Goal: Communication & Community: Participate in discussion

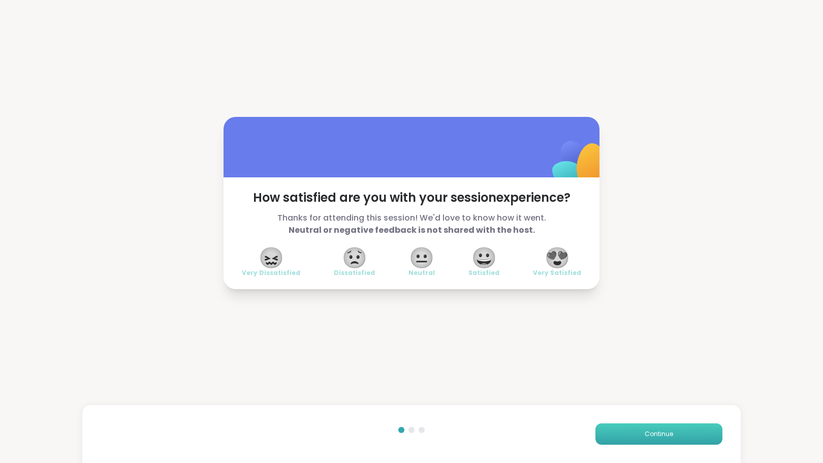
click at [627, 432] on button "Continue" at bounding box center [658, 433] width 127 height 21
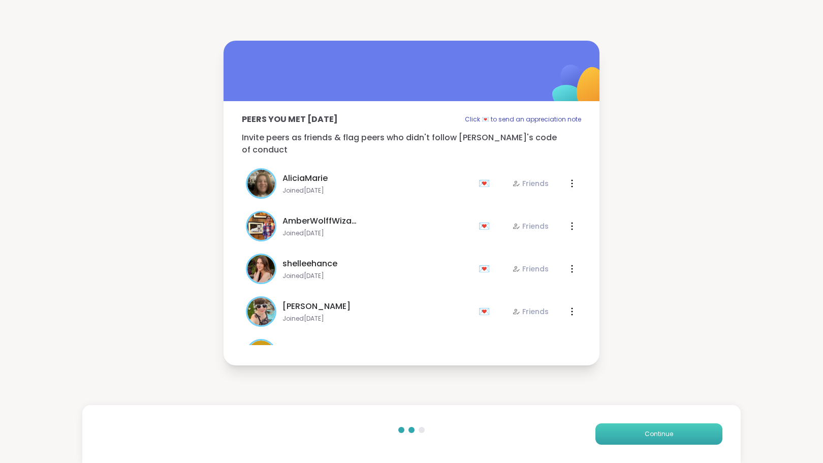
click at [627, 431] on button "Continue" at bounding box center [658, 433] width 127 height 21
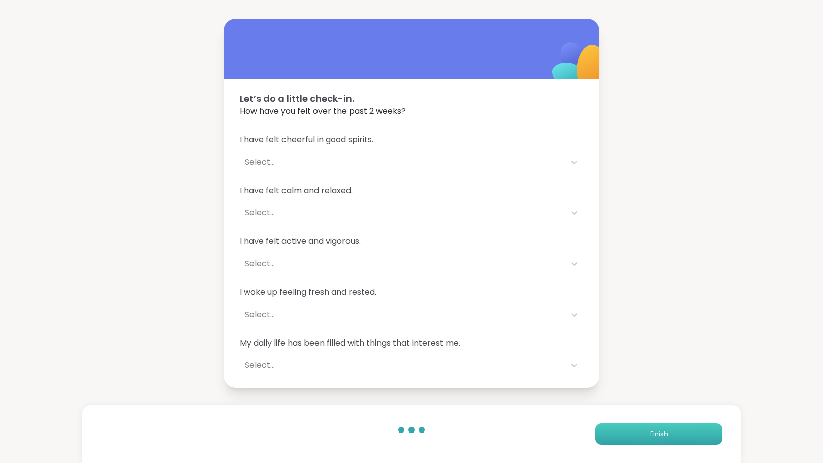
click at [627, 431] on button "Finish" at bounding box center [658, 433] width 127 height 21
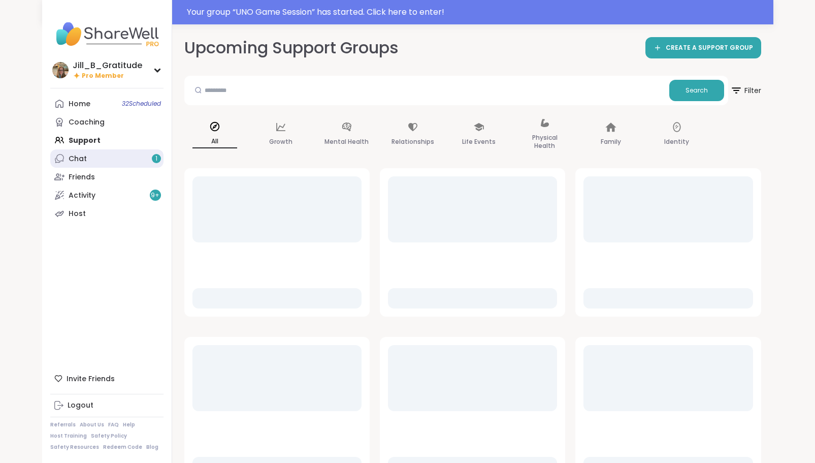
click at [127, 157] on link "Chat 1" at bounding box center [106, 158] width 113 height 18
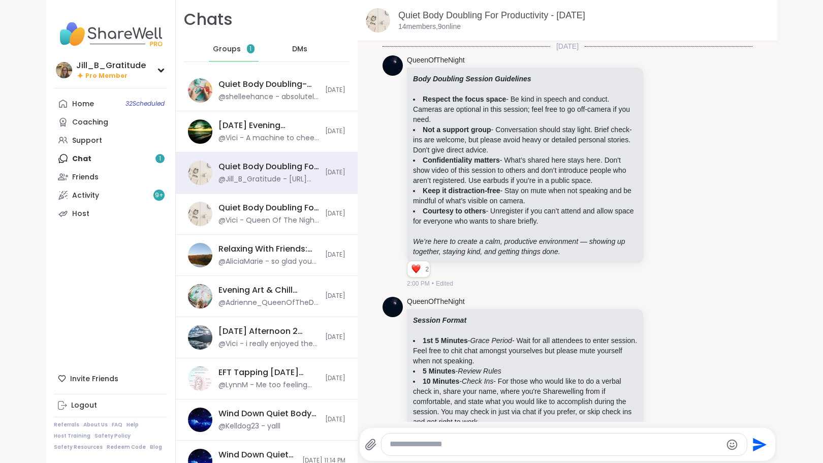
scroll to position [3631, 0]
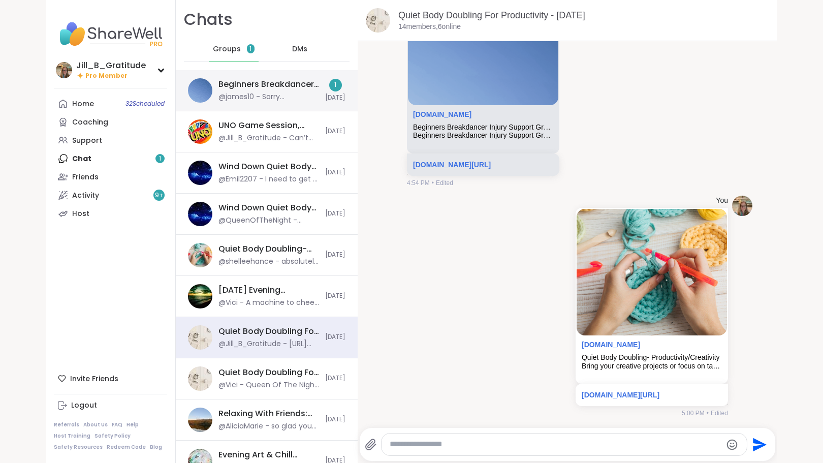
click at [242, 94] on div "@james10 - Sorry @AliciaMarie I was driving and couldn't read messages." at bounding box center [268, 97] width 101 height 10
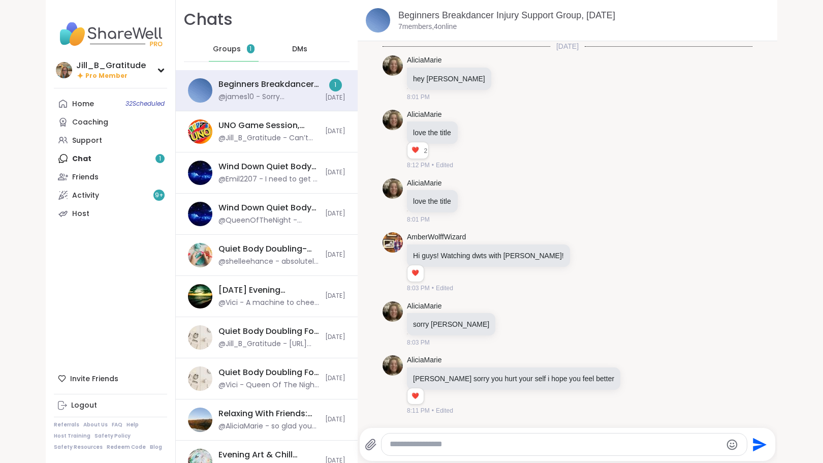
scroll to position [967, 0]
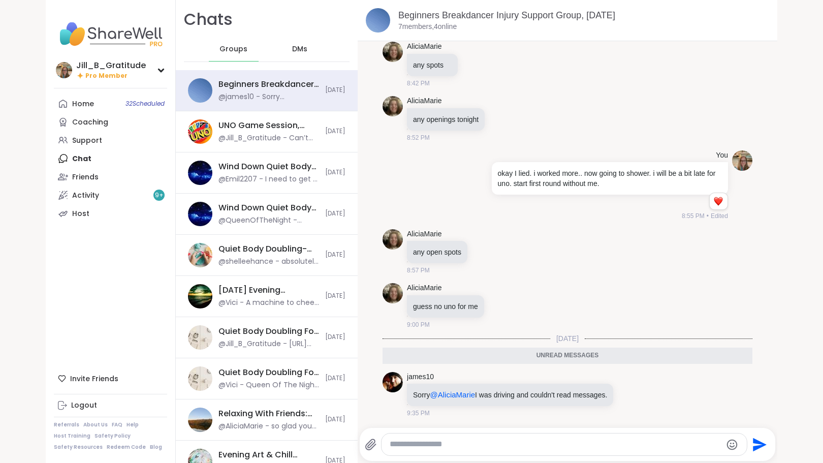
click at [581, 446] on textarea "Type your message" at bounding box center [556, 444] width 332 height 11
click at [277, 139] on div "@Jill_B_Gratitude - Can’t figure it out on phone oh well 🫤" at bounding box center [268, 138] width 101 height 10
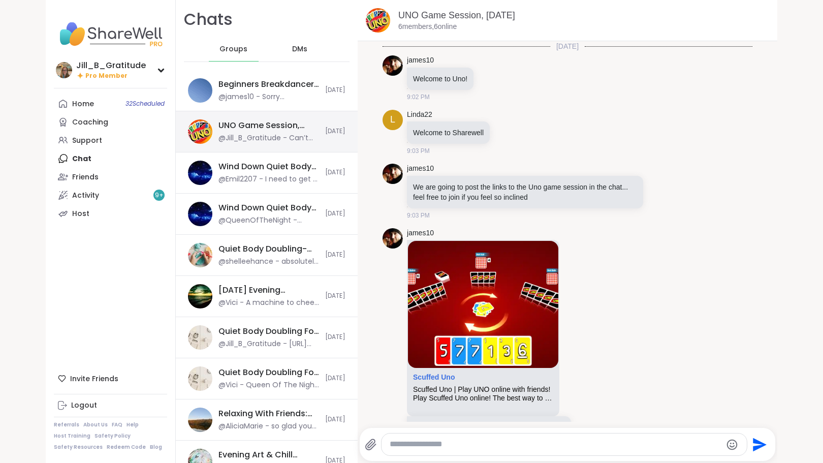
scroll to position [591, 0]
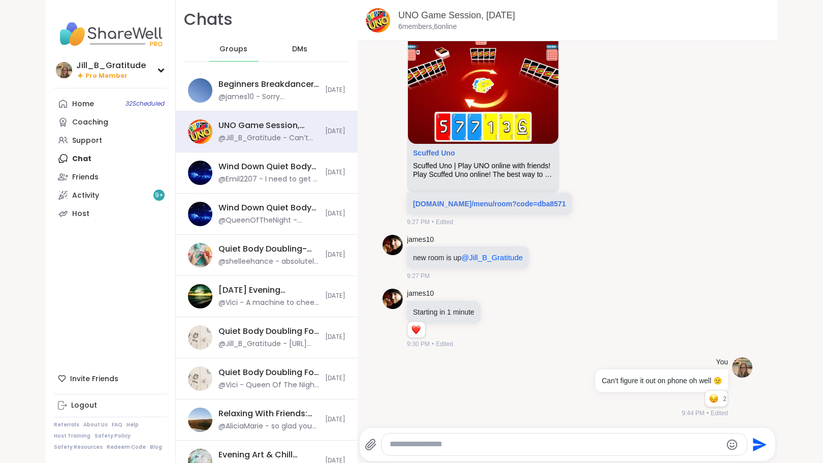
click at [498, 450] on div at bounding box center [563, 444] width 365 height 22
click at [464, 446] on textarea "Type your message" at bounding box center [556, 444] width 332 height 11
type textarea "**********"
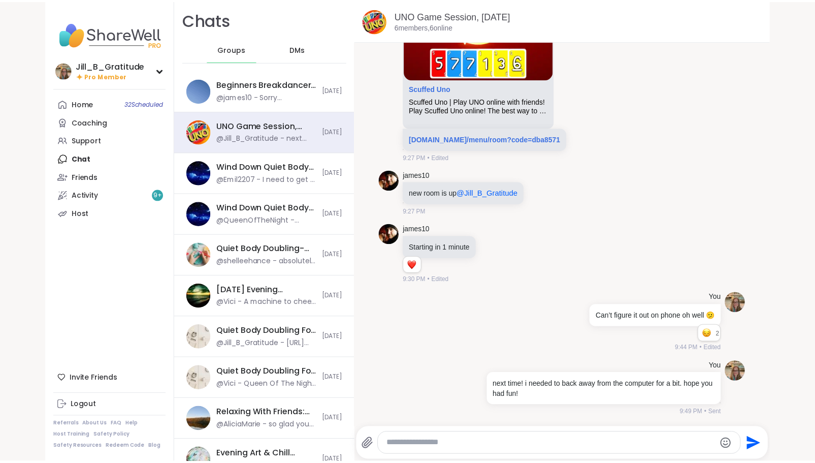
scroll to position [710, 0]
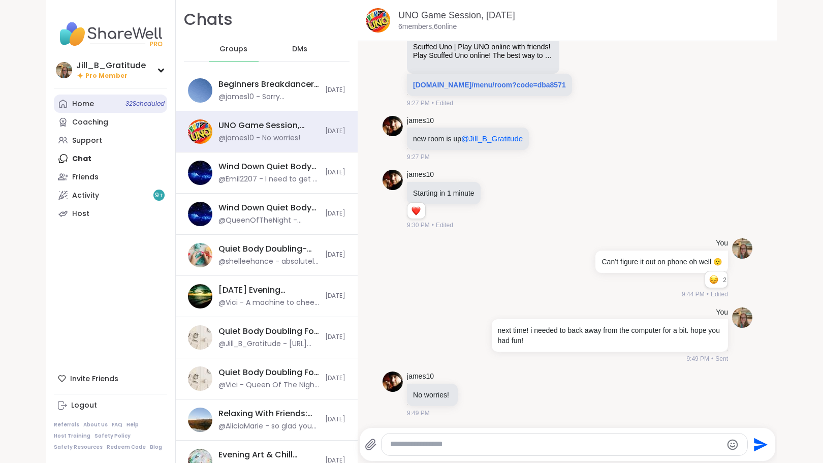
click at [79, 99] on link "Home 32 Scheduled" at bounding box center [110, 103] width 113 height 18
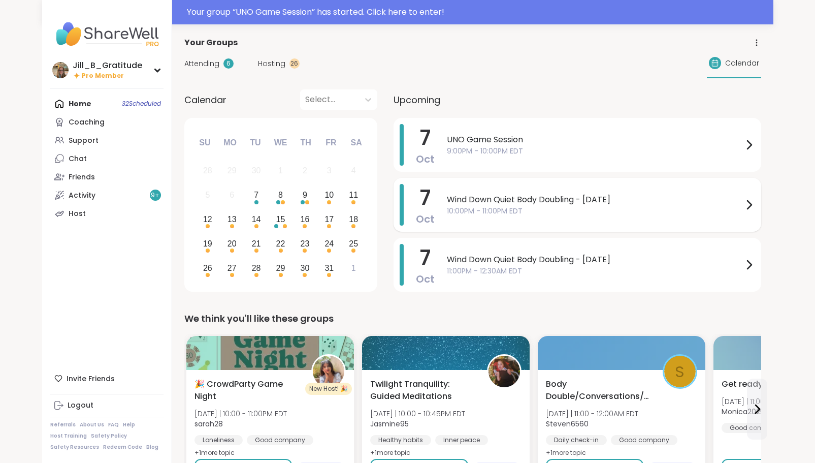
click at [499, 201] on span "Wind Down Quiet Body Doubling - Tuesday" at bounding box center [595, 199] width 296 height 12
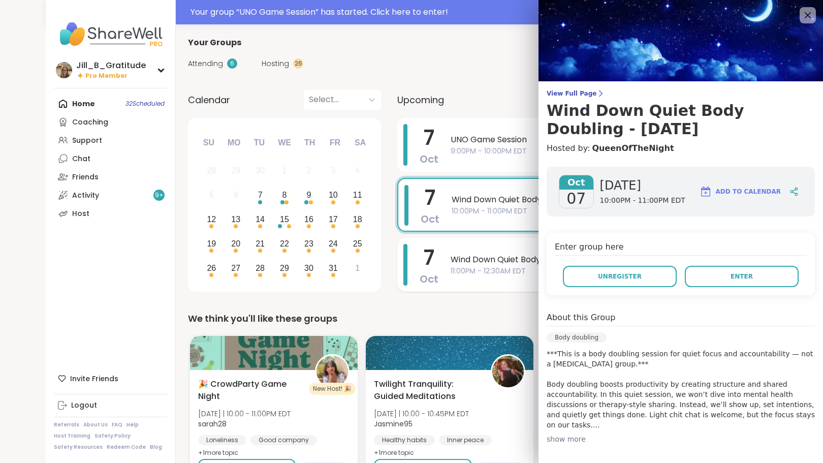
click at [482, 253] on div "Wind Down Quiet Body Doubling - Tuesday 11:00PM - 12:30AM EDT" at bounding box center [604, 265] width 308 height 42
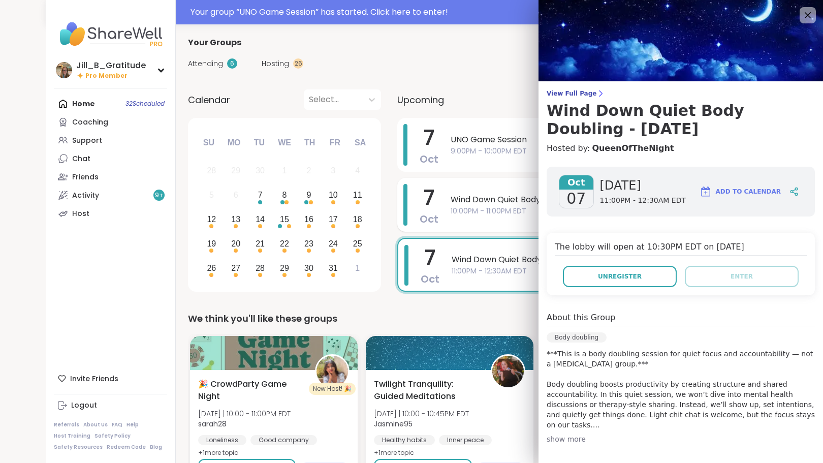
click at [465, 205] on span "Wind Down Quiet Body Doubling - [DATE]" at bounding box center [598, 199] width 296 height 12
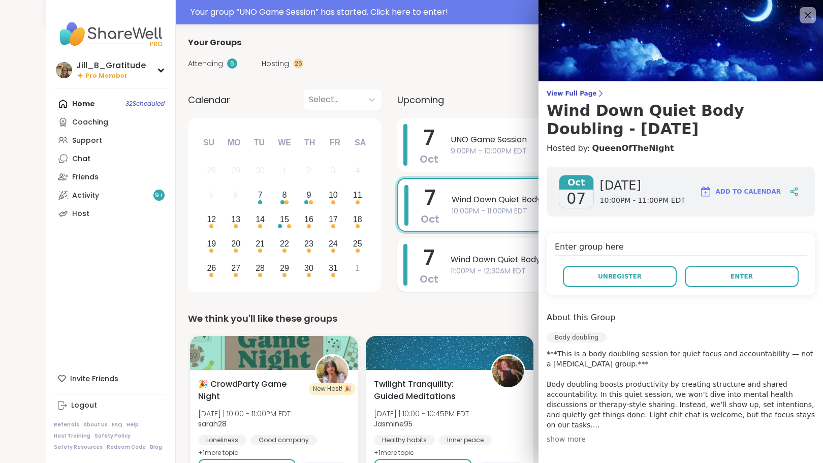
click at [475, 259] on span "Wind Down Quiet Body Doubling - [DATE]" at bounding box center [598, 259] width 296 height 12
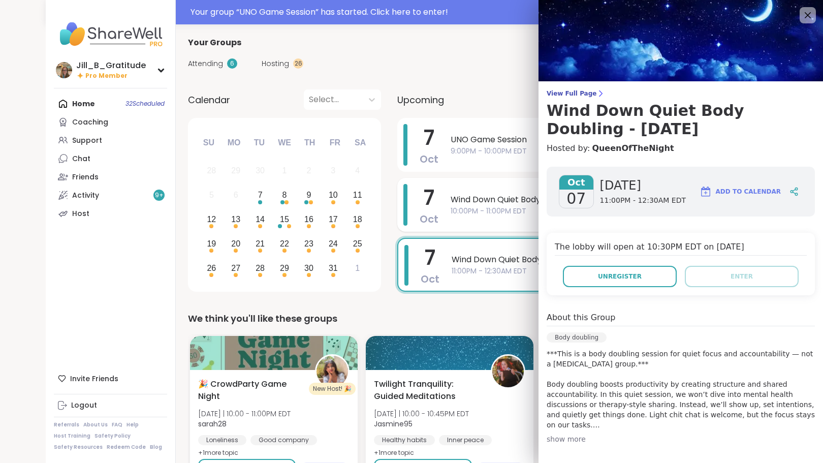
click at [461, 212] on span "10:00PM - 11:00PM EDT" at bounding box center [598, 211] width 296 height 11
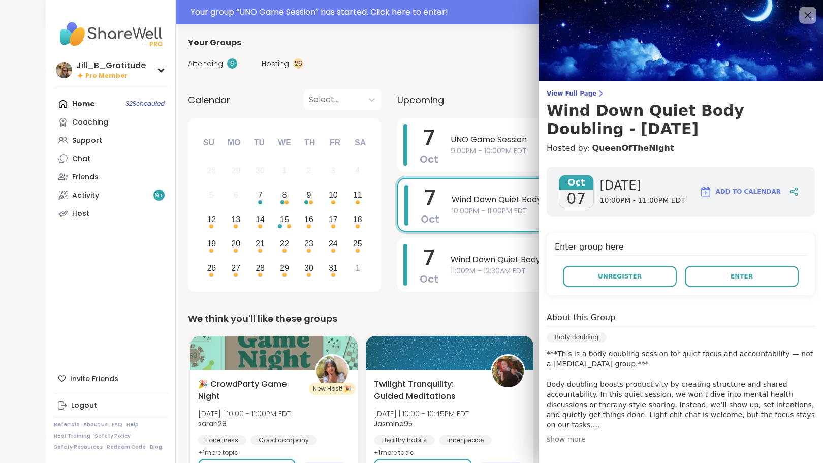
click at [801, 14] on icon at bounding box center [807, 15] width 13 height 13
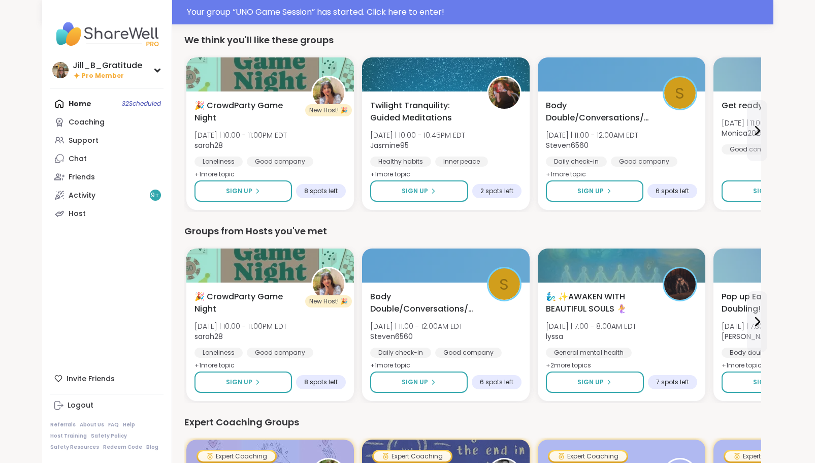
scroll to position [280, 0]
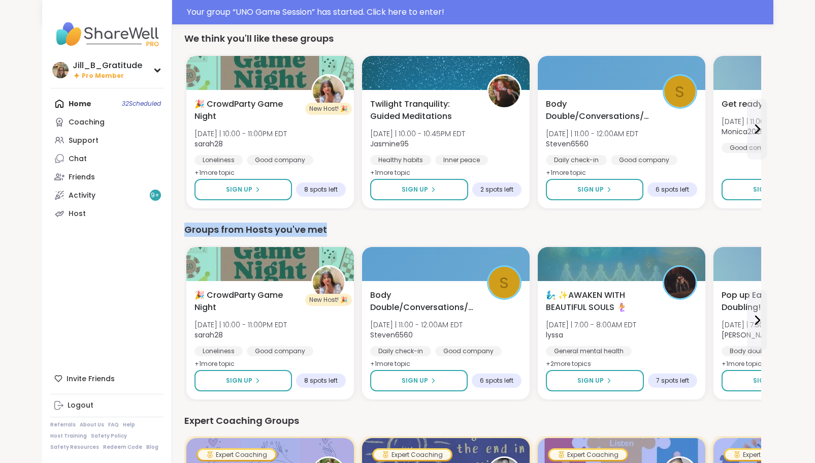
drag, startPoint x: 813, startPoint y: 171, endPoint x: 822, endPoint y: 222, distance: 51.6
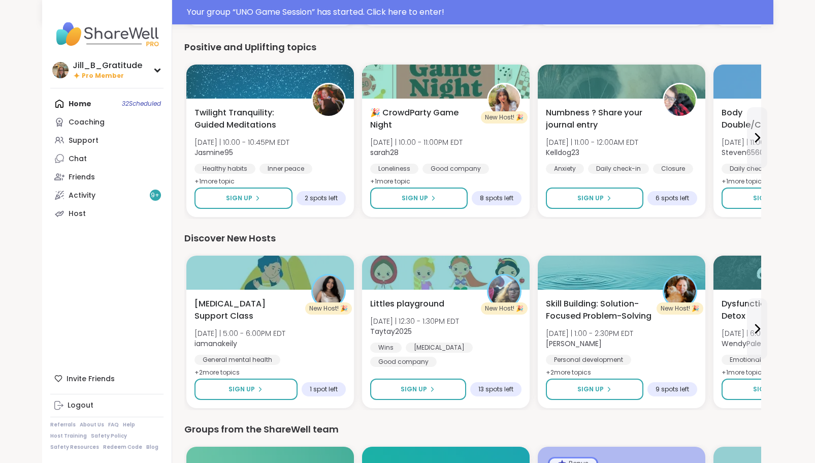
scroll to position [1036, 0]
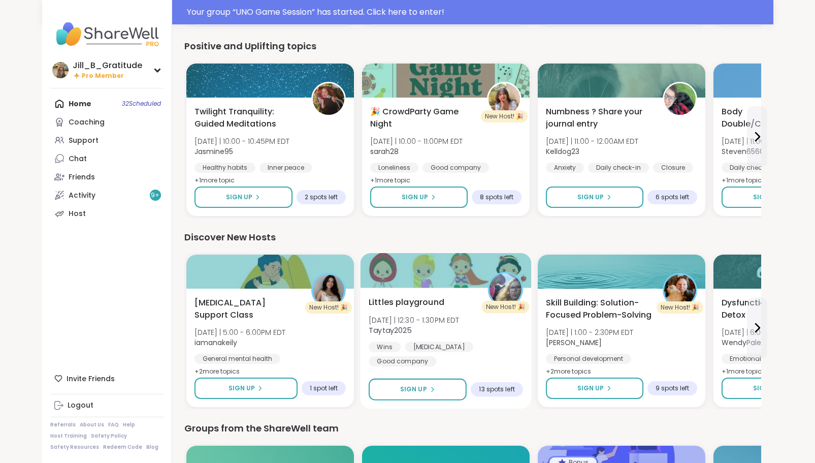
click at [429, 359] on div "Littles playground Fri 10/10 | 12:30 - 1:30PM EDT Taytay2025 Wins ADHD Good com…" at bounding box center [445, 347] width 171 height 121
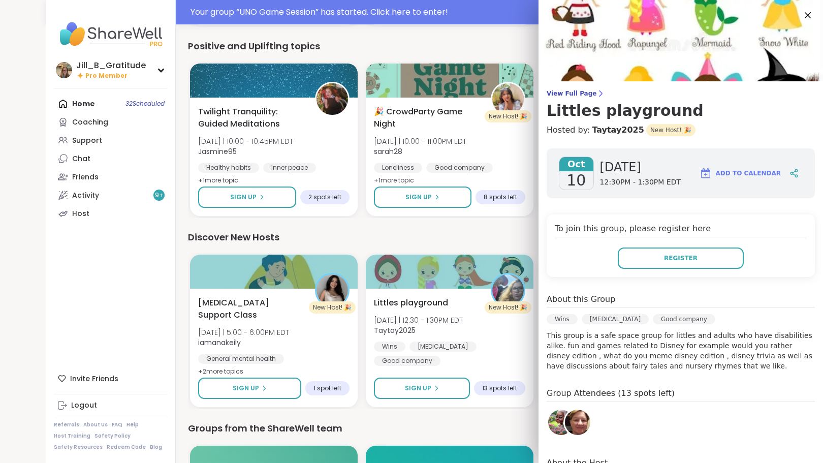
click at [549, 423] on img at bounding box center [560, 421] width 25 height 25
click at [575, 422] on img at bounding box center [577, 421] width 25 height 25
click at [801, 11] on icon at bounding box center [807, 15] width 13 height 13
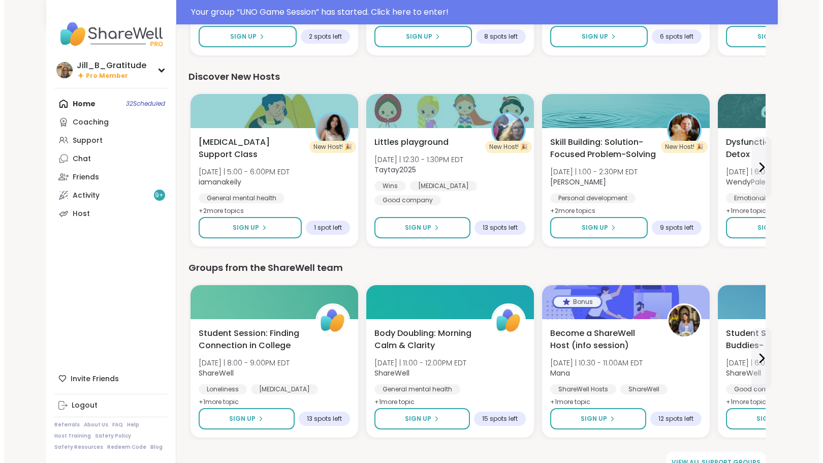
scroll to position [1195, 0]
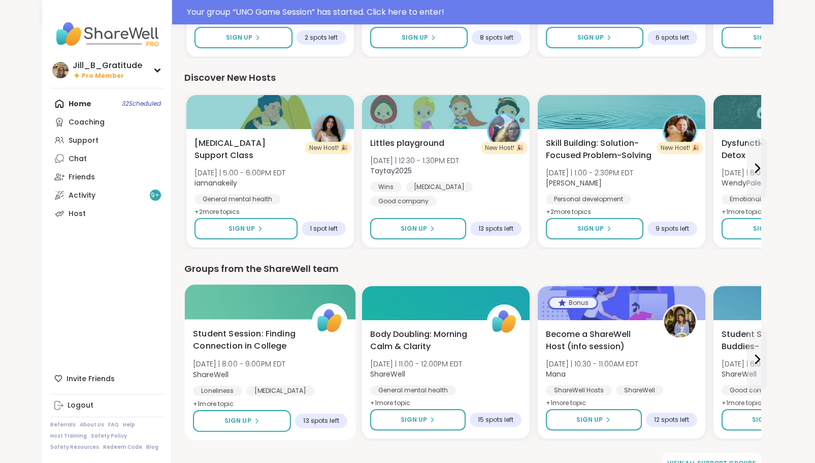
click at [306, 360] on div "Student Session: Finding Connection in College Wed 10/8 | 8:00 - 9:00PM EDT Sha…" at bounding box center [270, 369] width 154 height 83
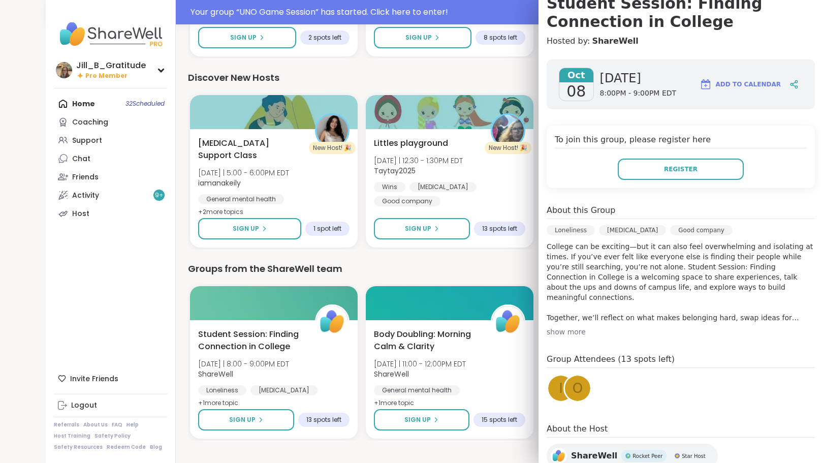
scroll to position [108, 0]
click at [573, 387] on span "o" at bounding box center [577, 387] width 10 height 20
click at [548, 389] on div "i" at bounding box center [560, 386] width 25 height 25
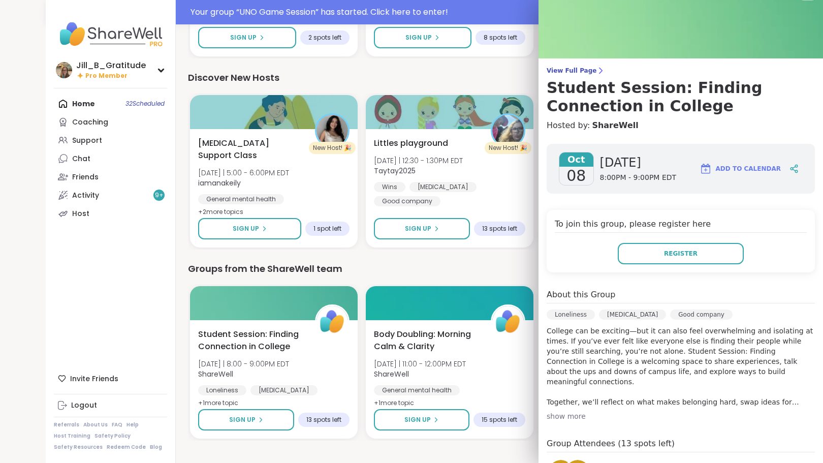
scroll to position [0, 0]
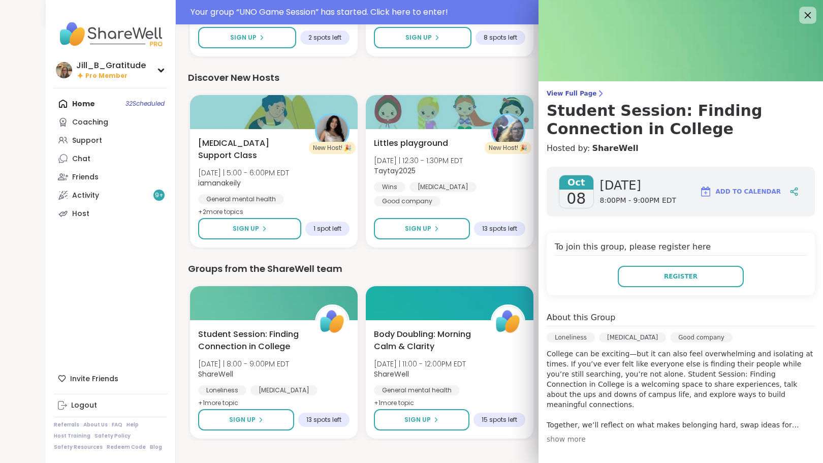
click at [801, 17] on icon at bounding box center [807, 15] width 13 height 13
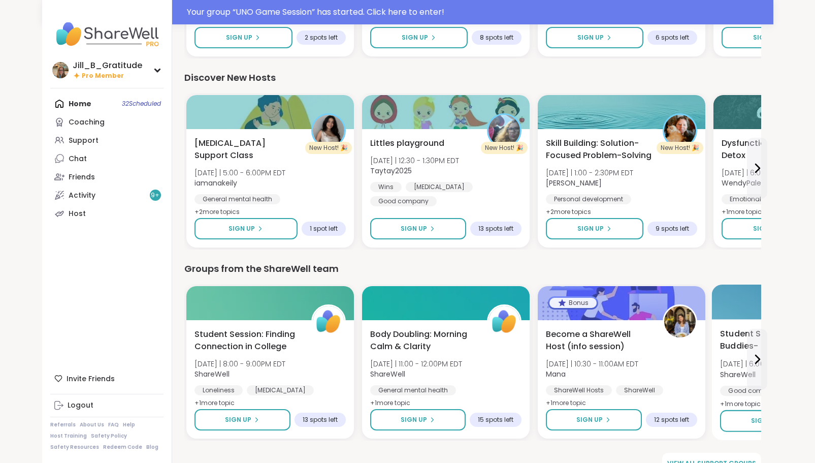
click at [739, 372] on b "ShareWell" at bounding box center [738, 374] width 36 height 10
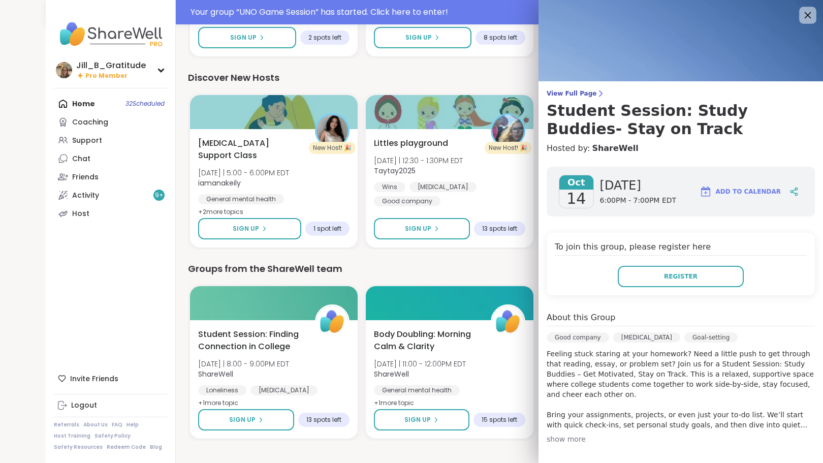
click at [801, 16] on icon at bounding box center [807, 15] width 13 height 13
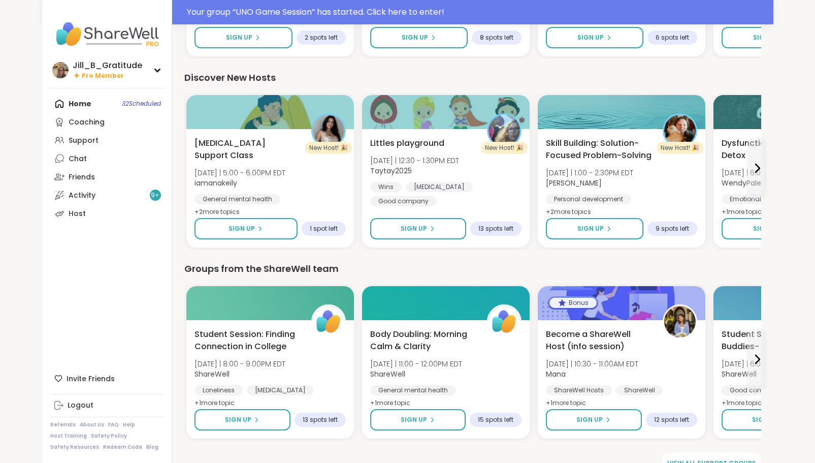
scroll to position [1216, 0]
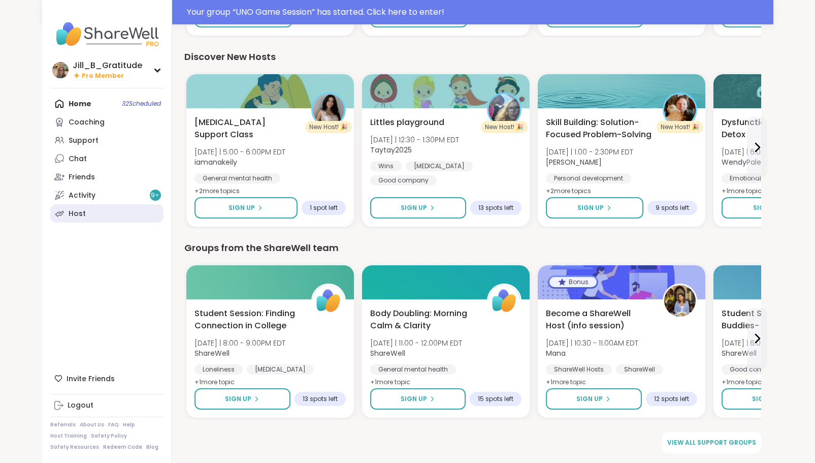
click at [86, 211] on link "Host" at bounding box center [106, 213] width 113 height 18
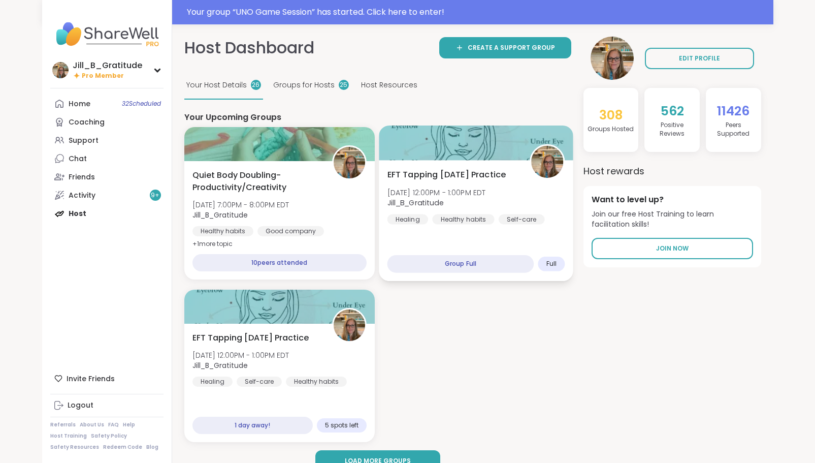
click at [486, 198] on span "[DATE] 12:00PM - 1:00PM EDT" at bounding box center [436, 192] width 99 height 10
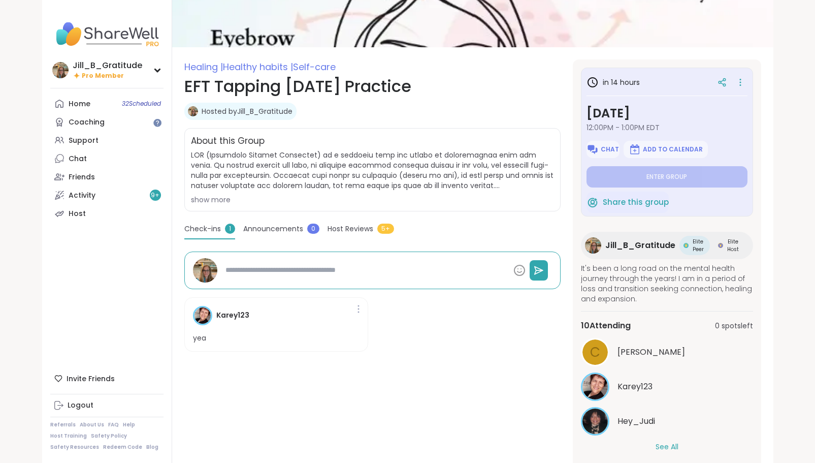
scroll to position [105, 0]
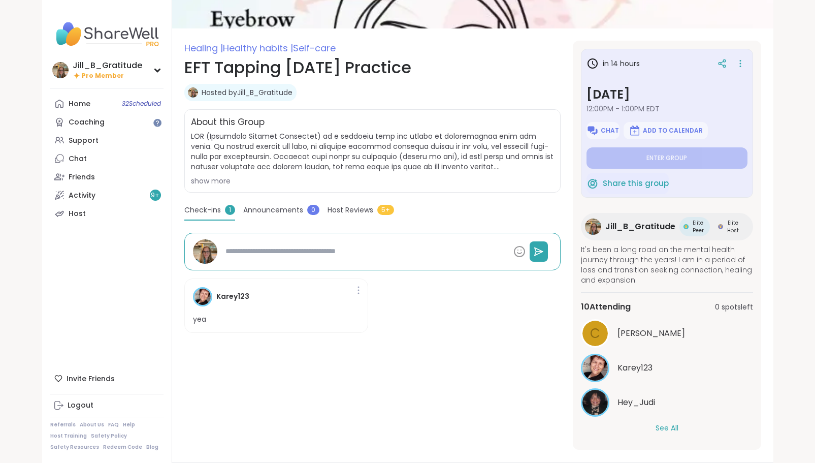
click at [665, 424] on button "See All" at bounding box center [667, 428] width 23 height 11
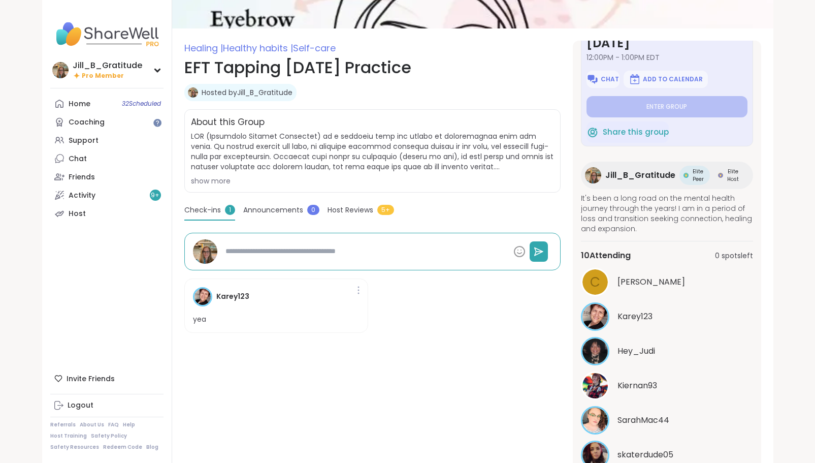
scroll to position [0, 0]
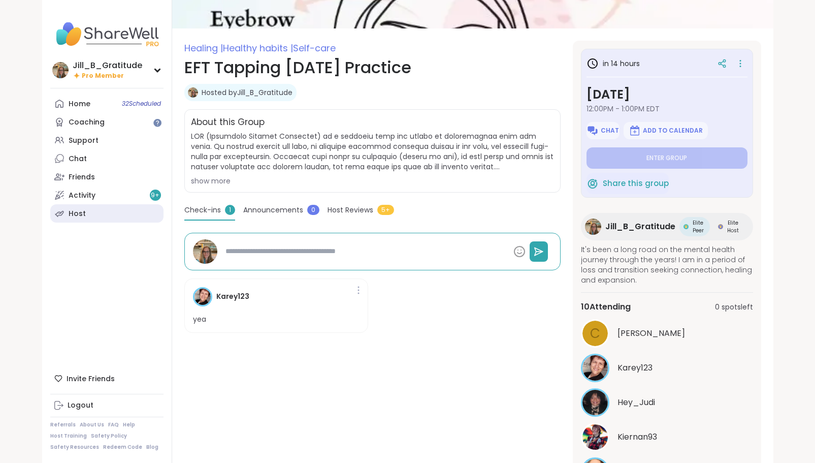
click at [145, 204] on link "Host" at bounding box center [106, 213] width 113 height 18
type textarea "*"
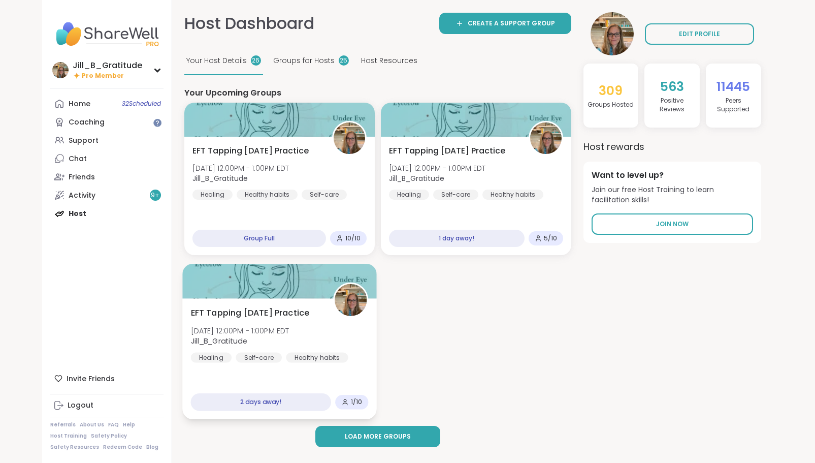
click at [310, 359] on div "Healthy habits" at bounding box center [317, 357] width 62 height 10
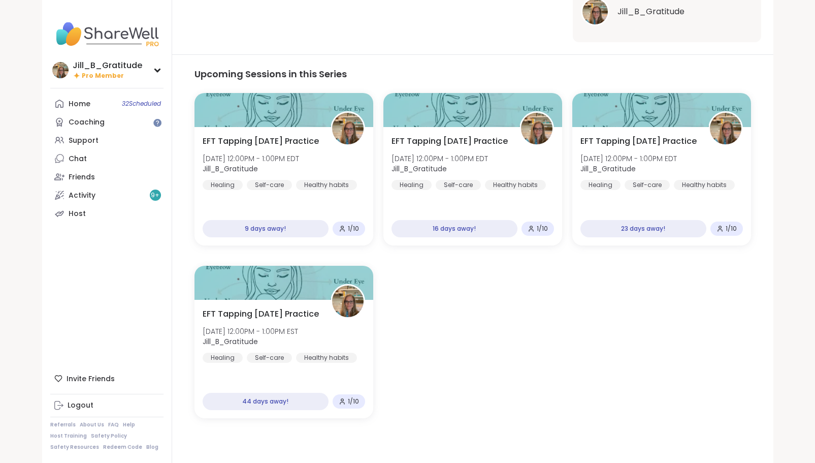
scroll to position [163, 0]
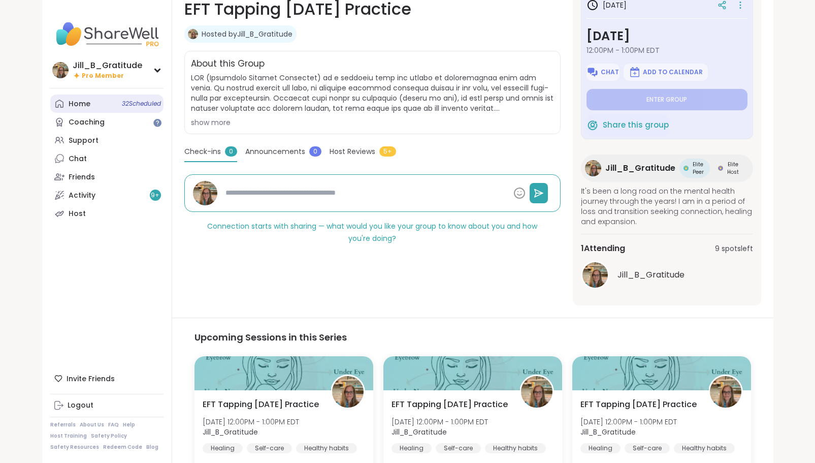
click at [66, 107] on link "Home 32 Scheduled" at bounding box center [106, 103] width 113 height 18
type textarea "*"
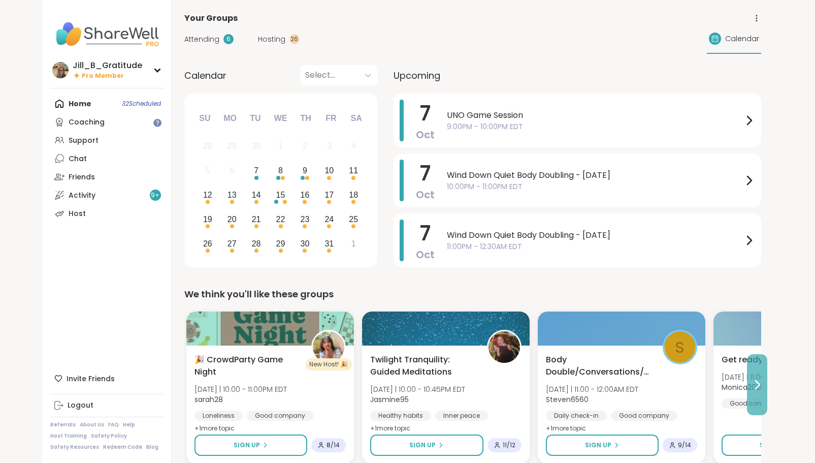
click at [755, 386] on icon at bounding box center [757, 384] width 12 height 12
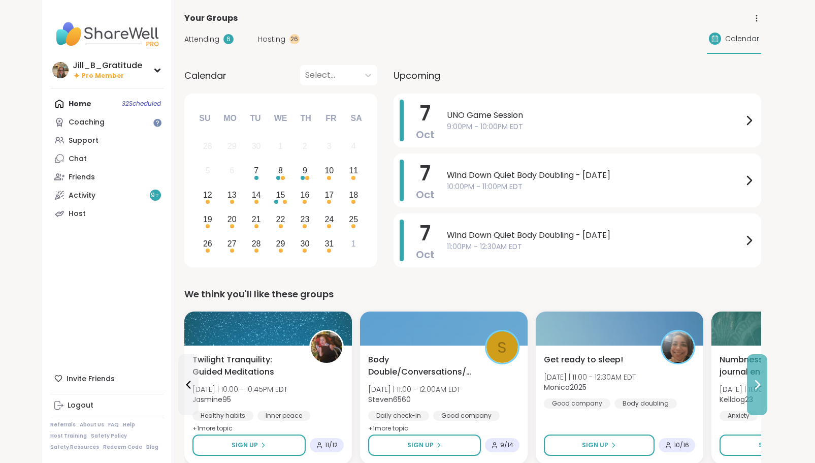
click at [755, 386] on icon at bounding box center [757, 384] width 12 height 12
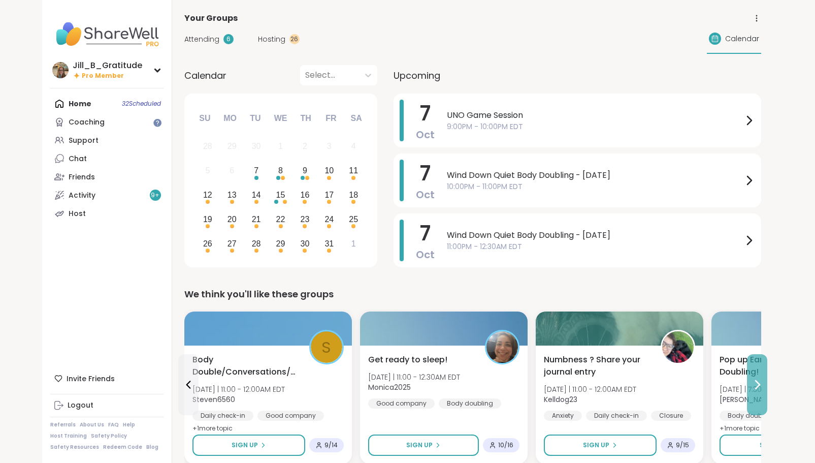
click at [755, 387] on icon at bounding box center [757, 384] width 12 height 12
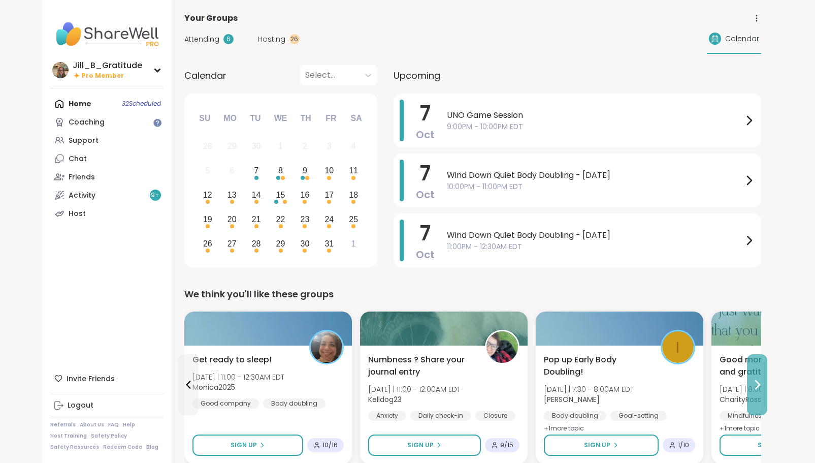
click at [755, 391] on button at bounding box center [757, 384] width 20 height 61
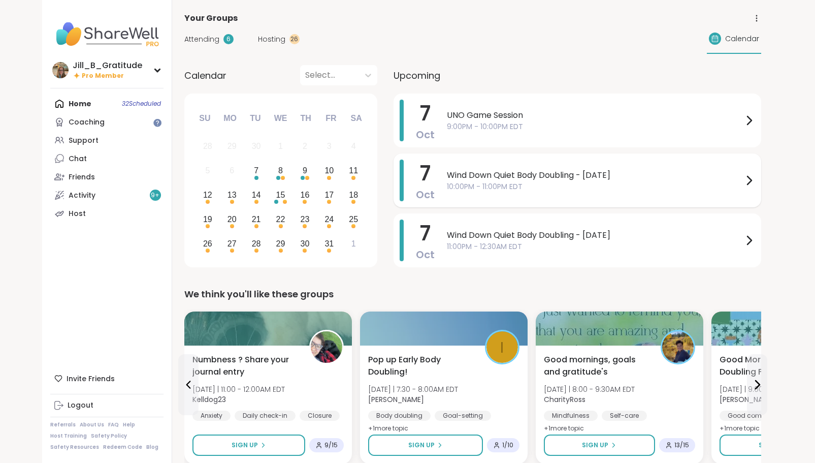
click at [492, 178] on span "Wind Down Quiet Body Doubling - [DATE]" at bounding box center [595, 175] width 296 height 12
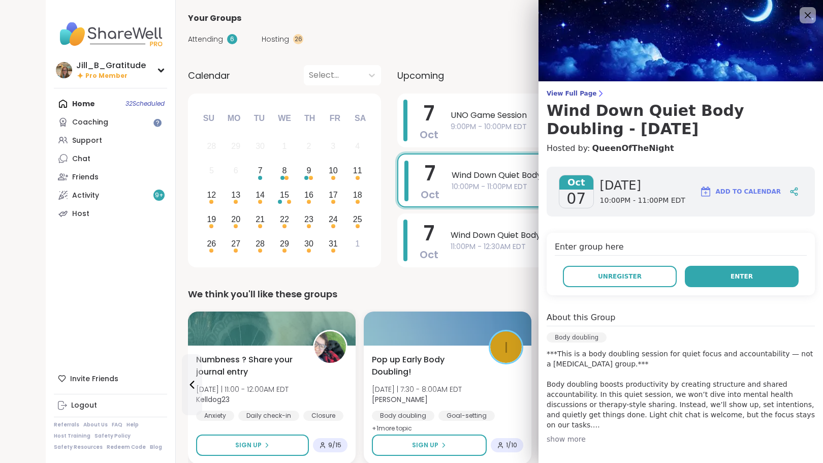
click at [693, 278] on button "Enter" at bounding box center [742, 276] width 114 height 21
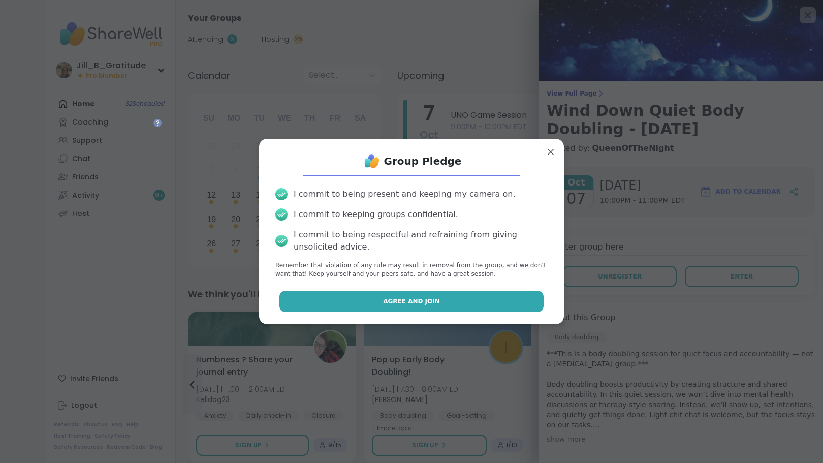
click at [440, 307] on button "Agree and Join" at bounding box center [411, 300] width 265 height 21
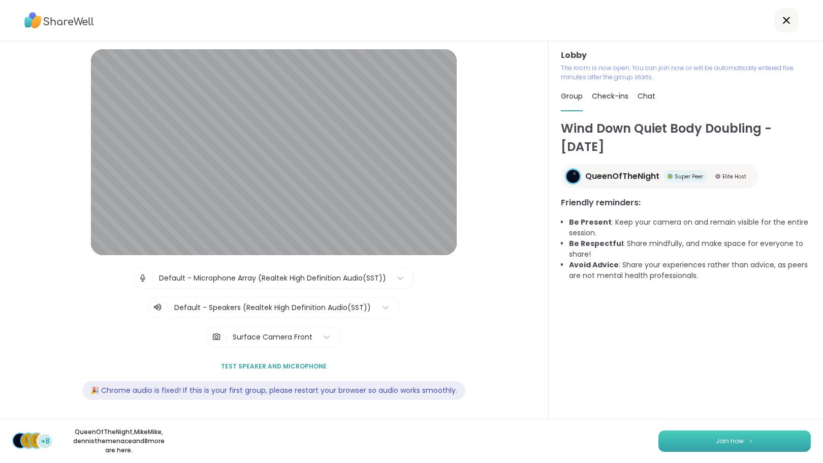
click at [748, 440] on img at bounding box center [751, 441] width 6 height 6
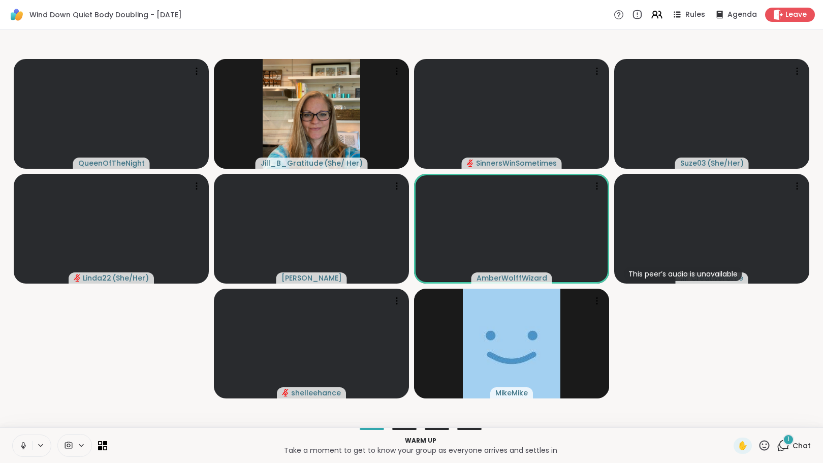
click at [777, 444] on icon at bounding box center [783, 445] width 13 height 13
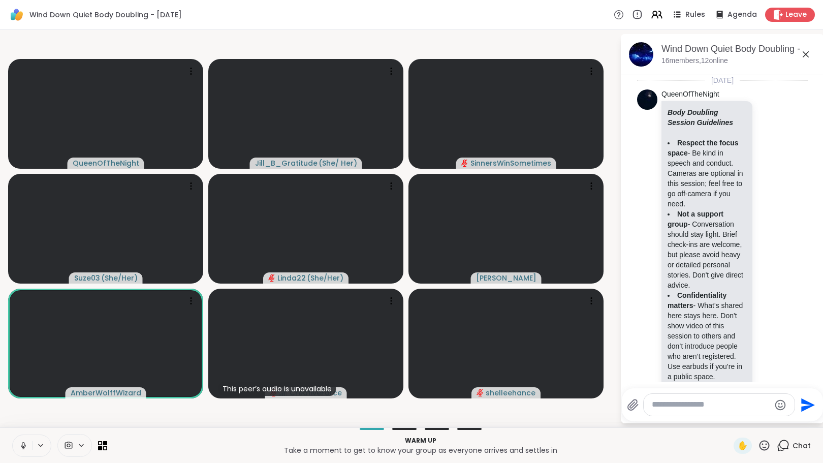
scroll to position [412, 0]
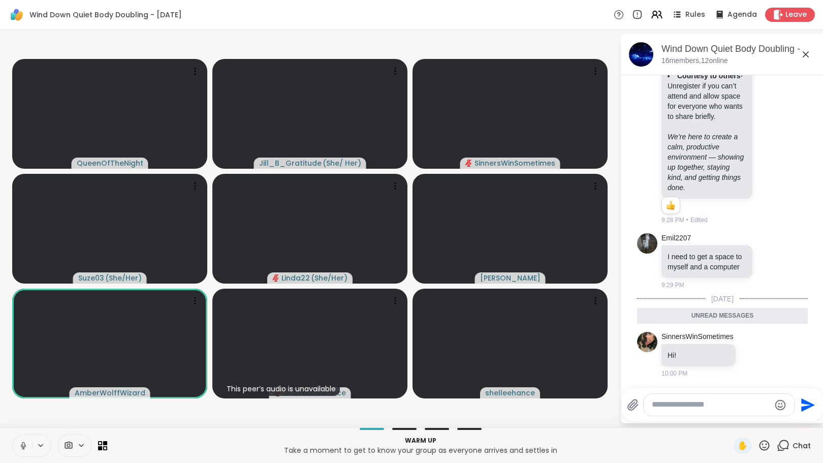
click at [680, 407] on textarea "Type your message" at bounding box center [711, 404] width 118 height 11
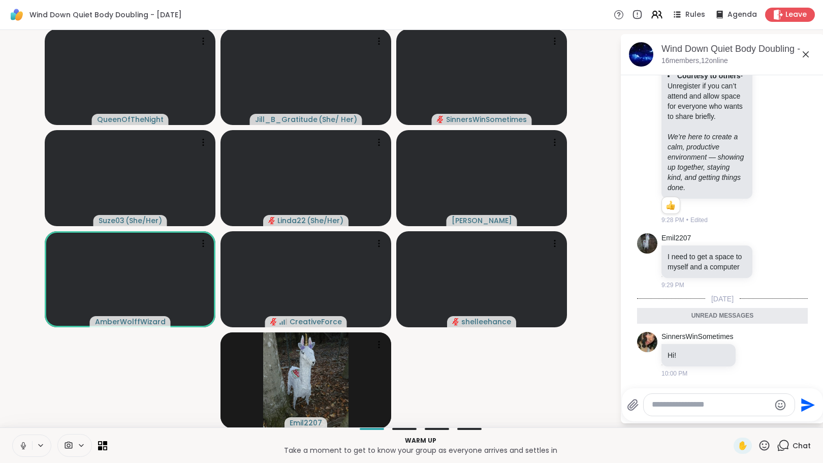
click at [20, 443] on icon at bounding box center [23, 445] width 9 height 9
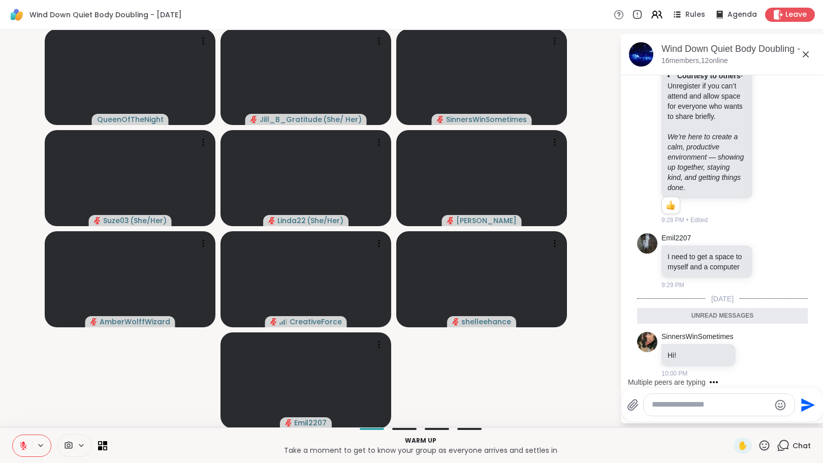
click at [652, 407] on textarea "Type your message" at bounding box center [711, 404] width 118 height 11
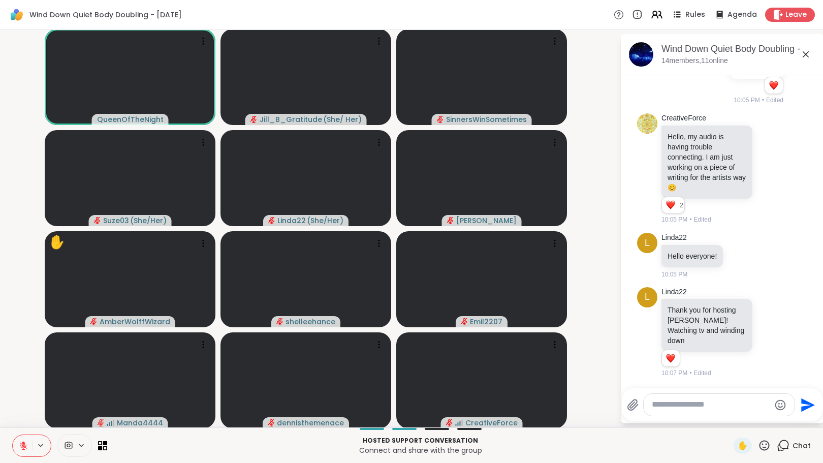
scroll to position [896, 0]
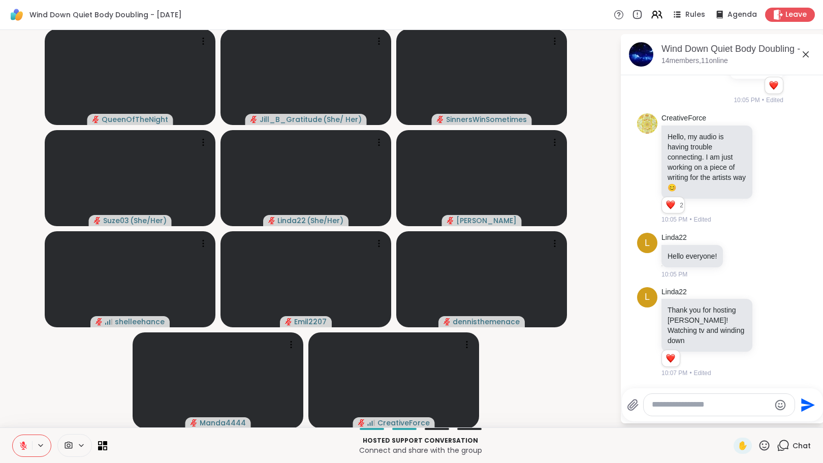
click at [19, 440] on button at bounding box center [22, 445] width 19 height 21
click at [20, 442] on icon at bounding box center [23, 445] width 9 height 9
click at [660, 409] on textarea "Type your message" at bounding box center [711, 404] width 118 height 11
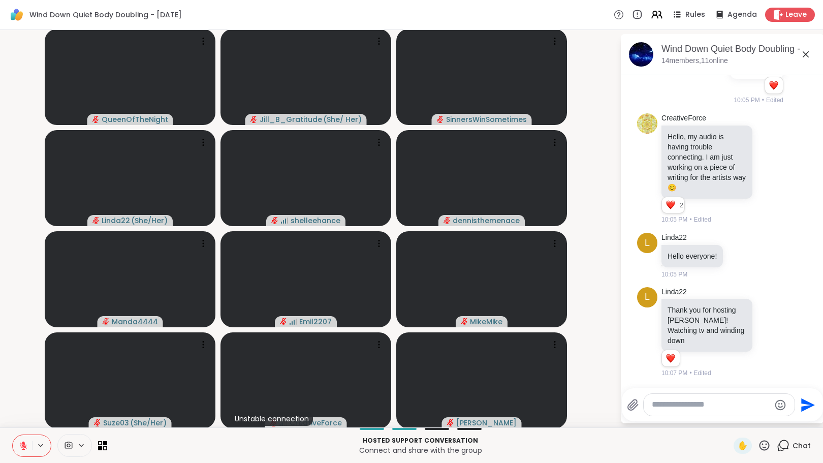
click at [0, 128] on div "QueenOfTheNight Jill_B_Gratitude ( She/ Her ) SinnersWinSometimes Linda22 ( She…" at bounding box center [411, 228] width 823 height 397
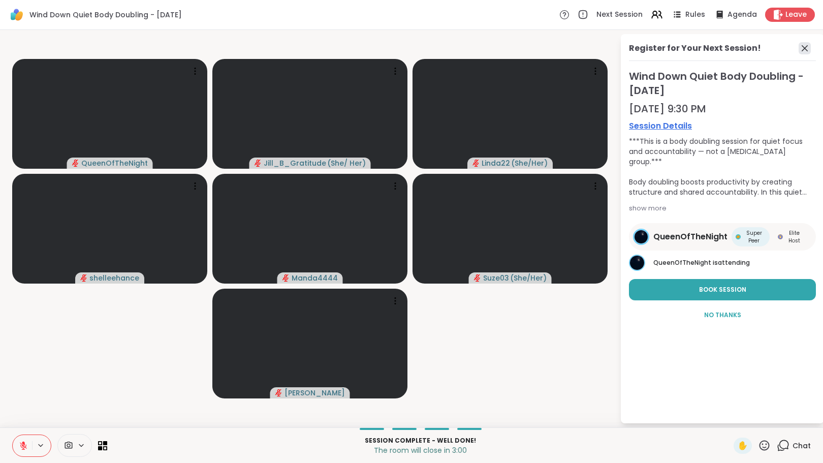
click at [806, 44] on icon at bounding box center [804, 48] width 12 height 12
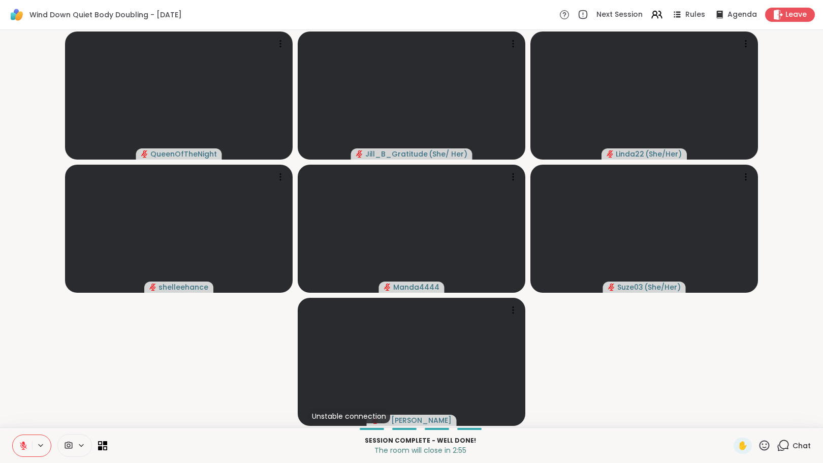
click at [780, 445] on icon at bounding box center [783, 445] width 13 height 13
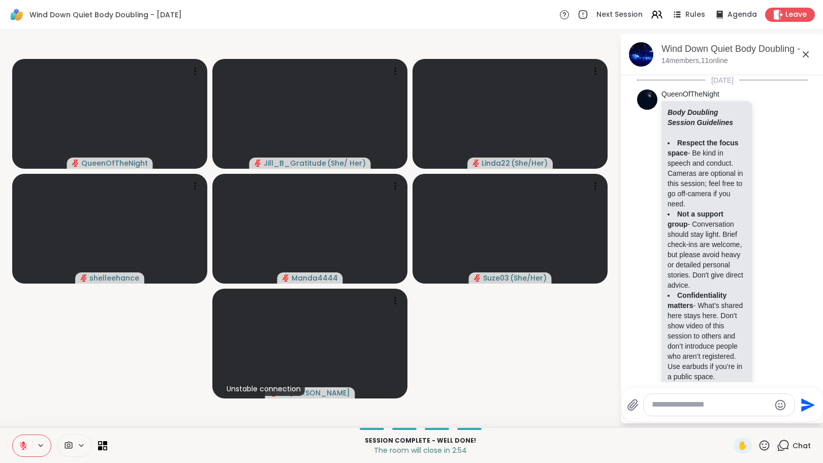
scroll to position [886, 0]
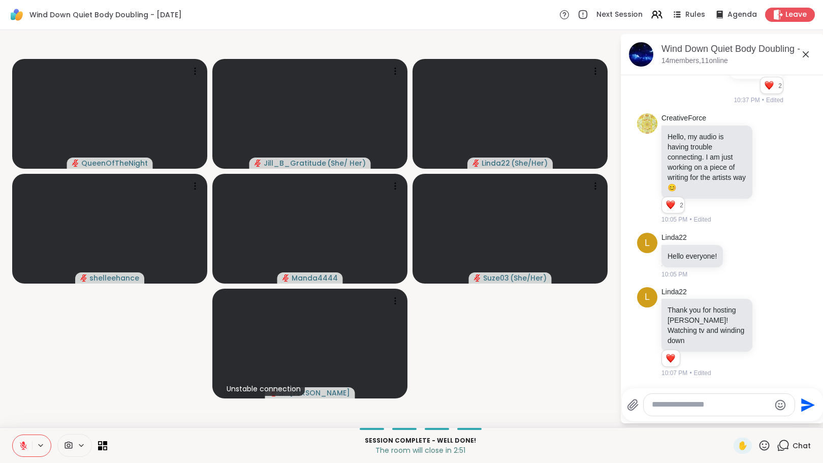
click at [678, 407] on textarea "Type your message" at bounding box center [711, 404] width 118 height 11
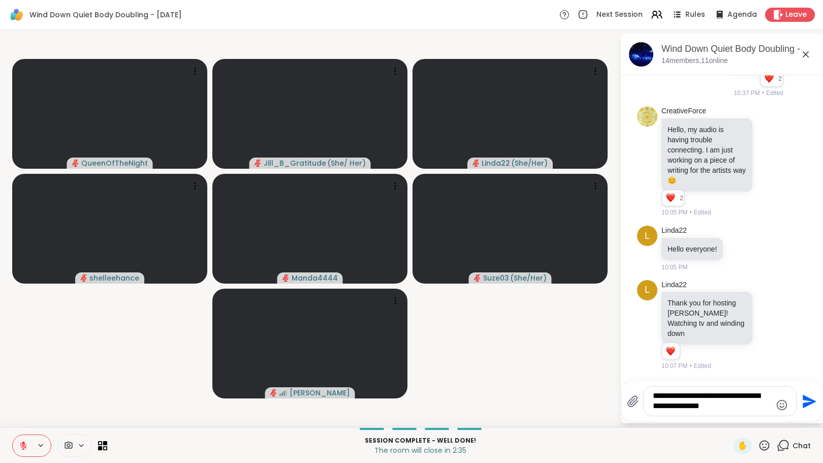
type textarea "**********"
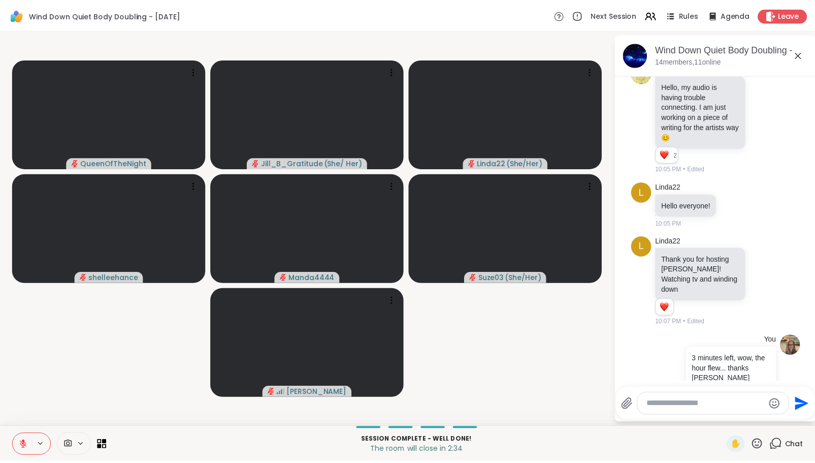
scroll to position [960, 0]
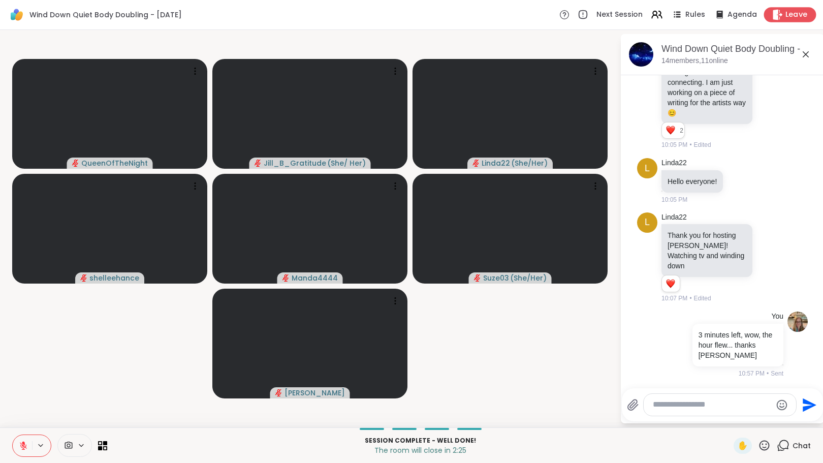
click at [773, 13] on icon at bounding box center [778, 14] width 10 height 11
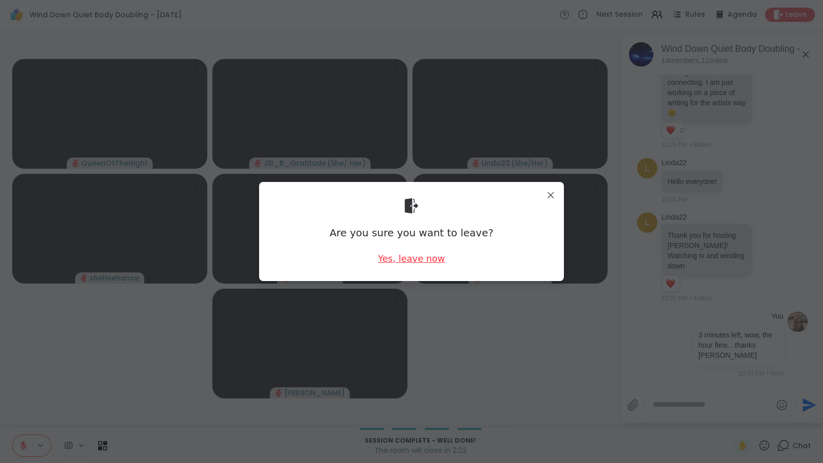
click at [399, 258] on div "Yes, leave now" at bounding box center [411, 258] width 67 height 13
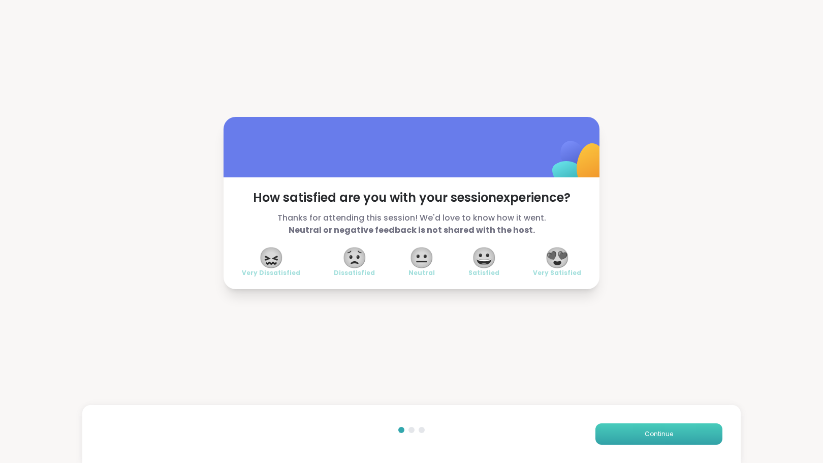
click at [619, 432] on button "Continue" at bounding box center [658, 433] width 127 height 21
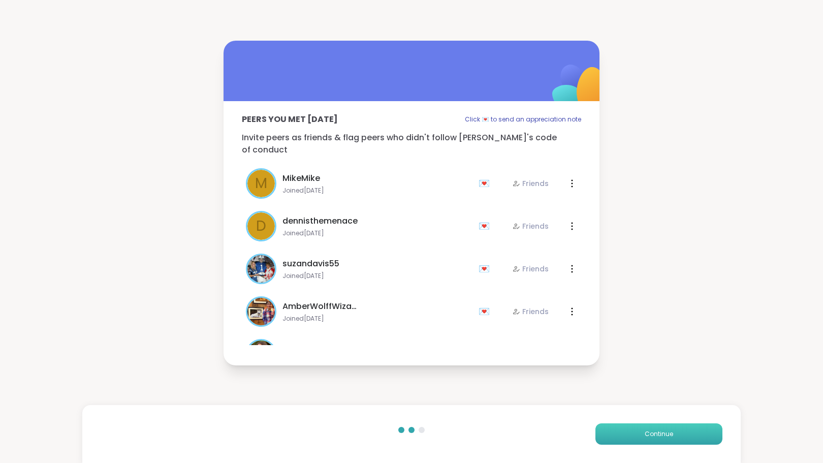
click at [625, 439] on button "Continue" at bounding box center [658, 433] width 127 height 21
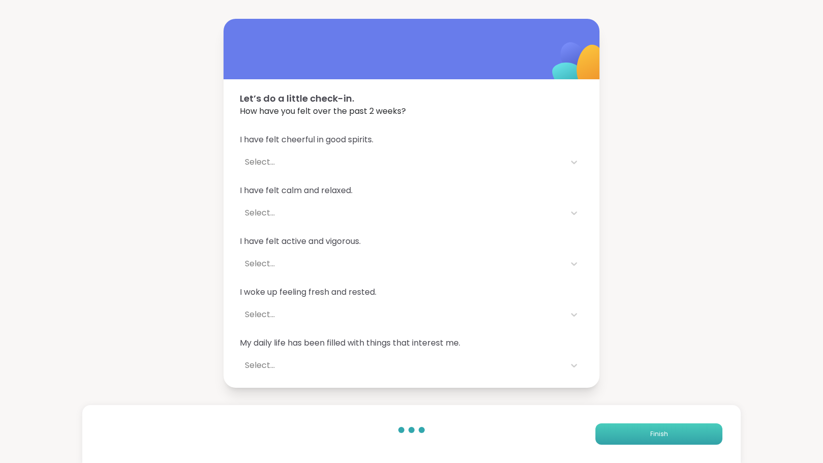
click at [624, 436] on button "Finish" at bounding box center [658, 433] width 127 height 21
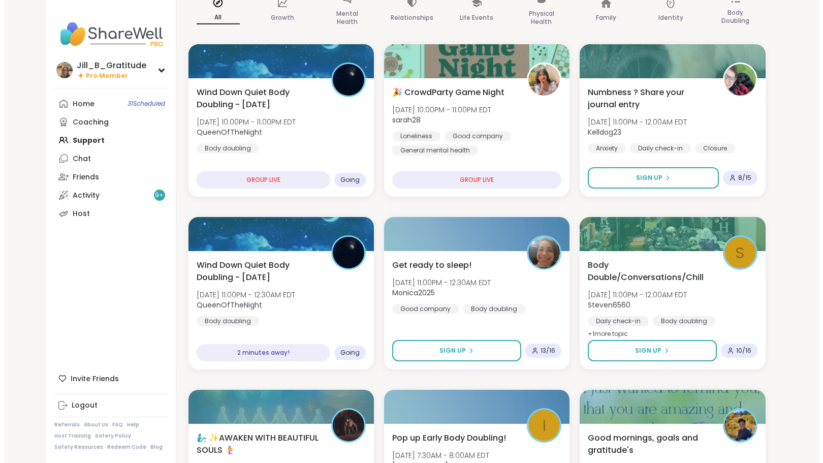
scroll to position [85, 0]
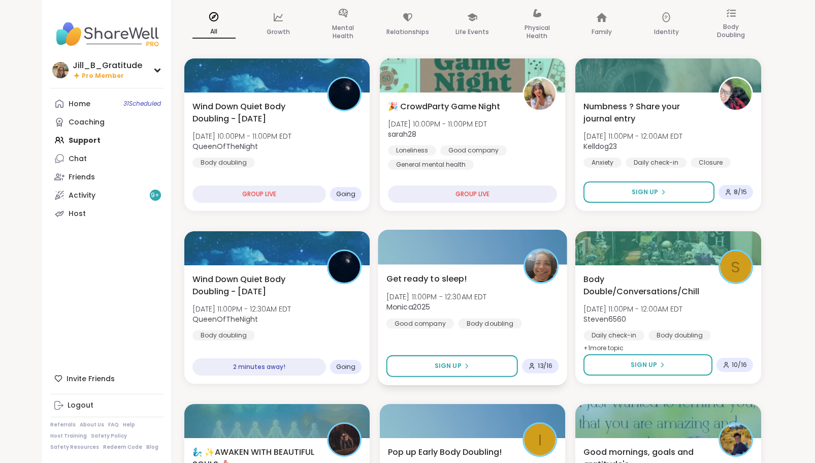
click at [467, 334] on div "Get ready to sleep! Tue, Oct 07 | 11:00PM - 12:30AM EDT Monica2025 Good company…" at bounding box center [472, 324] width 189 height 121
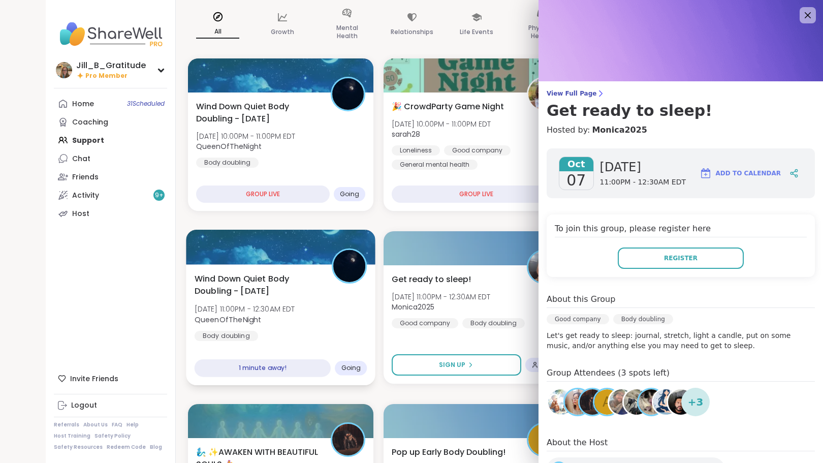
click at [298, 338] on div "Wind Down Quiet Body Doubling - Tuesday Tue, Oct 07 | 11:00PM - 12:30AM EDT Que…" at bounding box center [281, 306] width 173 height 69
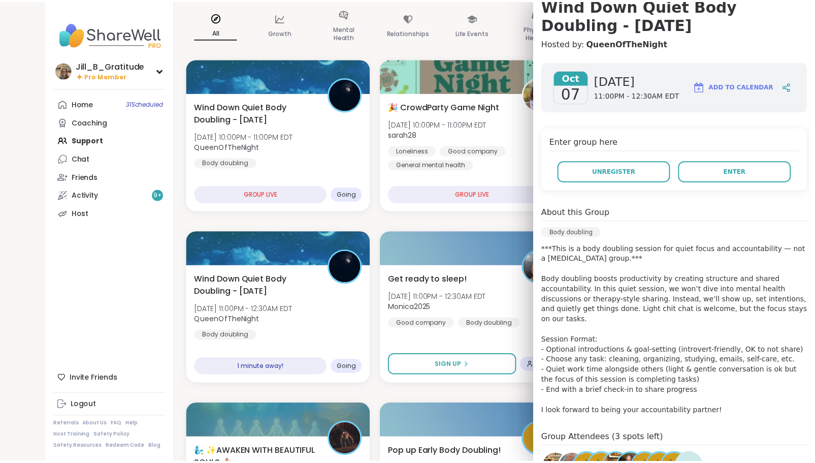
scroll to position [0, 0]
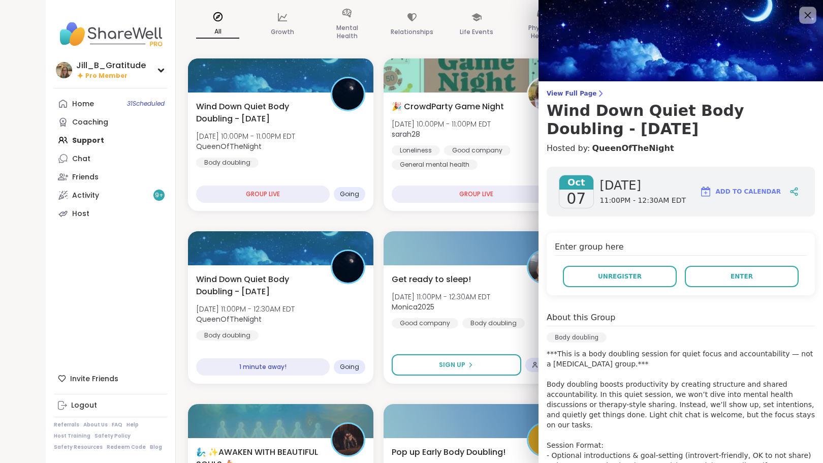
click at [804, 12] on icon at bounding box center [807, 15] width 7 height 7
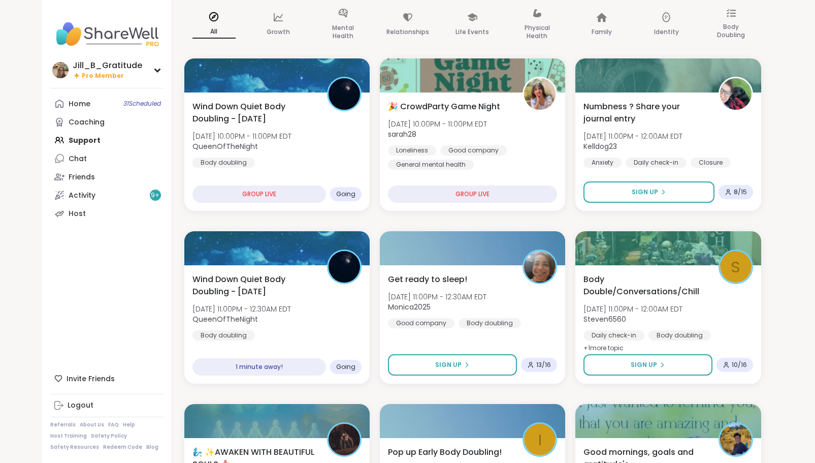
click at [116, 223] on div "Jill_B_Gratitude Pro Member Profile Membership Settings Help Home 31 Scheduled …" at bounding box center [107, 231] width 130 height 463
click at [111, 215] on link "Host" at bounding box center [106, 213] width 113 height 18
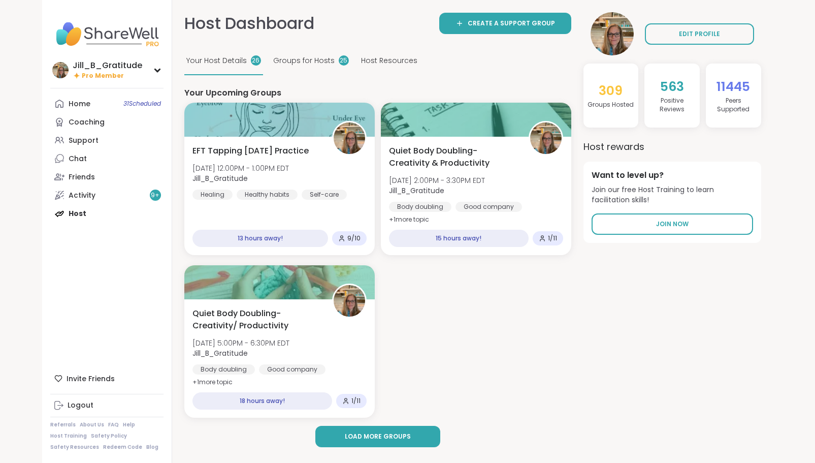
click at [216, 58] on span "Your Host Details" at bounding box center [216, 60] width 60 height 11
click at [288, 61] on span "Groups for Hosts" at bounding box center [303, 60] width 61 height 11
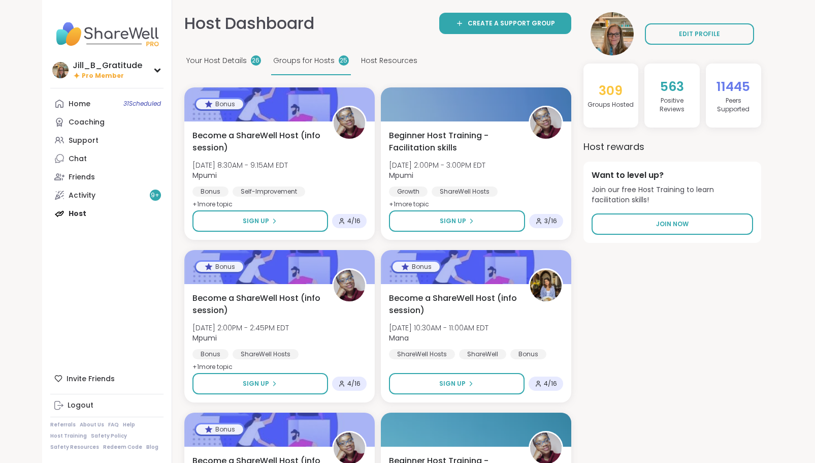
click at [386, 57] on span "Host Resources" at bounding box center [389, 60] width 56 height 11
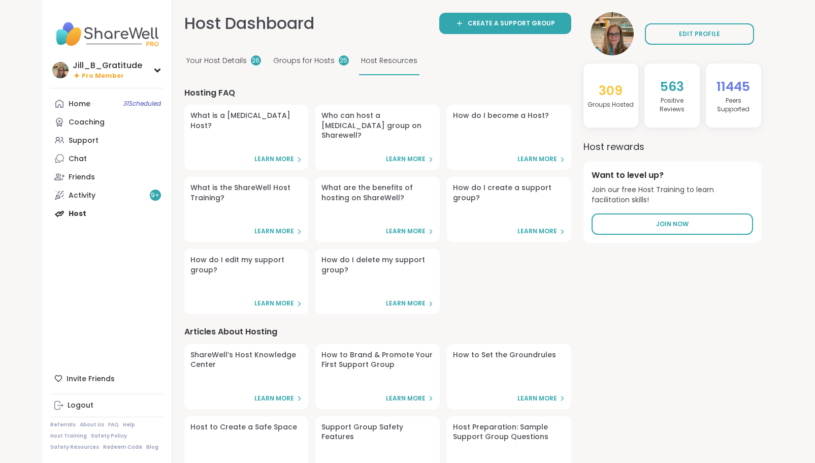
click at [223, 58] on span "Your Host Details" at bounding box center [216, 60] width 60 height 11
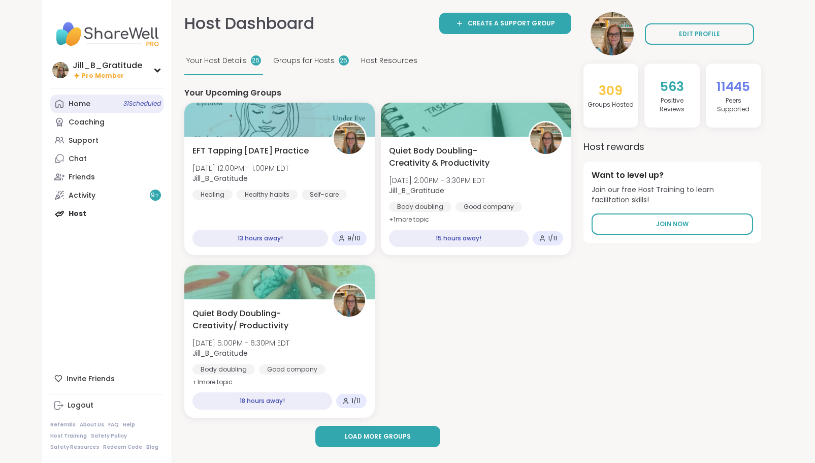
click at [143, 106] on span "31 Scheduled" at bounding box center [142, 104] width 38 height 8
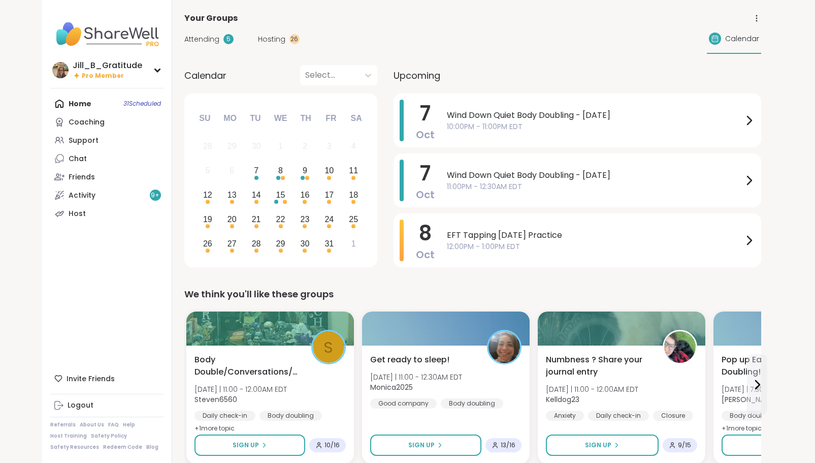
click at [206, 39] on span "Attending" at bounding box center [201, 39] width 35 height 11
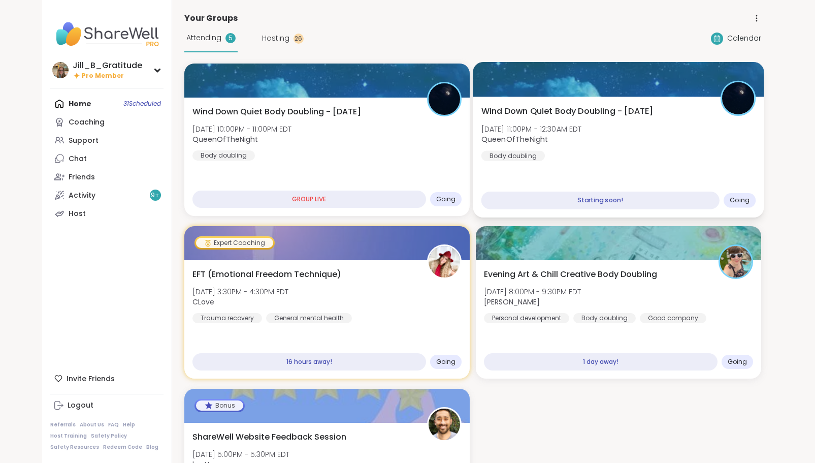
click at [619, 149] on div "Wind Down Quiet Body Doubling - Tuesday Tue, Oct 07 | 11:00PM - 12:30AM EDT Que…" at bounding box center [618, 133] width 275 height 56
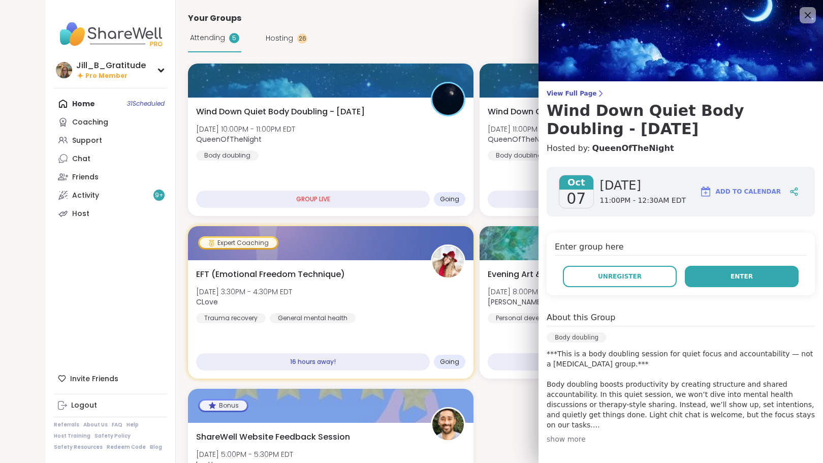
click at [730, 275] on span "Enter" at bounding box center [741, 276] width 22 height 9
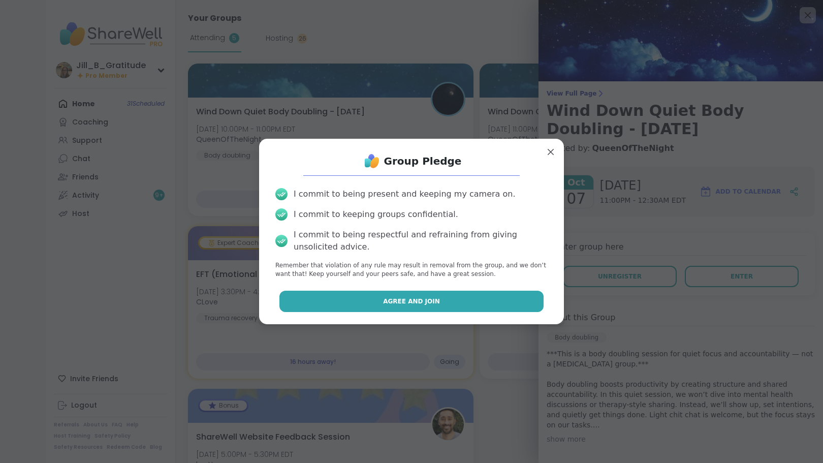
click at [408, 306] on button "Agree and Join" at bounding box center [411, 300] width 265 height 21
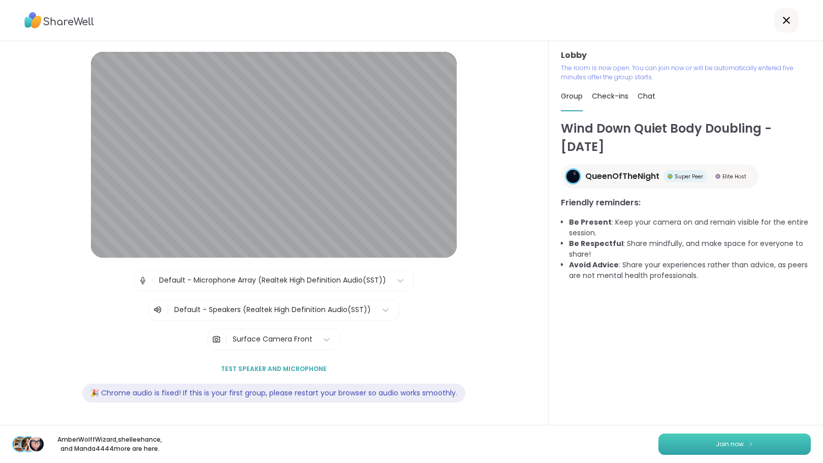
click at [689, 438] on button "Join now" at bounding box center [734, 443] width 152 height 21
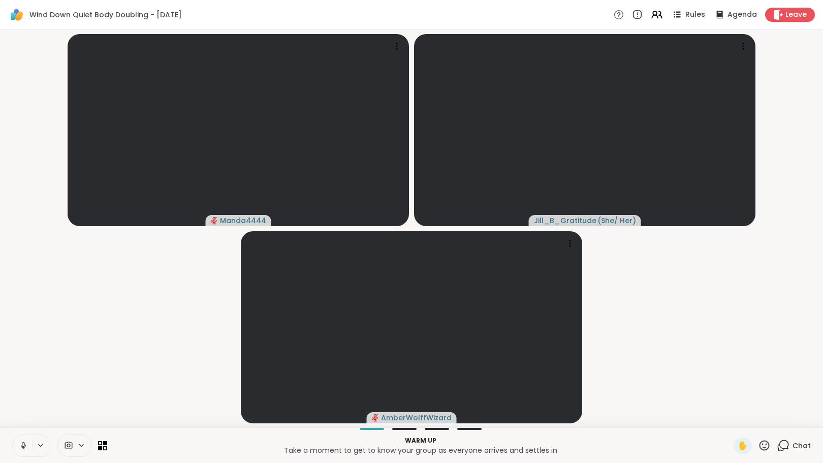
click at [779, 448] on icon at bounding box center [783, 445] width 13 height 13
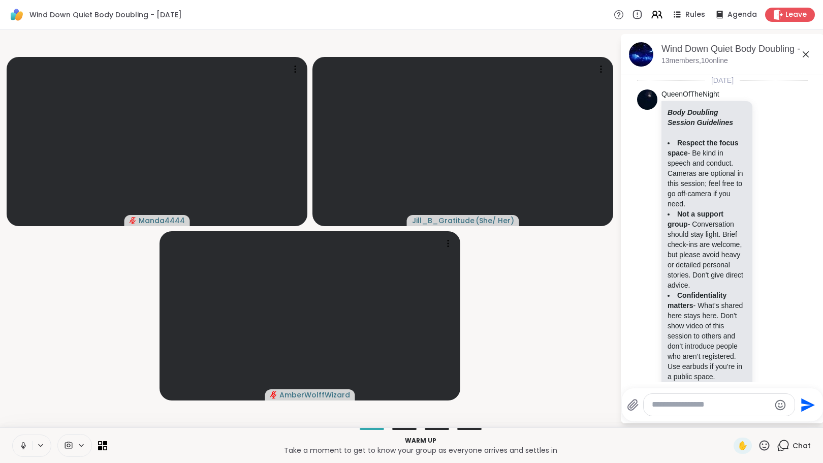
scroll to position [249, 0]
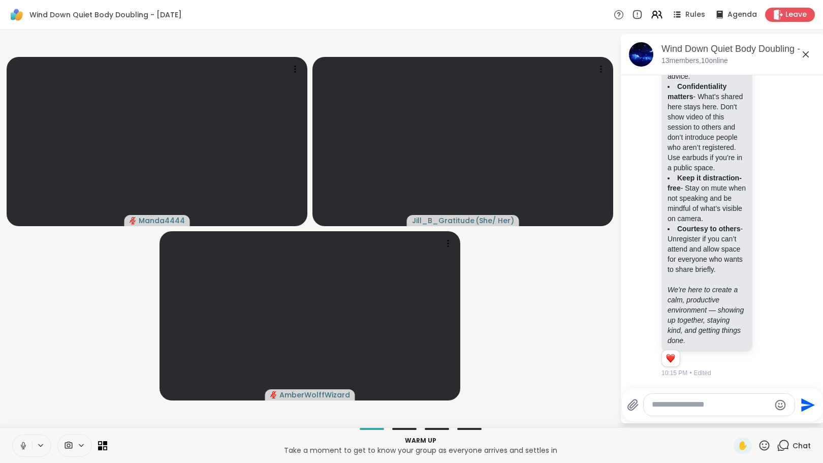
click at [676, 407] on textarea "Type your message" at bounding box center [711, 404] width 118 height 11
click at [676, 412] on div at bounding box center [718, 405] width 151 height 22
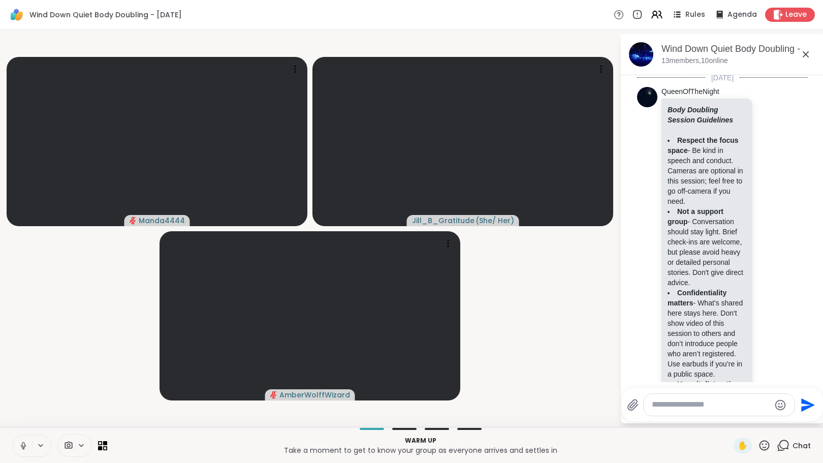
scroll to position [0, 0]
click at [694, 189] on li "Respect the focus space - Be kind in speech and conduct. Cameras are optional i…" at bounding box center [706, 173] width 79 height 71
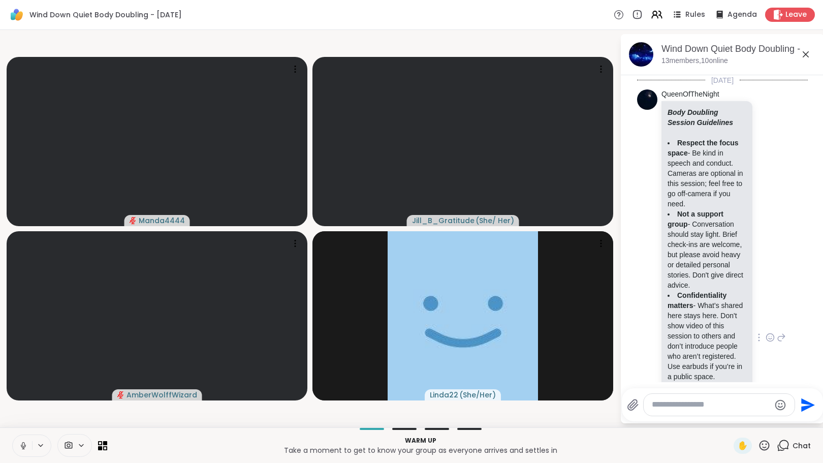
click at [754, 343] on div at bounding box center [758, 337] width 9 height 12
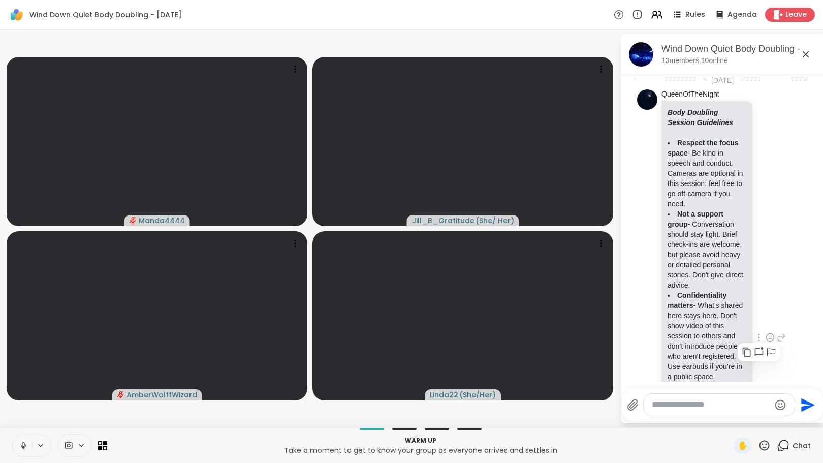
click at [741, 357] on icon at bounding box center [746, 352] width 10 height 10
click at [22, 447] on icon at bounding box center [23, 445] width 9 height 9
click at [729, 373] on button "New Messages!" at bounding box center [721, 374] width 51 height 12
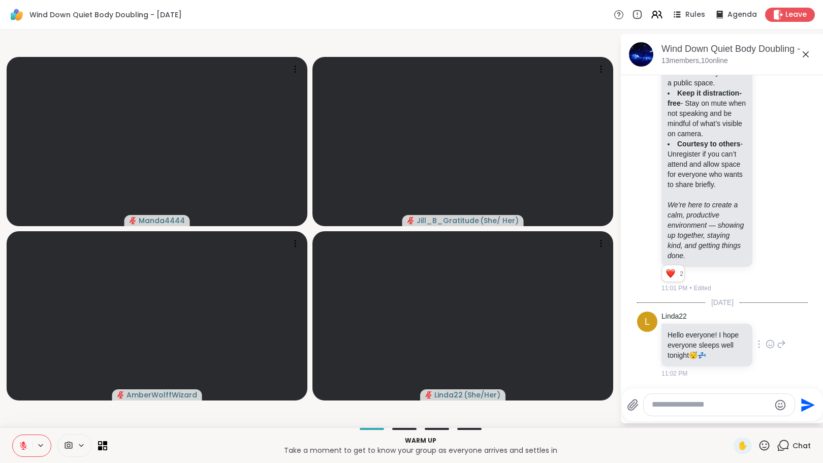
click at [766, 342] on icon at bounding box center [770, 344] width 8 height 8
click at [760, 327] on button "Select Reaction: Heart" at bounding box center [770, 327] width 20 height 20
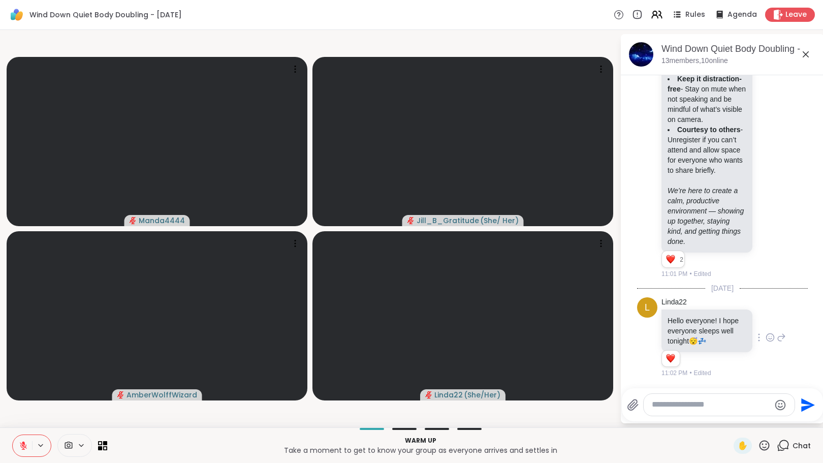
scroll to position [348, 0]
click at [688, 400] on textarea "Type your message" at bounding box center [711, 404] width 118 height 11
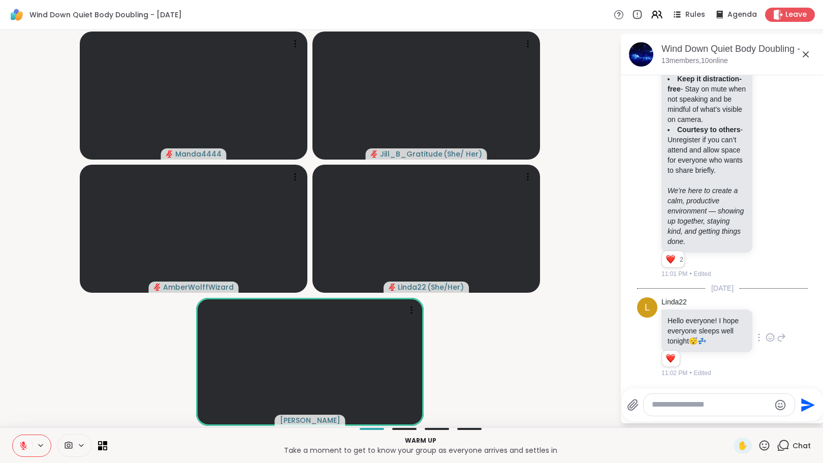
click at [681, 410] on div at bounding box center [718, 405] width 151 height 22
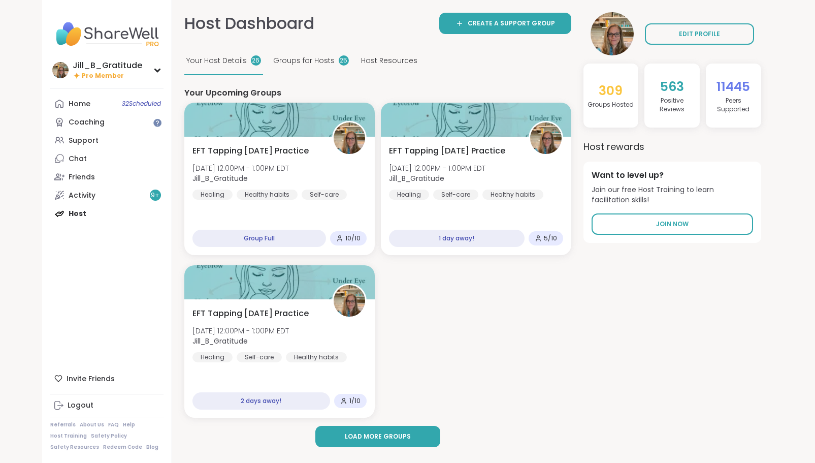
click at [126, 212] on div "Home 32 Scheduled Coaching Support Chat Friends Activity 9 + Host" at bounding box center [106, 158] width 113 height 128
click at [80, 211] on div "Home 32 Scheduled Coaching Support Chat Friends Activity 9 + Host" at bounding box center [106, 158] width 113 height 128
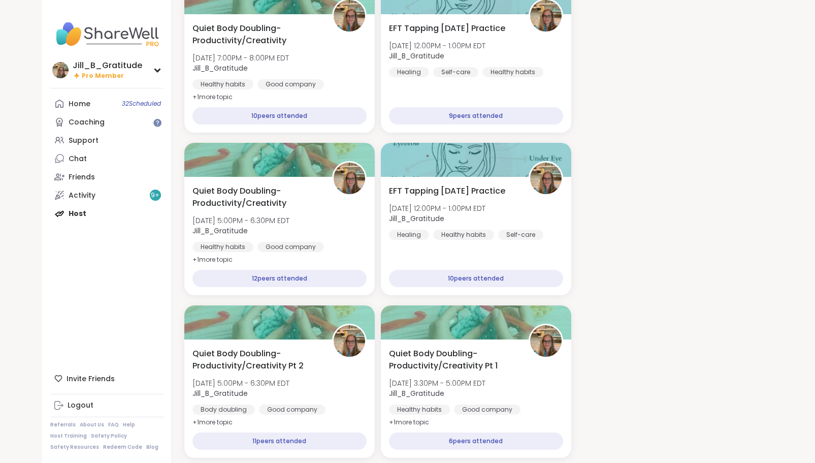
scroll to position [858, 0]
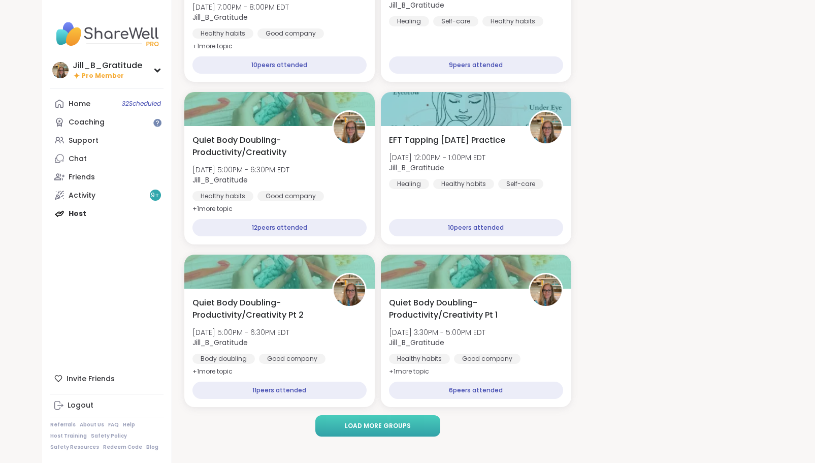
click at [407, 428] on span "Load more groups" at bounding box center [378, 425] width 66 height 9
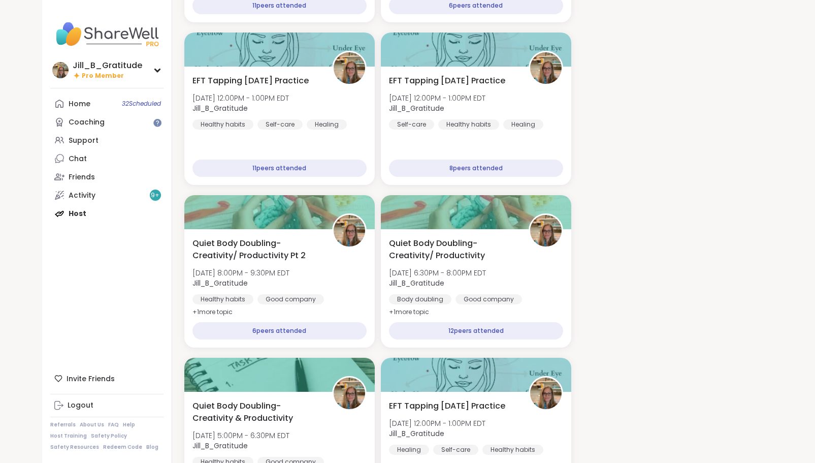
scroll to position [1248, 0]
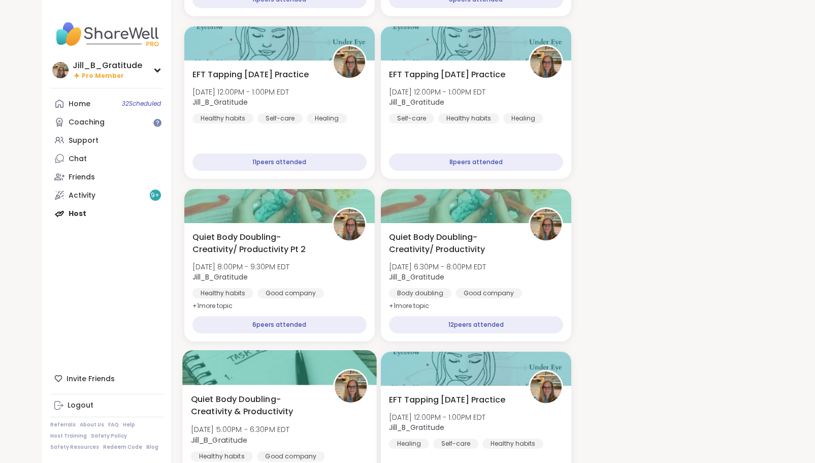
click at [294, 406] on span "Quiet Body Doubling- Creativity & Productivity" at bounding box center [255, 405] width 131 height 25
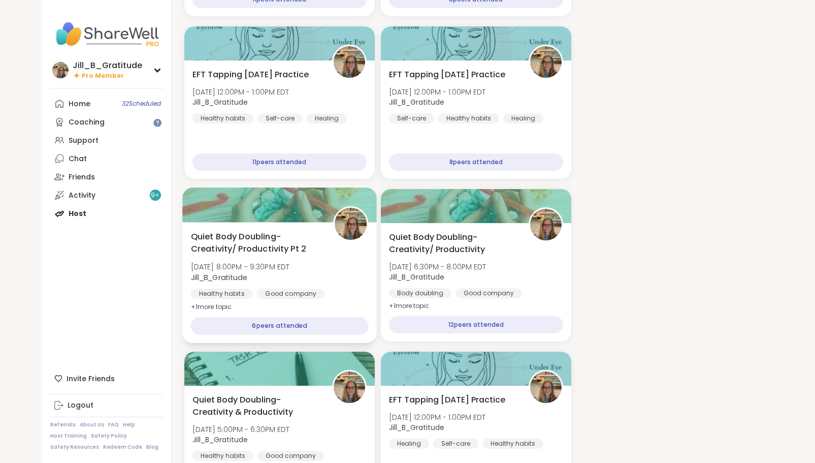
click at [294, 253] on span "Quiet Body Doubling- Creativity/ Productivity Pt 2" at bounding box center [255, 243] width 131 height 25
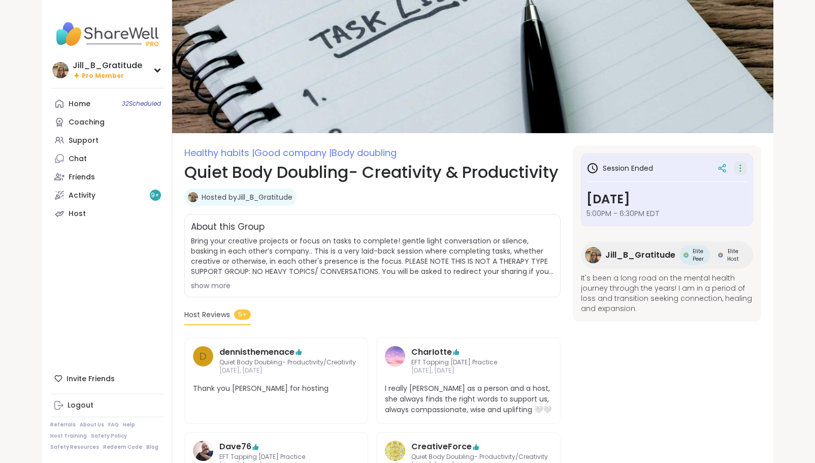
click at [742, 166] on icon at bounding box center [740, 168] width 10 height 14
click at [687, 213] on button "Copy Session" at bounding box center [687, 217] width 114 height 23
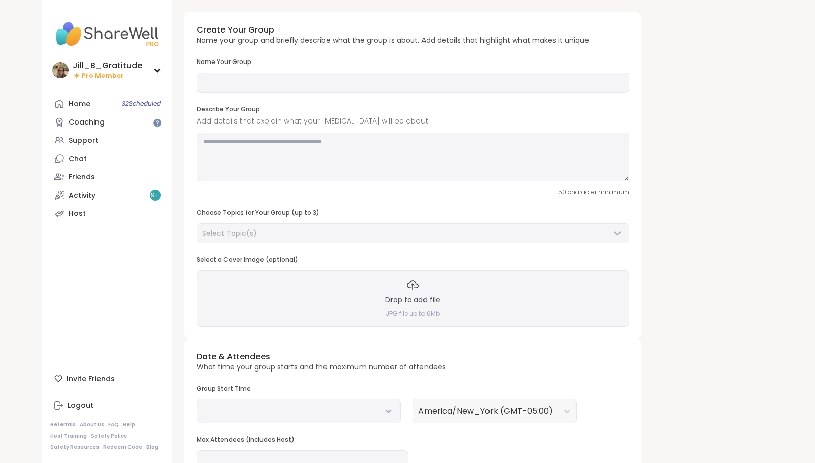
type input "**********"
type textarea "**********"
type input "**"
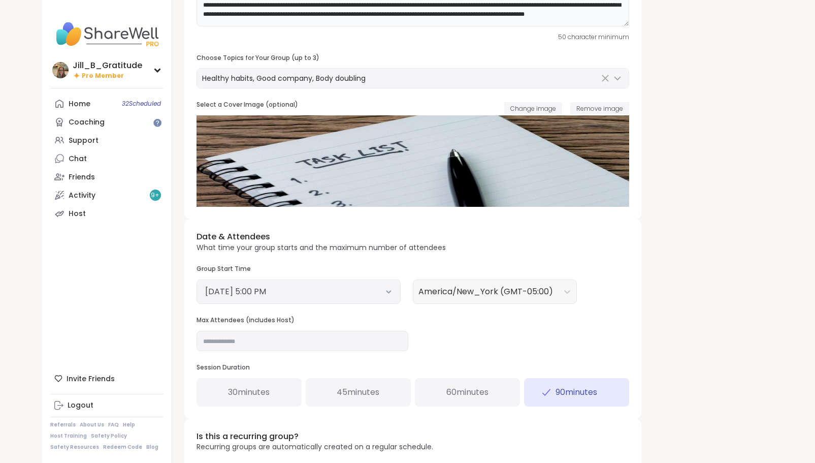
scroll to position [164, 0]
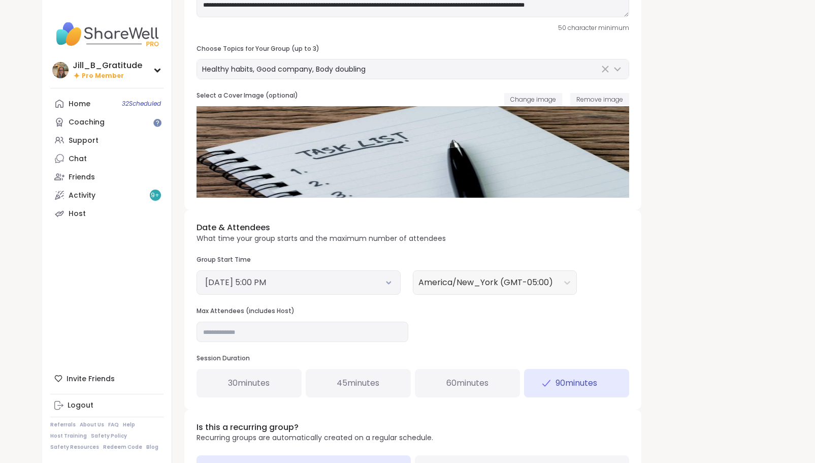
click at [379, 282] on button "[DATE] 5:00 PM" at bounding box center [298, 282] width 187 height 12
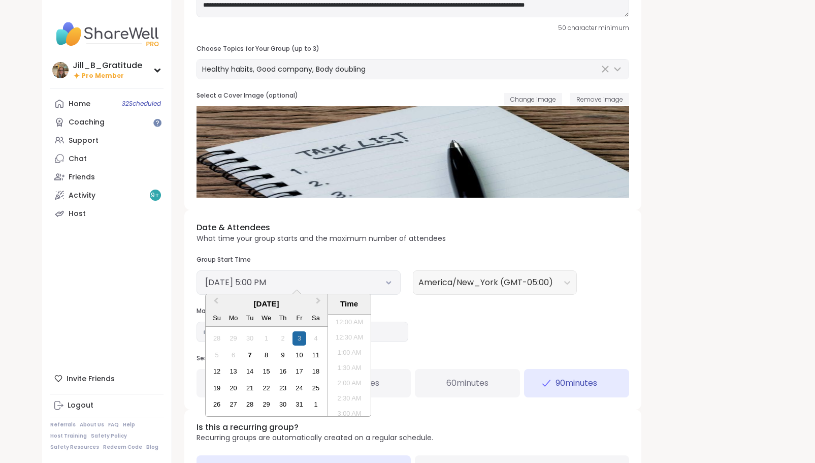
scroll to position [475, 0]
click at [248, 351] on div "7" at bounding box center [250, 355] width 14 height 14
click at [263, 355] on div "8" at bounding box center [267, 355] width 14 height 14
click at [348, 330] on li "2:00 PM" at bounding box center [349, 334] width 43 height 15
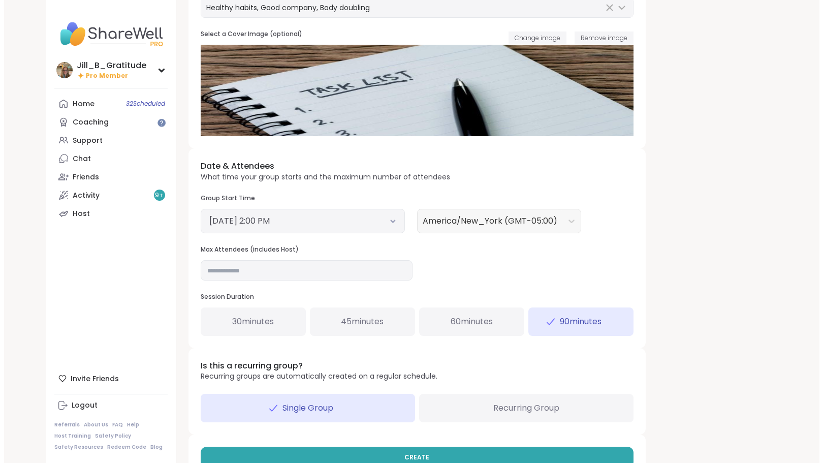
scroll to position [252, 0]
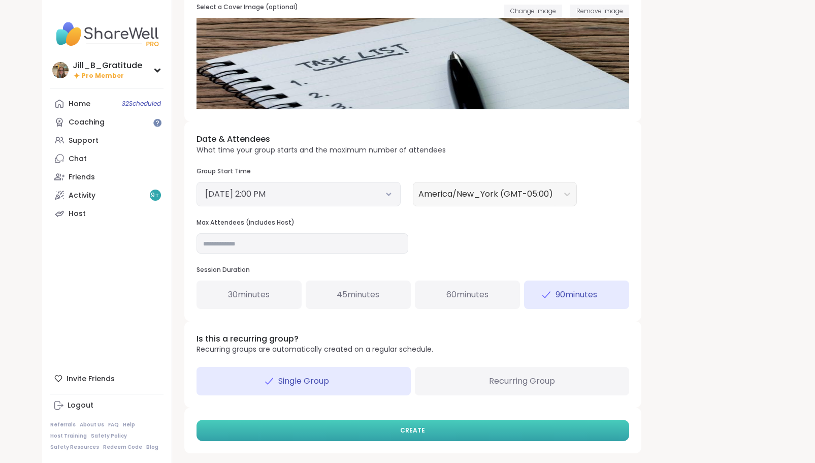
click at [486, 428] on button "CREATE" at bounding box center [413, 429] width 433 height 21
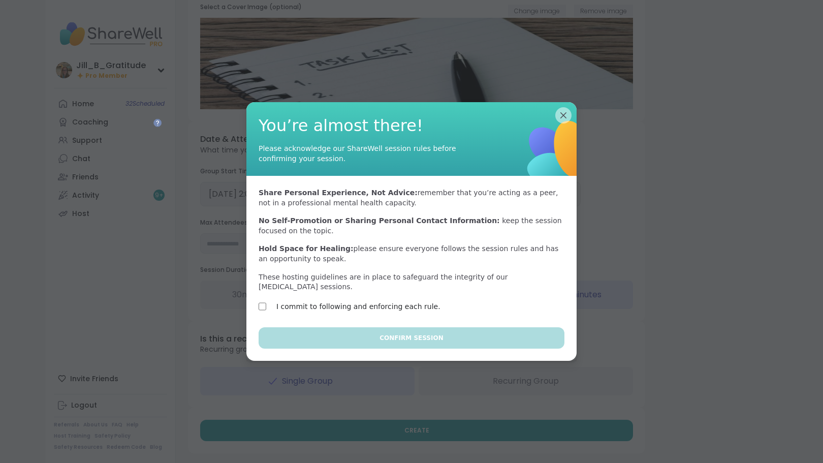
click at [382, 300] on label "I commit to following and enforcing each rule." at bounding box center [358, 306] width 164 height 12
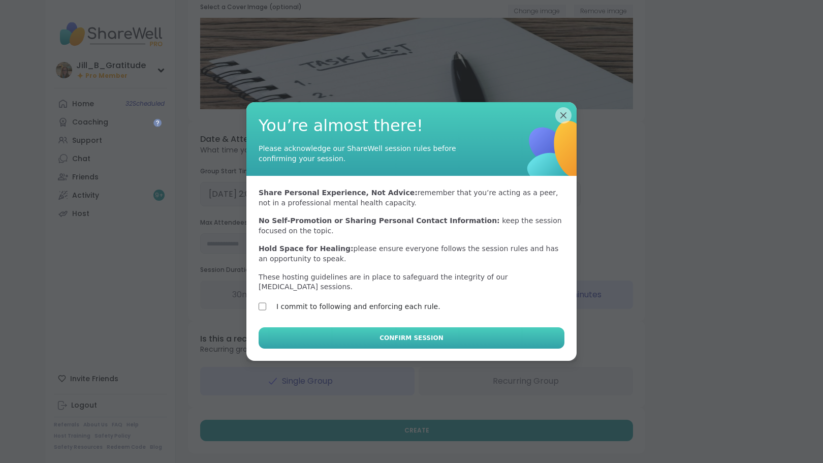
click at [395, 333] on span "Confirm Session" at bounding box center [410, 337] width 63 height 9
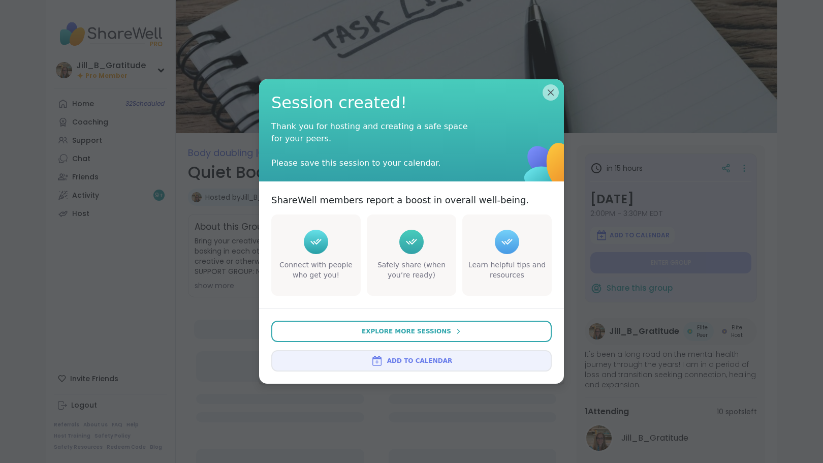
click at [406, 358] on span "Add to Calendar" at bounding box center [419, 360] width 65 height 9
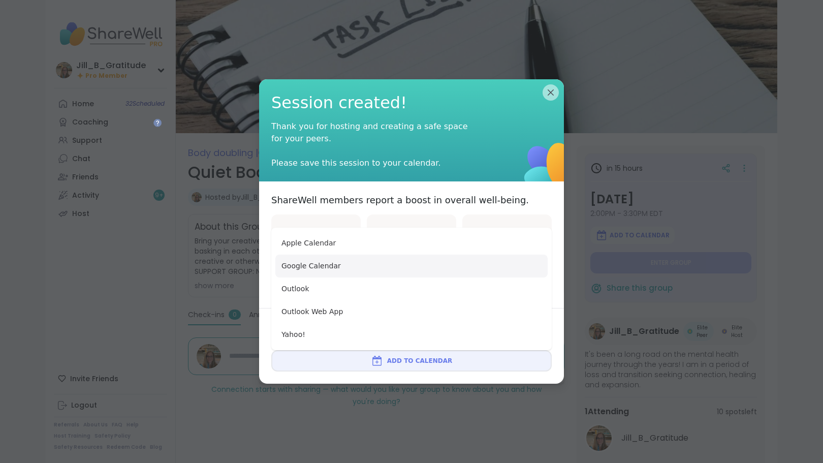
click at [400, 270] on button "Google Calendar" at bounding box center [411, 265] width 272 height 23
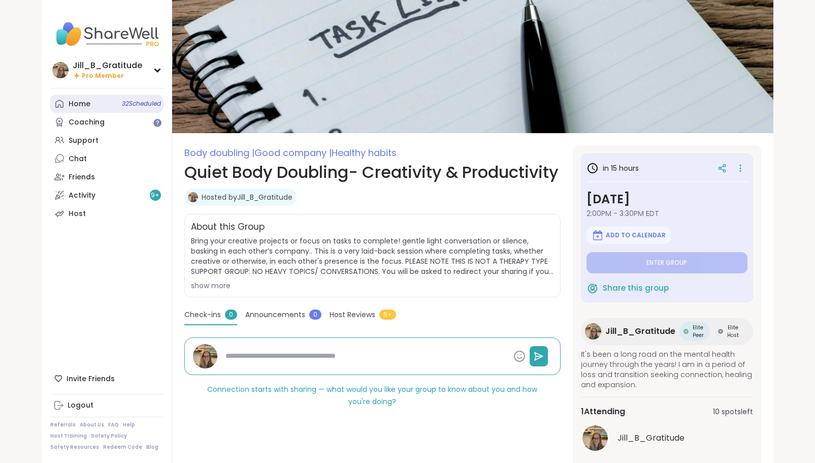
click at [95, 103] on link "Home 32 Scheduled" at bounding box center [106, 103] width 113 height 18
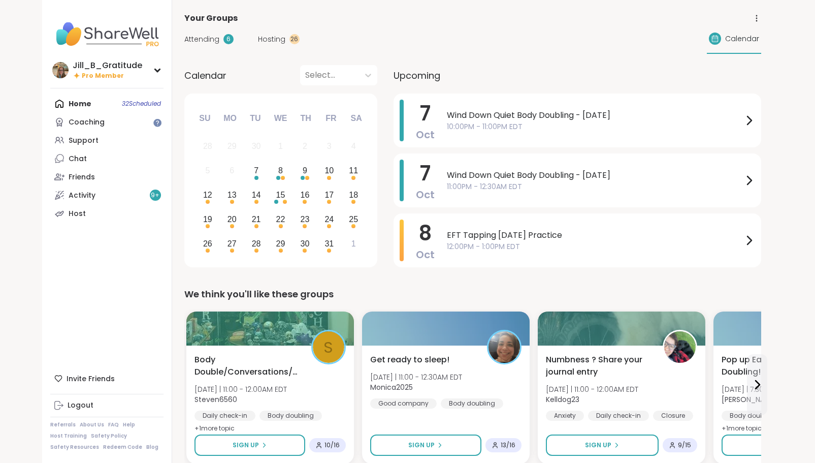
click at [273, 38] on span "Hosting" at bounding box center [271, 39] width 27 height 11
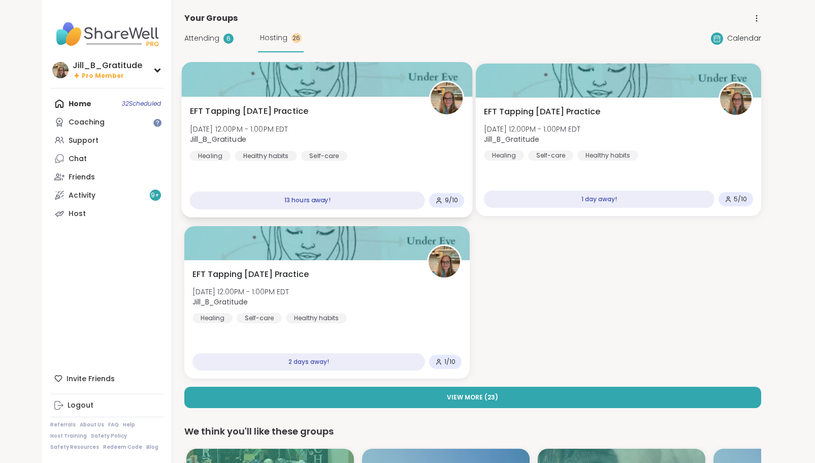
click at [372, 155] on div "EFT Tapping [DATE] Practice [DATE] 12:00PM - 1:00PM EDT Jill_B_Gratitude Healin…" at bounding box center [326, 133] width 275 height 56
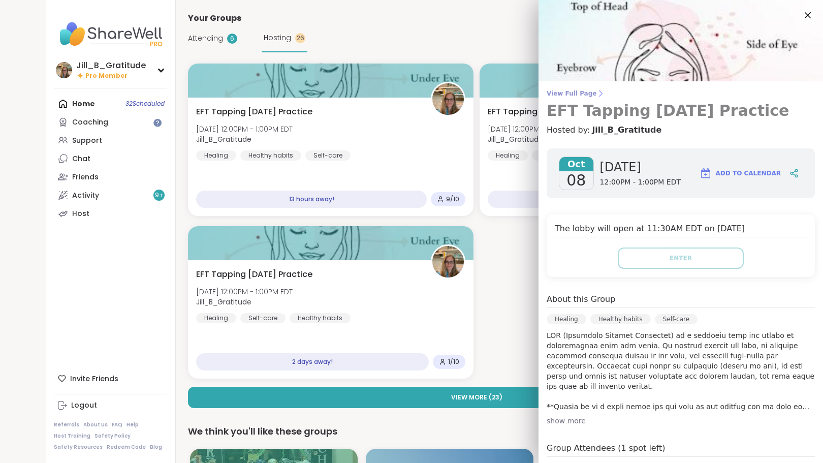
click at [549, 90] on span "View Full Page" at bounding box center [680, 93] width 268 height 8
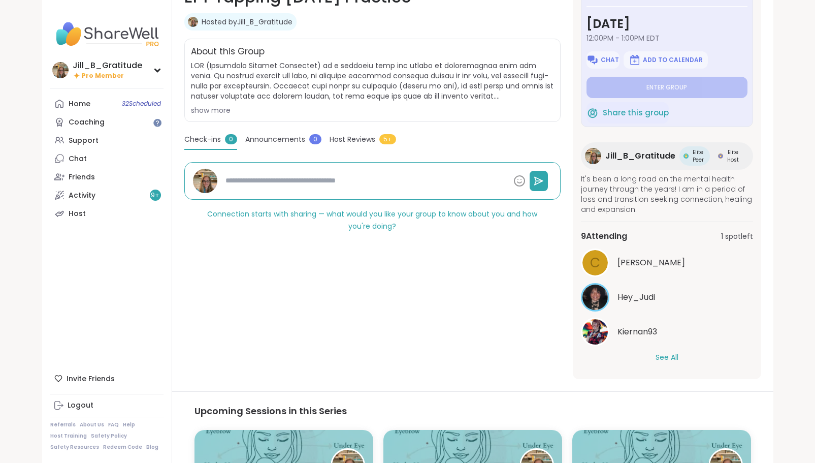
scroll to position [180, 0]
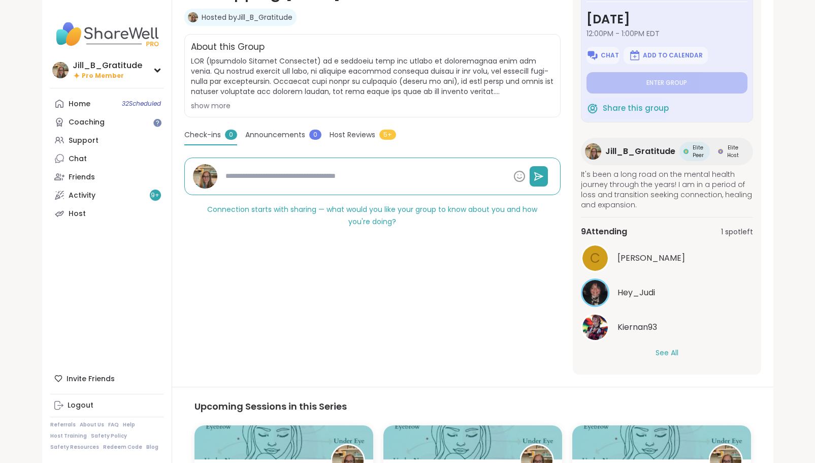
click at [669, 353] on button "See All" at bounding box center [667, 352] width 23 height 11
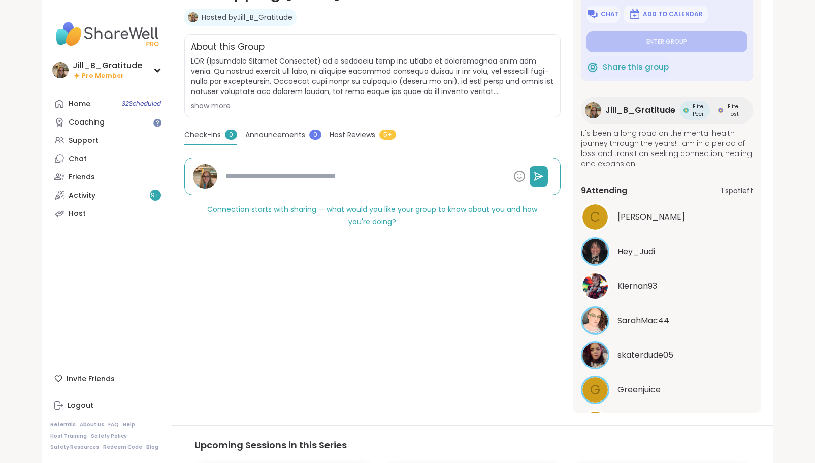
scroll to position [0, 0]
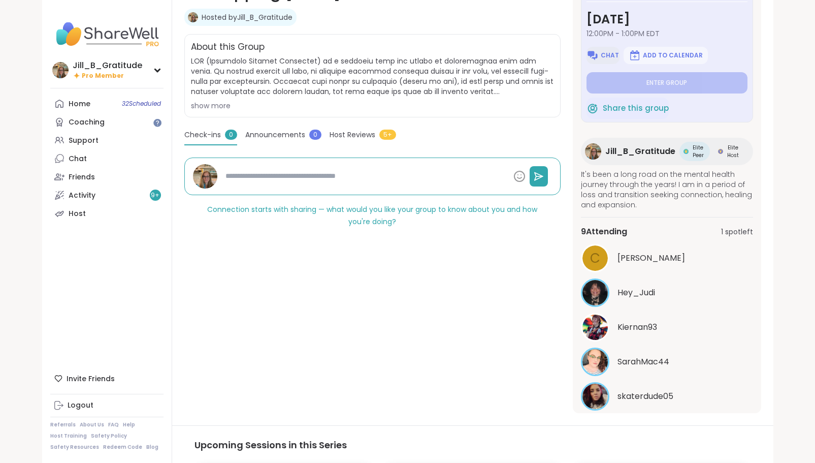
click at [603, 55] on span "Chat" at bounding box center [610, 55] width 18 height 8
type textarea "*"
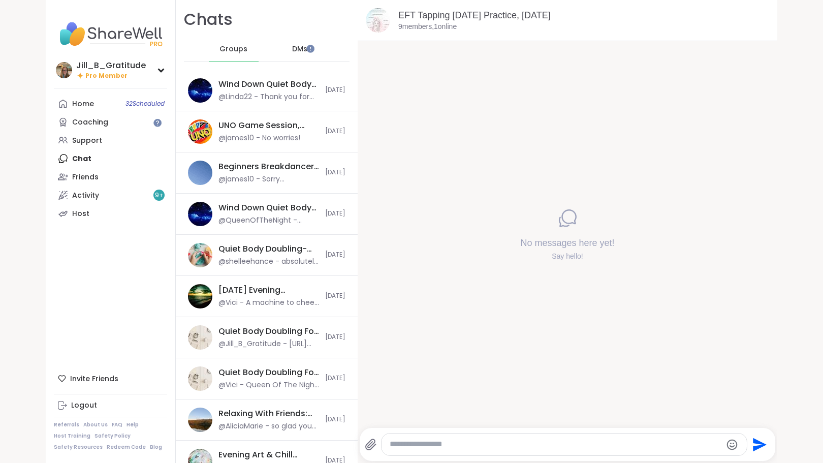
click at [365, 444] on icon at bounding box center [371, 444] width 12 height 12
click at [0, 0] on input "file" at bounding box center [0, 0] width 0 height 0
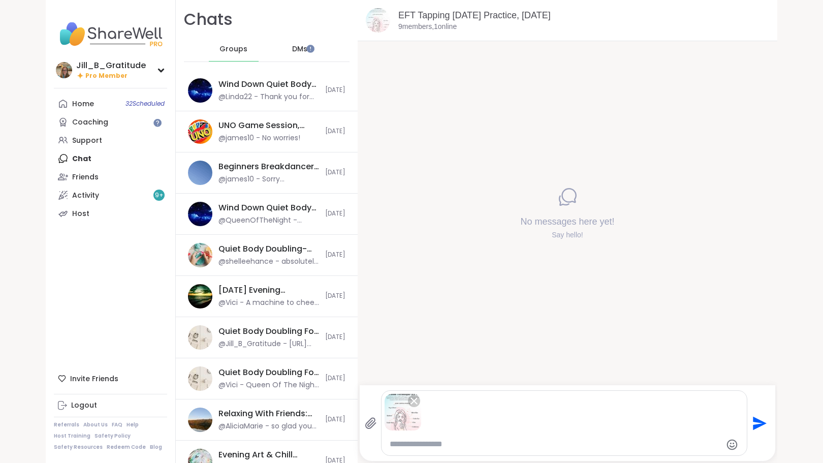
click at [753, 424] on icon "Send" at bounding box center [760, 423] width 14 height 14
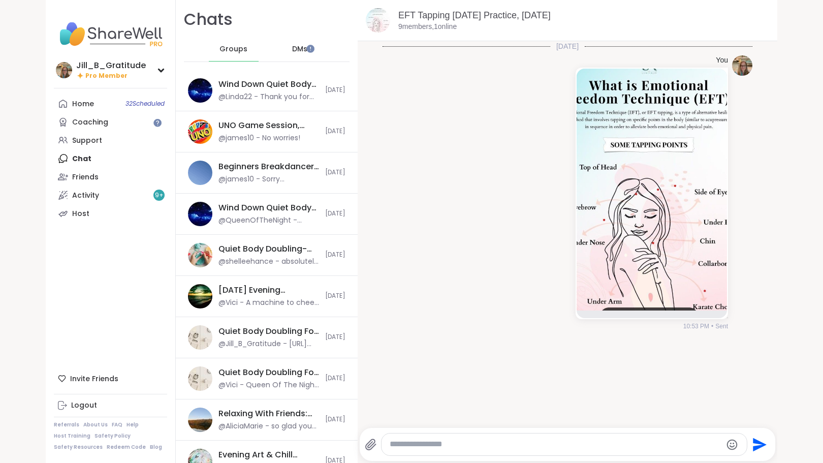
click at [630, 442] on textarea "Type your message" at bounding box center [556, 444] width 332 height 11
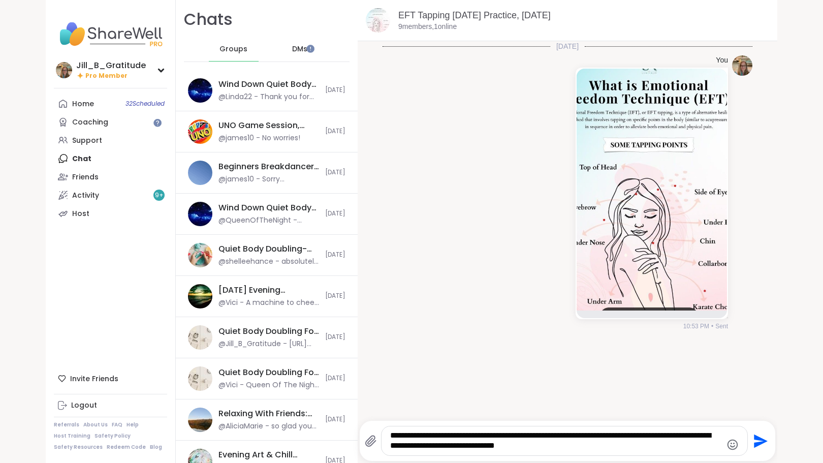
click at [512, 435] on textarea "**********" at bounding box center [556, 440] width 332 height 21
click at [603, 448] on textarea "**********" at bounding box center [556, 440] width 332 height 21
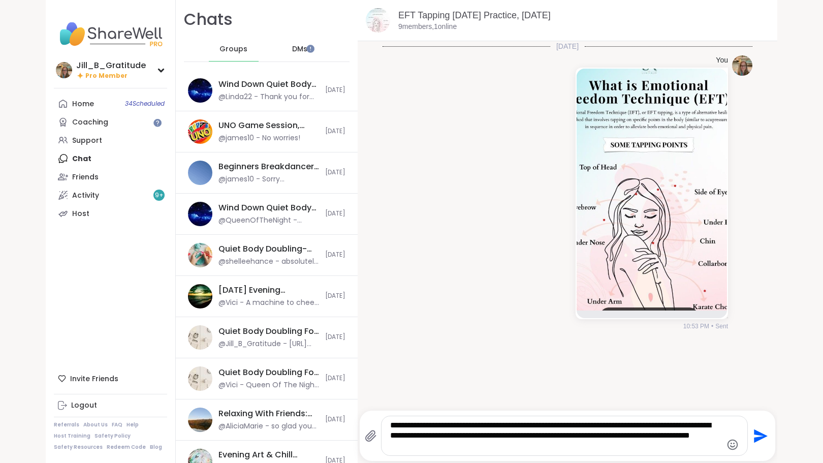
type textarea "**********"
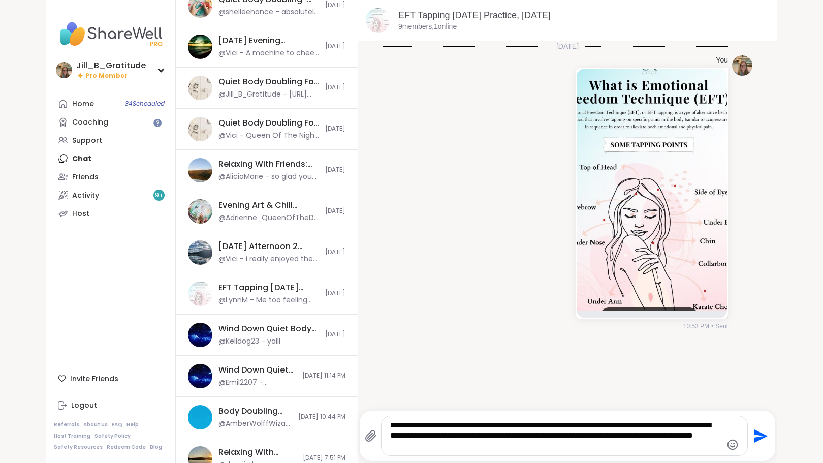
scroll to position [238, 0]
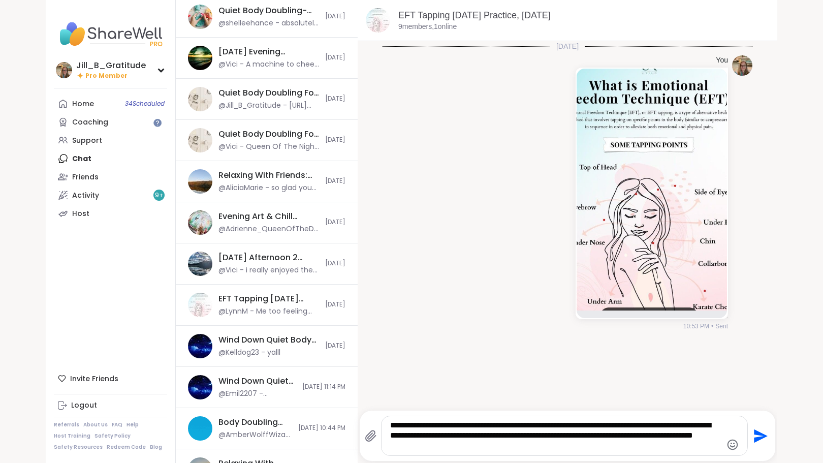
click at [473, 450] on textarea "**********" at bounding box center [556, 435] width 332 height 31
drag, startPoint x: 473, startPoint y: 450, endPoint x: 370, endPoint y: 413, distance: 110.0
click at [370, 413] on div "**********" at bounding box center [567, 435] width 415 height 50
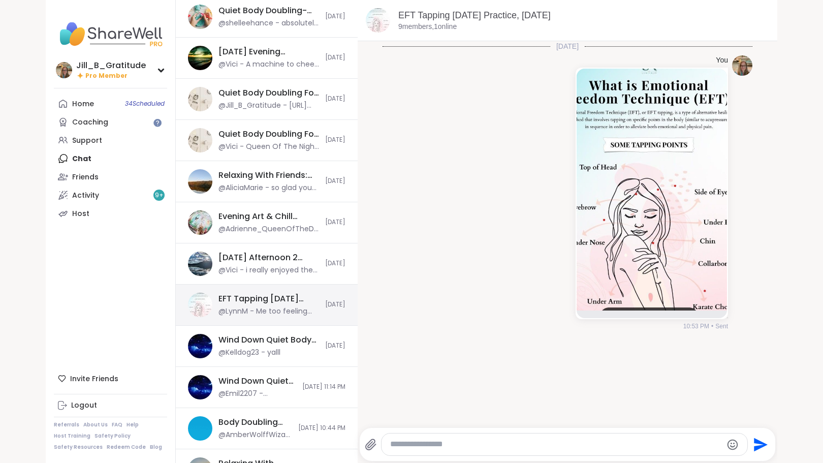
click at [248, 308] on div "@LynnM - Me too feeling lighter." at bounding box center [268, 311] width 101 height 10
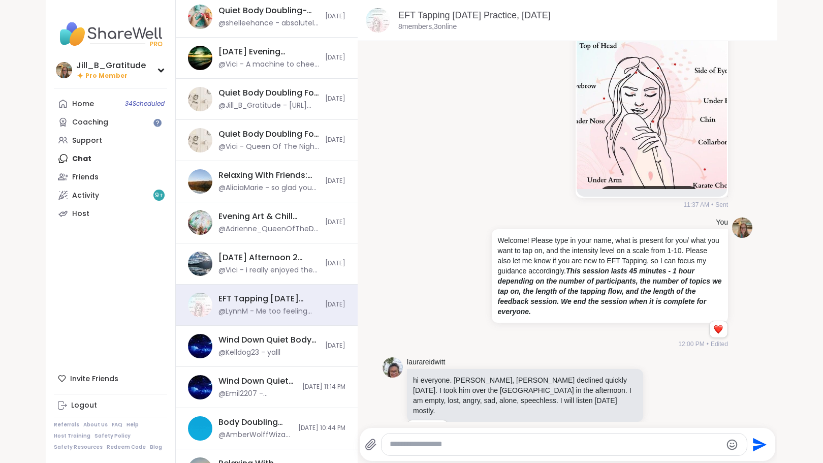
scroll to position [145, 0]
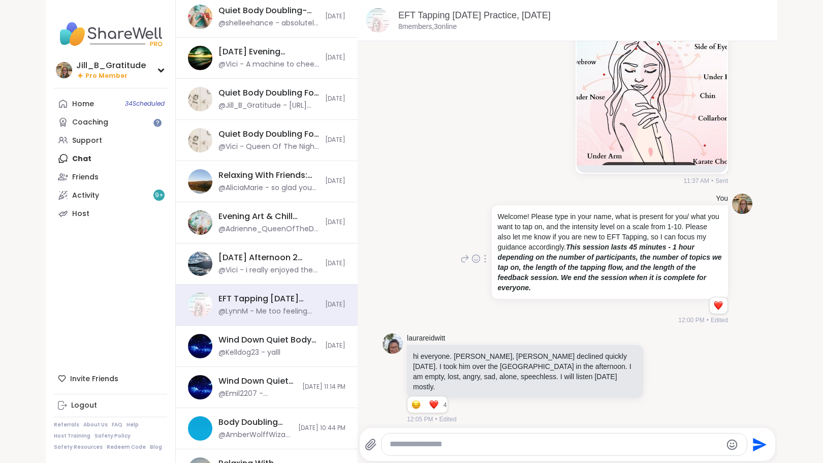
click at [484, 259] on icon at bounding box center [485, 258] width 2 height 8
click at [474, 273] on icon at bounding box center [479, 273] width 10 height 10
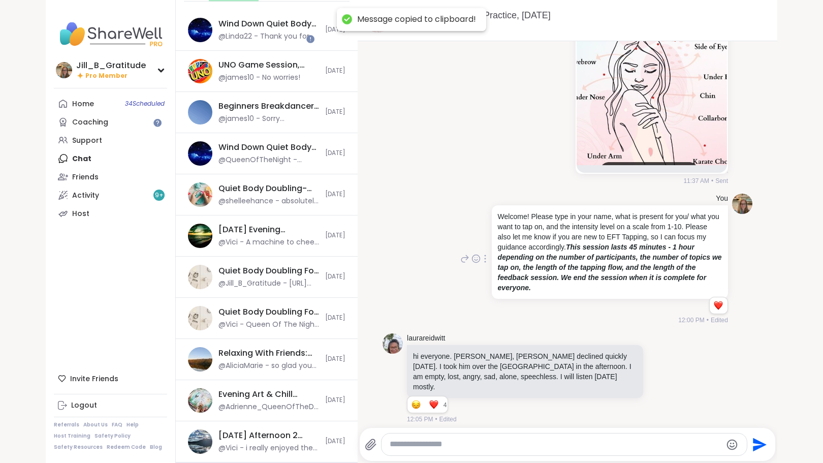
scroll to position [0, 0]
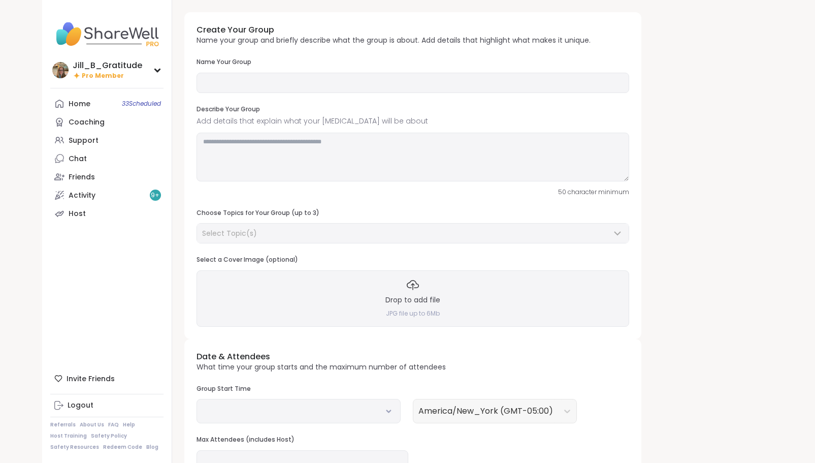
type input "**********"
type textarea "**********"
type input "**"
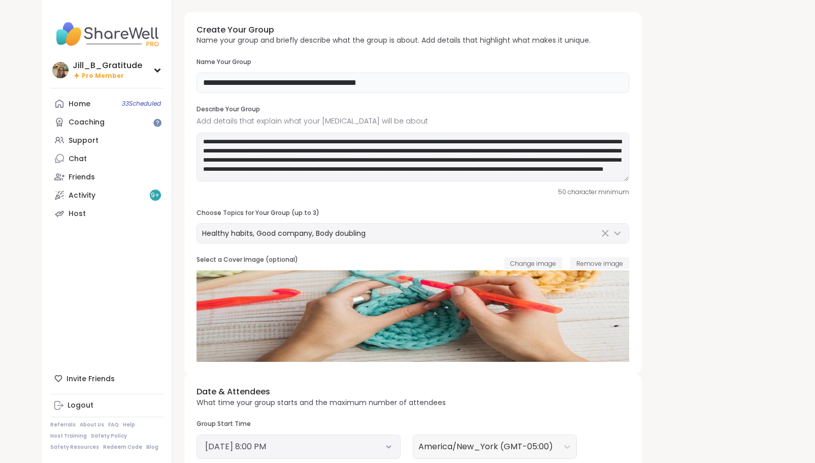
click at [415, 81] on input "**********" at bounding box center [413, 83] width 433 height 20
type input "**********"
click at [274, 149] on textarea "**********" at bounding box center [413, 157] width 433 height 49
click at [544, 196] on div "50 character minimum" at bounding box center [413, 191] width 433 height 9
click at [277, 150] on textarea "**********" at bounding box center [413, 157] width 433 height 49
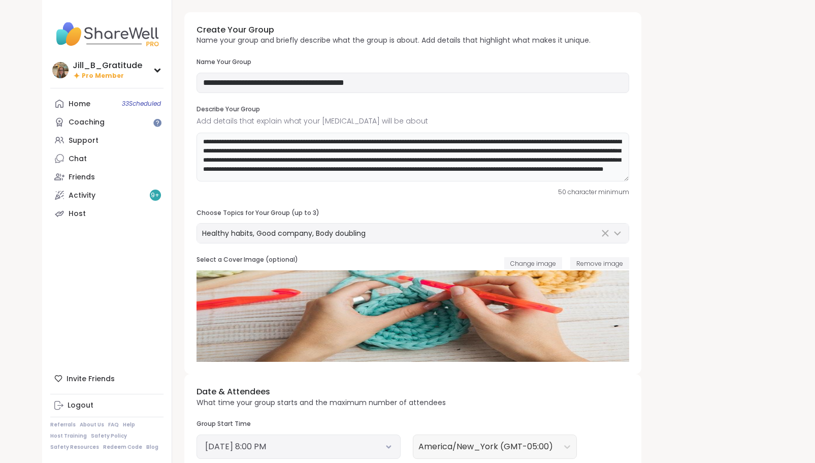
click at [391, 140] on textarea "**********" at bounding box center [413, 157] width 433 height 49
click at [540, 170] on textarea "**********" at bounding box center [413, 157] width 433 height 49
paste textarea "**"
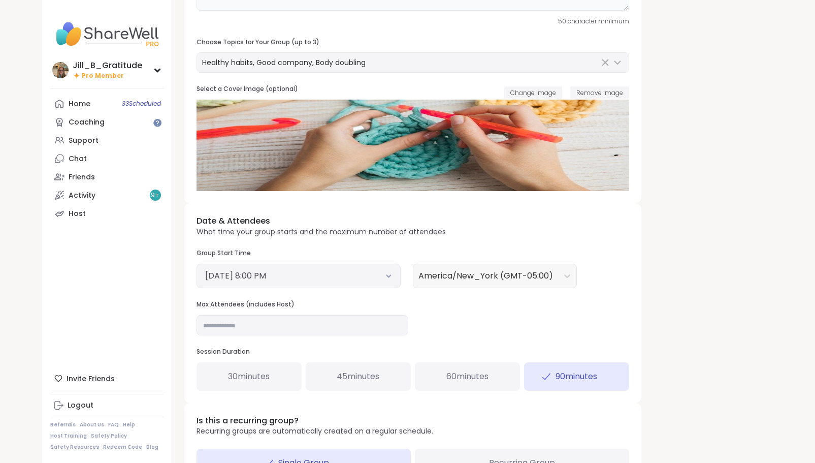
scroll to position [193, 0]
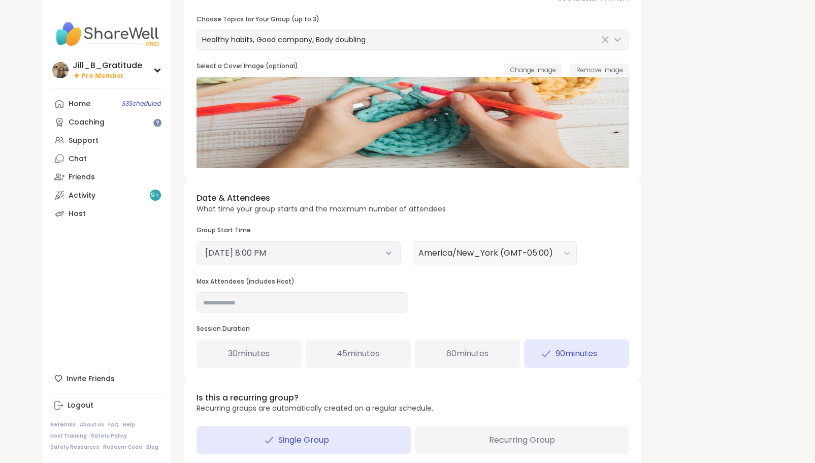
type textarea "**********"
click at [379, 252] on button "October 3, 2025 8:00 PM" at bounding box center [298, 253] width 187 height 12
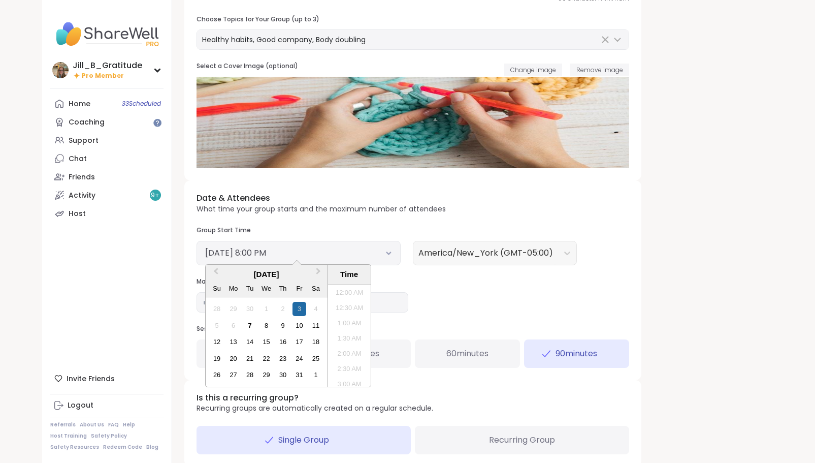
scroll to position [566, 0]
click at [267, 321] on div "8" at bounding box center [267, 325] width 14 height 14
click at [365, 285] on ul "12:00 AM 12:30 AM 1:00 AM 1:30 AM 2:00 AM 2:30 AM 3:00 AM 3:30 AM 4:00 AM 4:30 …" at bounding box center [349, 336] width 43 height 102
click at [349, 303] on li "5:00 PM" at bounding box center [349, 305] width 43 height 15
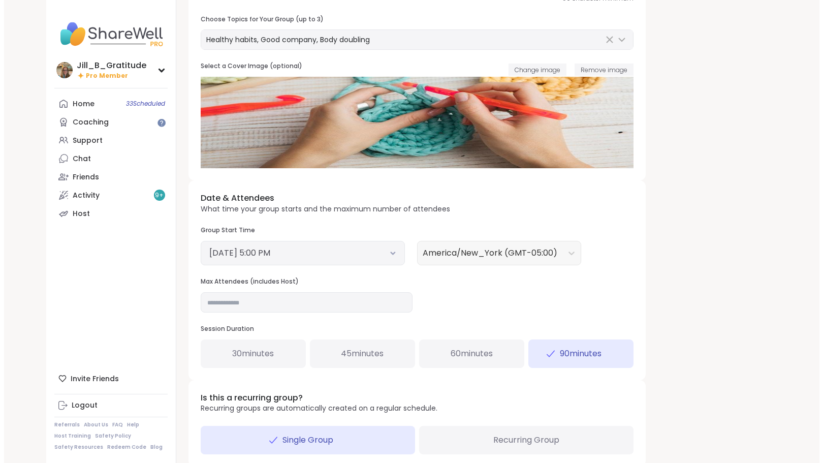
scroll to position [252, 0]
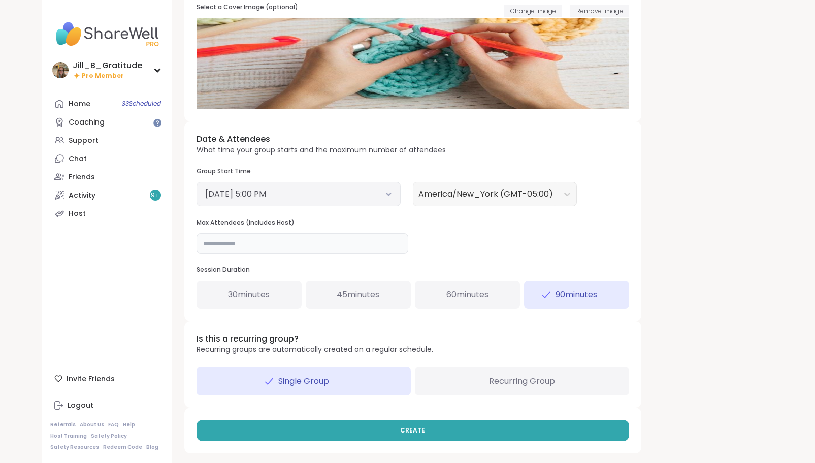
click at [302, 242] on input "**" at bounding box center [303, 243] width 212 height 20
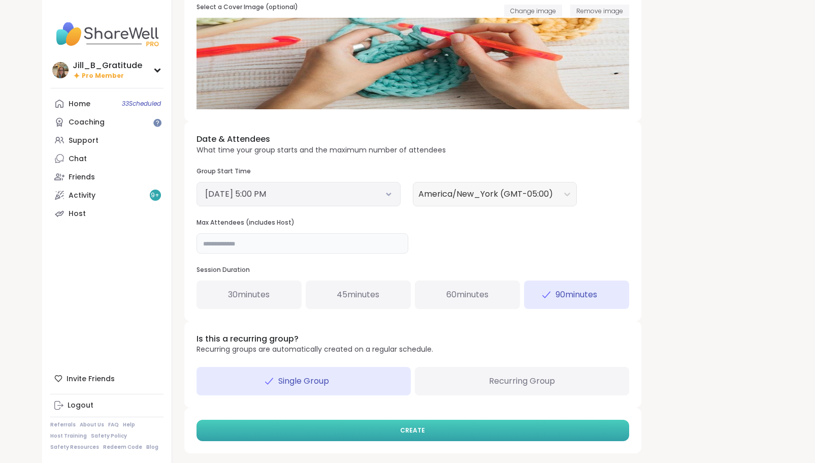
type input "**"
click at [415, 430] on span "CREATE" at bounding box center [412, 430] width 25 height 9
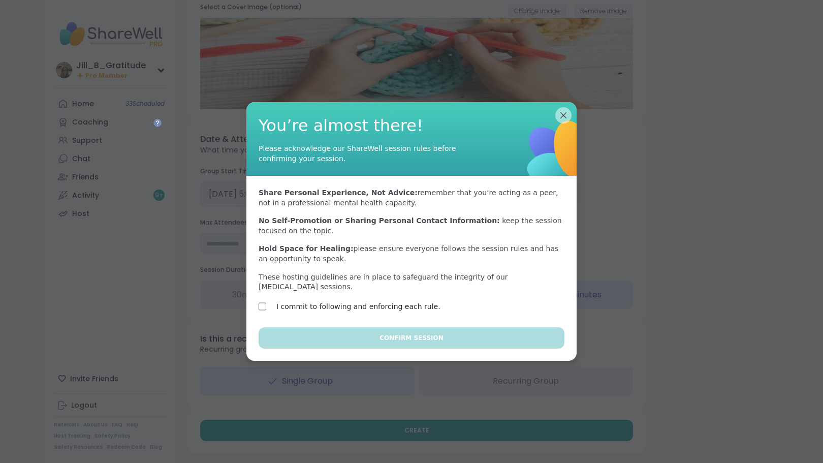
click at [375, 300] on label "I commit to following and enforcing each rule." at bounding box center [358, 306] width 164 height 12
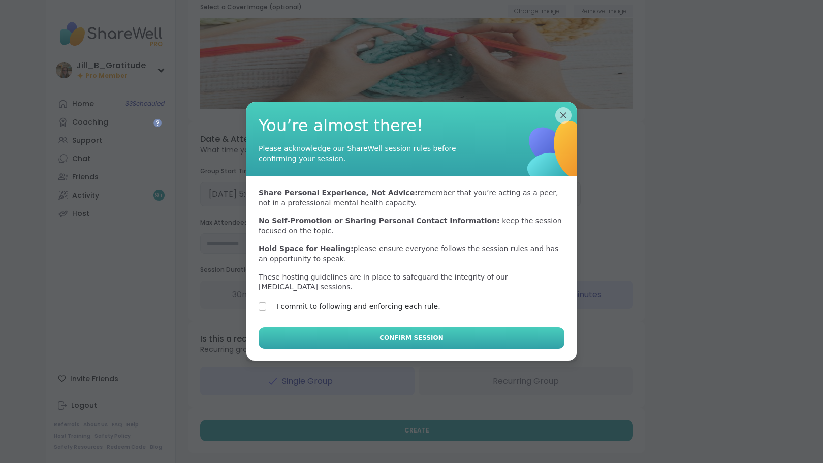
click at [391, 333] on span "Confirm Session" at bounding box center [410, 337] width 63 height 9
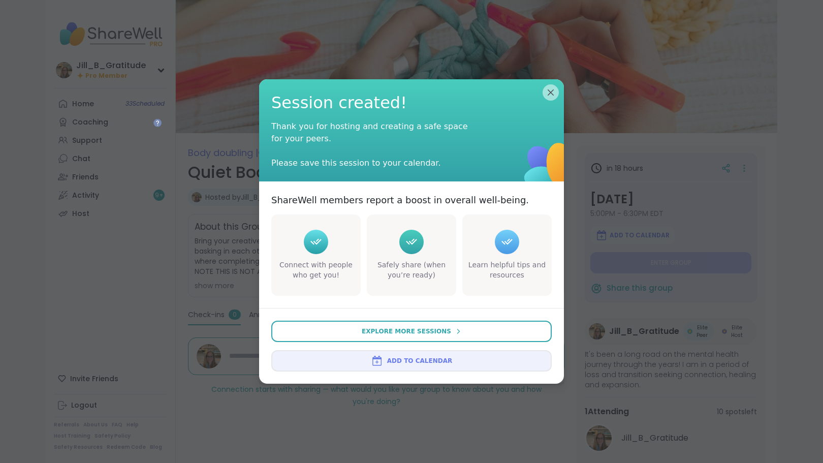
click at [402, 363] on span "Add to Calendar" at bounding box center [419, 360] width 65 height 9
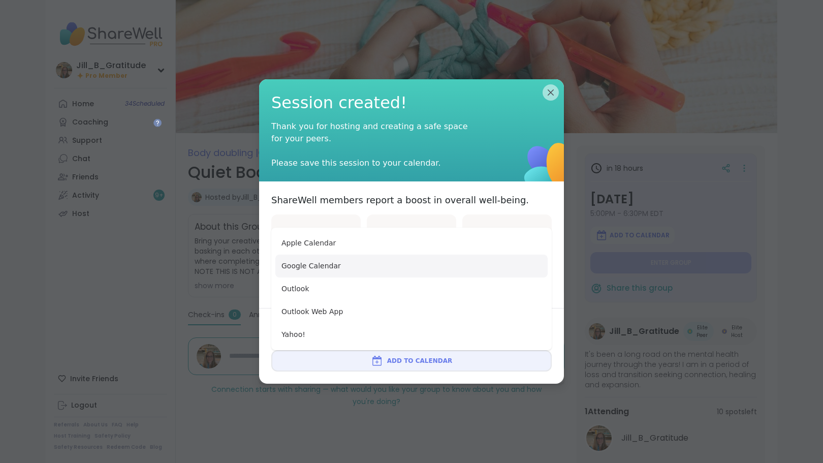
click at [404, 266] on button "Google Calendar" at bounding box center [411, 265] width 272 height 23
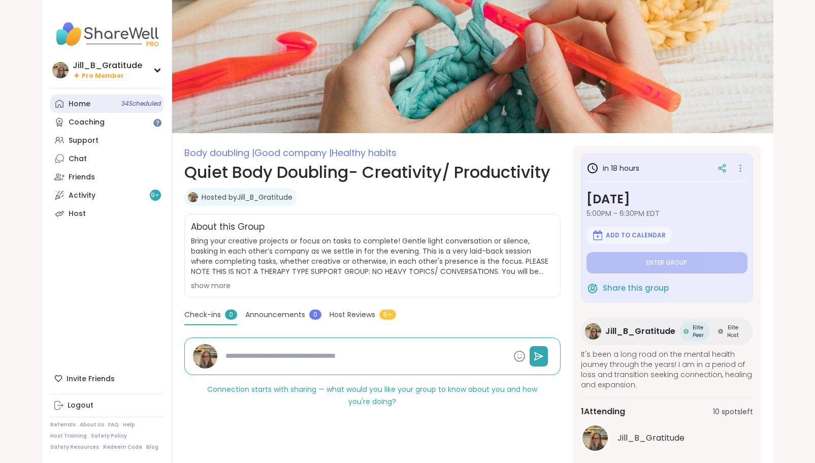
click at [138, 102] on span "34 Scheduled" at bounding box center [141, 104] width 40 height 8
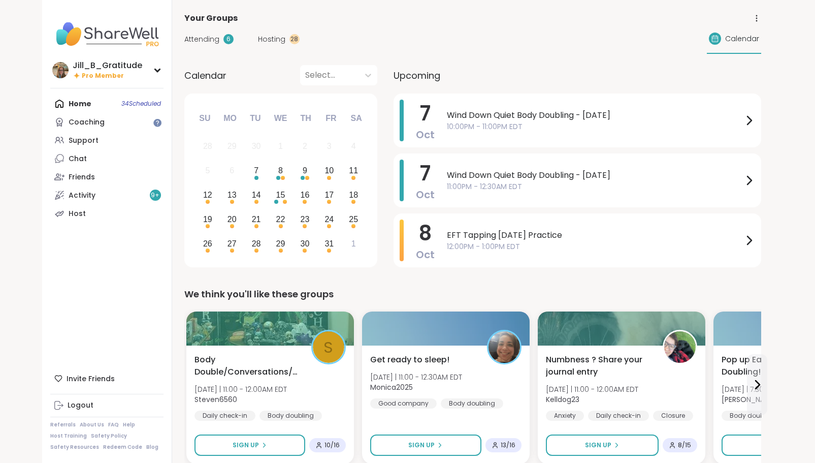
click at [285, 37] on div "Hosting 28" at bounding box center [279, 39] width 42 height 11
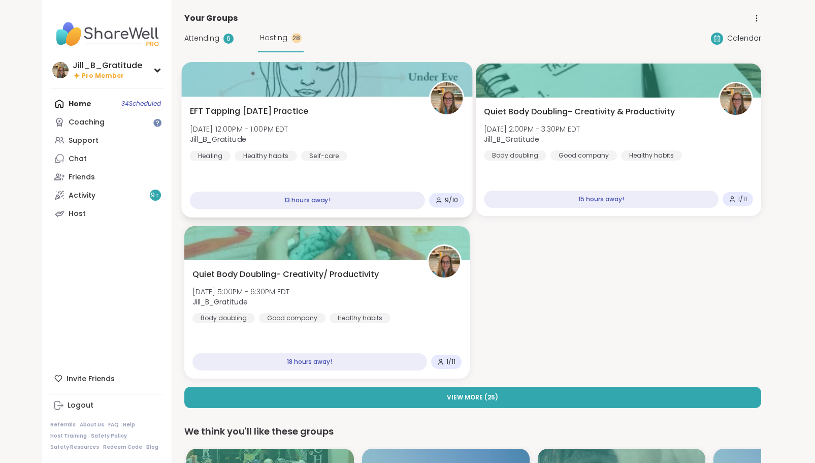
click at [378, 131] on div "EFT Tapping Wednesday Practice Wed, Oct 08 | 12:00PM - 1:00PM EDT Jill_B_Gratit…" at bounding box center [326, 133] width 275 height 56
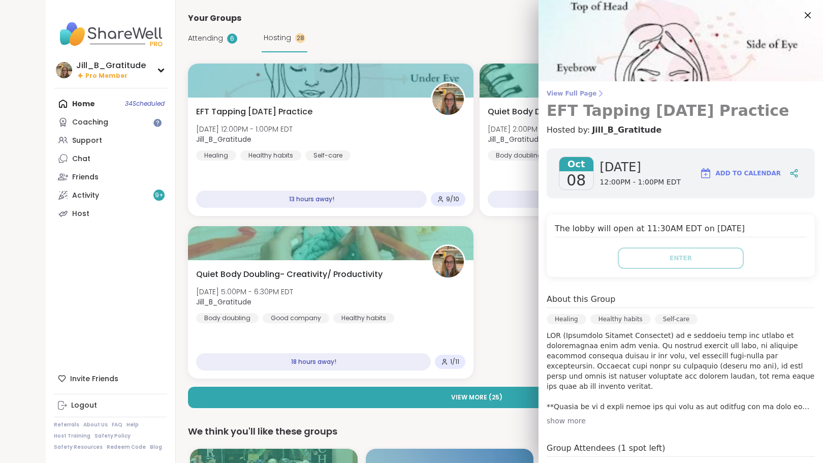
click at [562, 91] on span "View Full Page" at bounding box center [680, 93] width 268 height 8
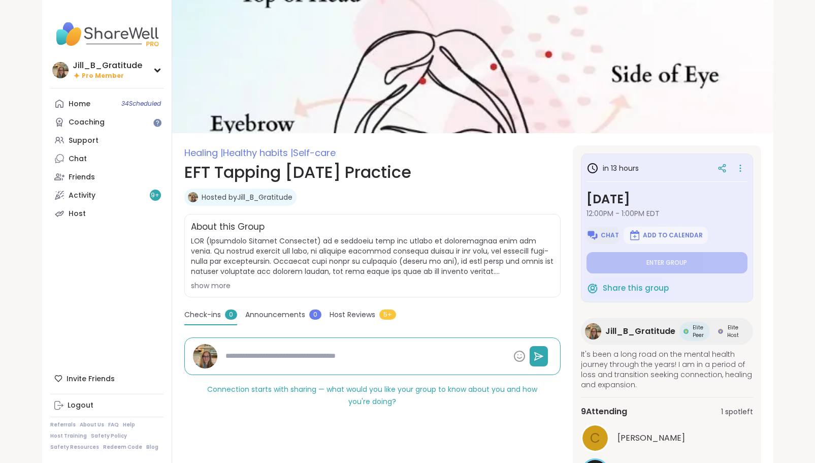
click at [599, 236] on img at bounding box center [593, 235] width 12 height 12
type textarea "*"
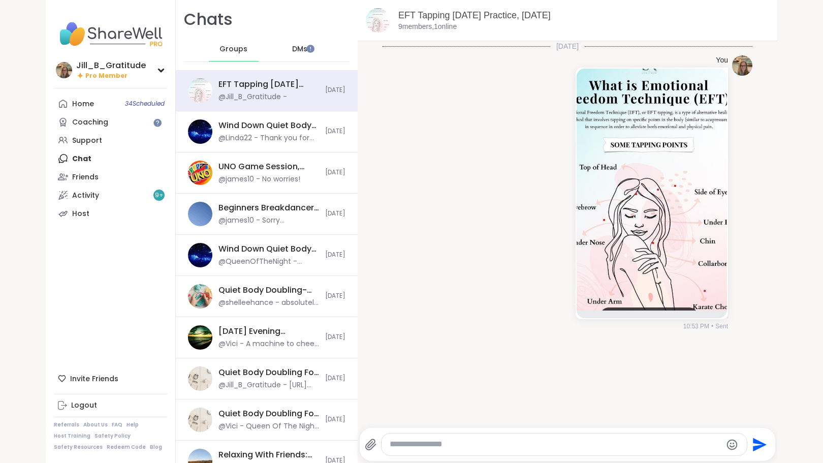
click at [479, 443] on textarea "Type your message" at bounding box center [556, 444] width 332 height 11
type textarea "**********"
click at [483, 438] on div "**********" at bounding box center [563, 444] width 365 height 22
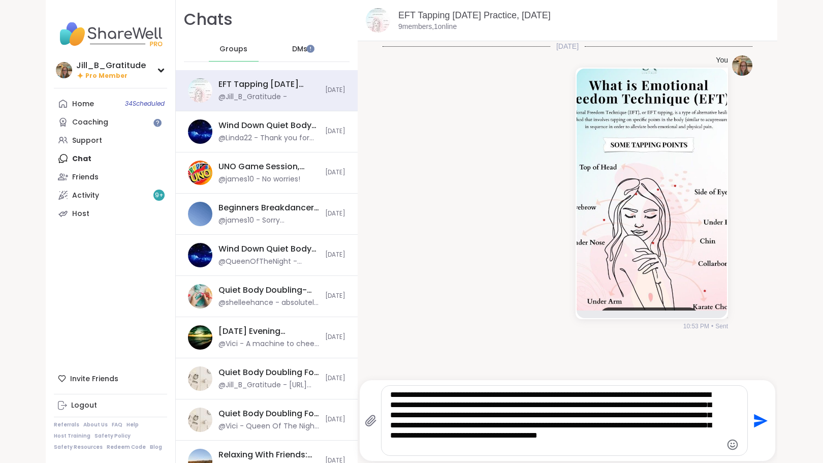
click at [754, 419] on icon "Send" at bounding box center [761, 420] width 14 height 14
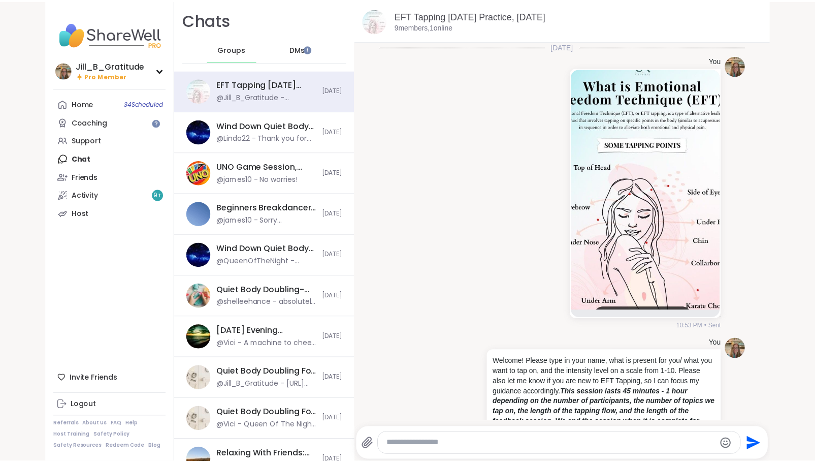
scroll to position [38, 0]
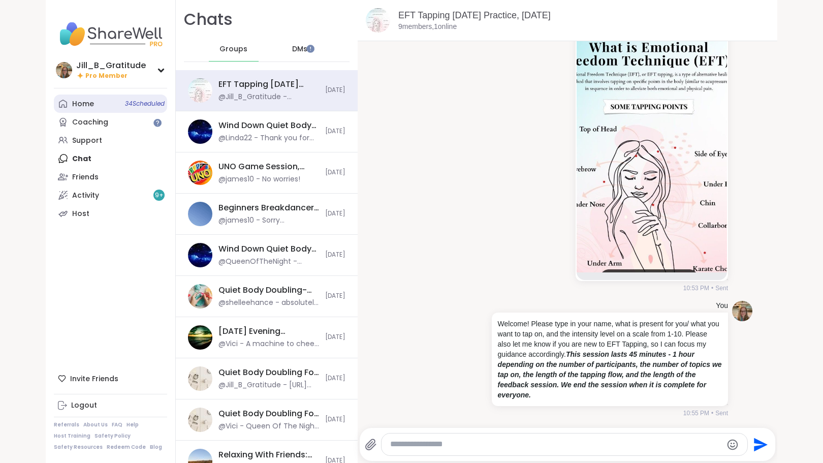
click at [109, 103] on link "Home 34 Scheduled" at bounding box center [110, 103] width 113 height 18
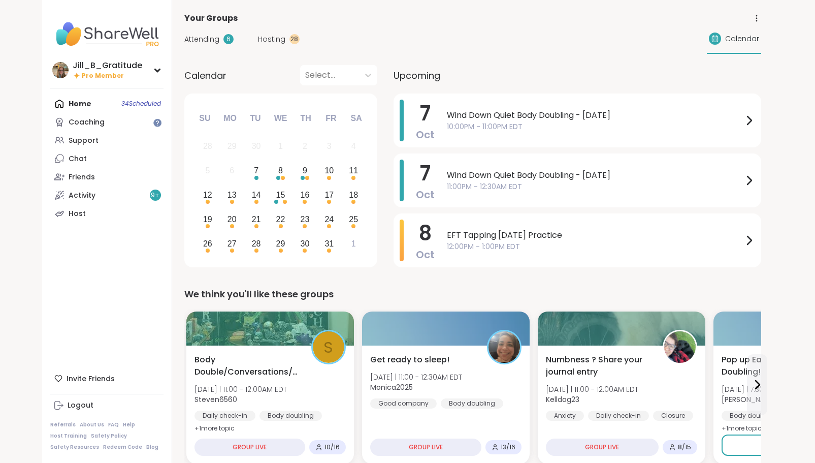
click at [264, 37] on span "Hosting" at bounding box center [271, 39] width 27 height 11
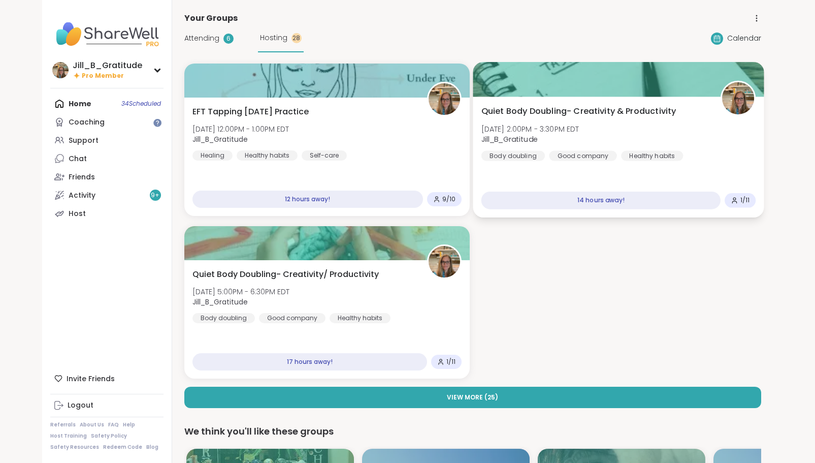
click at [579, 134] on span "Jill_B_Gratitude" at bounding box center [530, 139] width 98 height 10
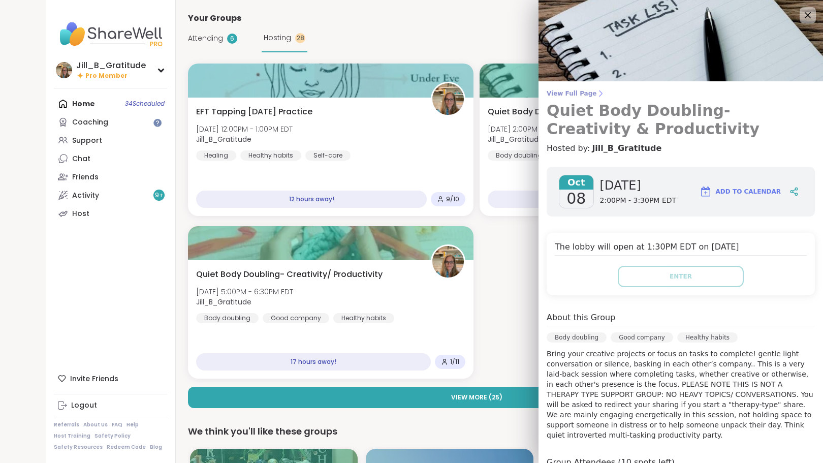
click at [551, 90] on span "View Full Page" at bounding box center [680, 93] width 268 height 8
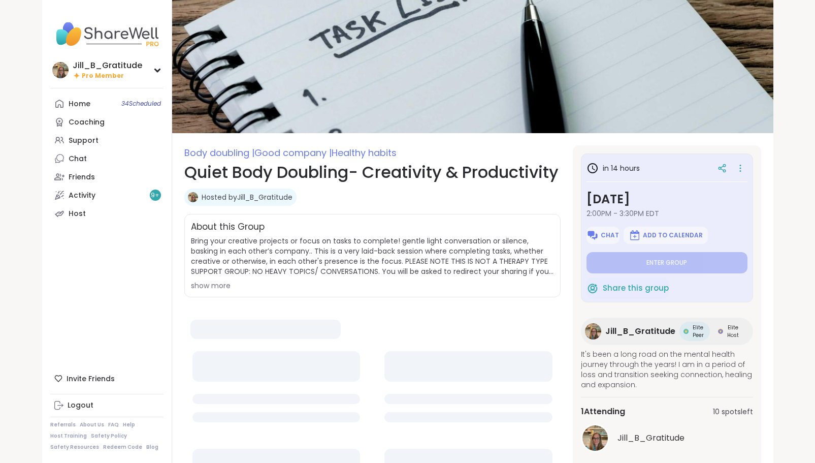
type textarea "*"
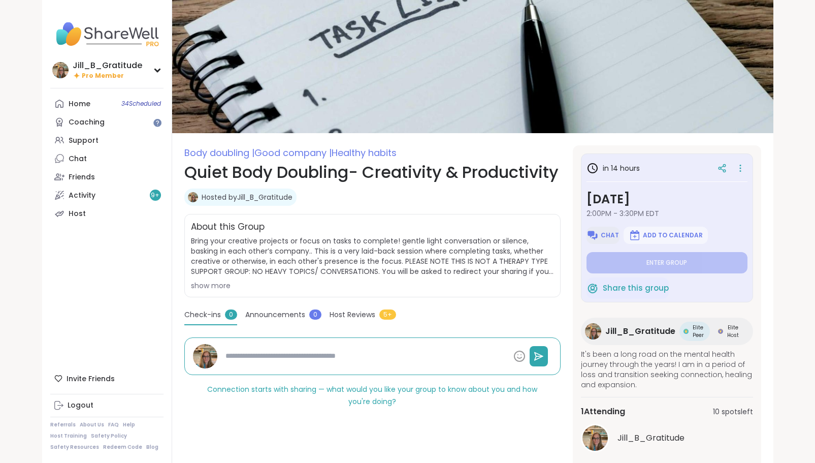
click at [598, 230] on img at bounding box center [593, 235] width 12 height 12
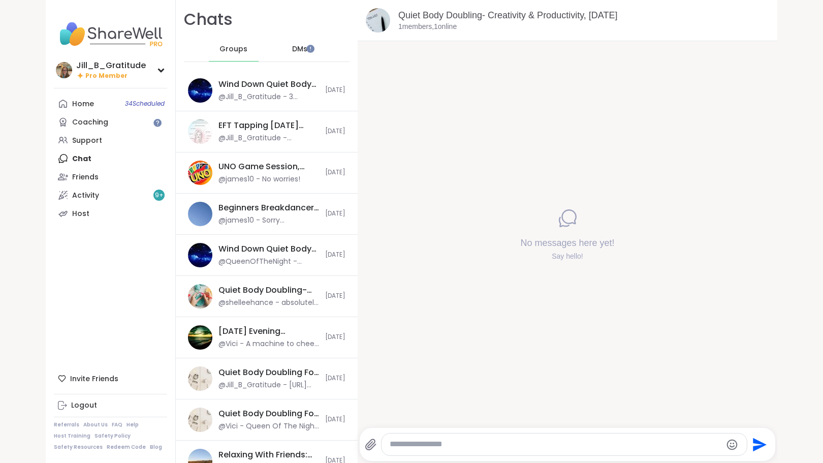
click at [510, 442] on textarea "Type your message" at bounding box center [556, 444] width 332 height 11
paste textarea "**********"
type textarea "**********"
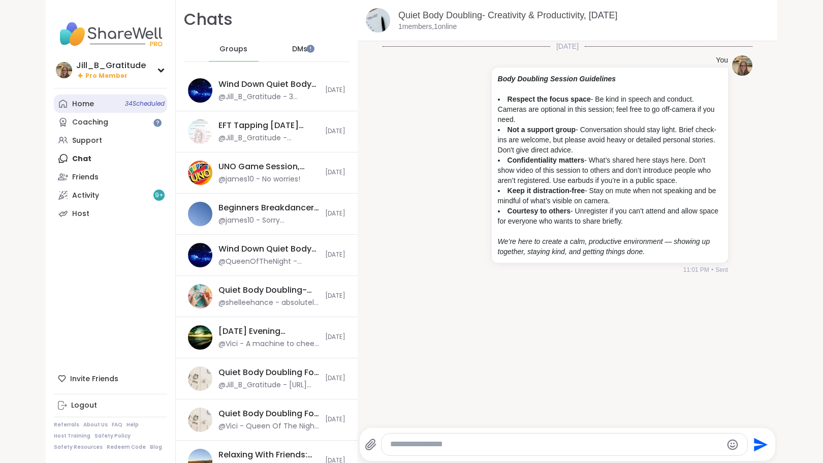
click at [131, 104] on span "34 Scheduled" at bounding box center [145, 104] width 40 height 8
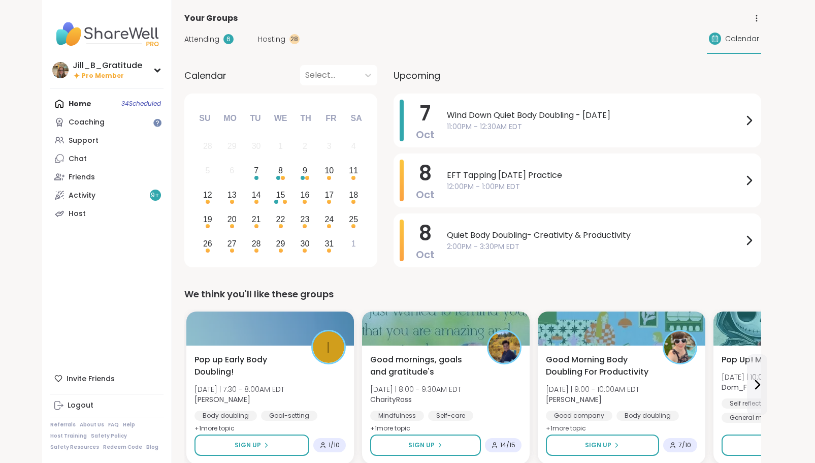
click at [272, 40] on span "Hosting" at bounding box center [271, 39] width 27 height 11
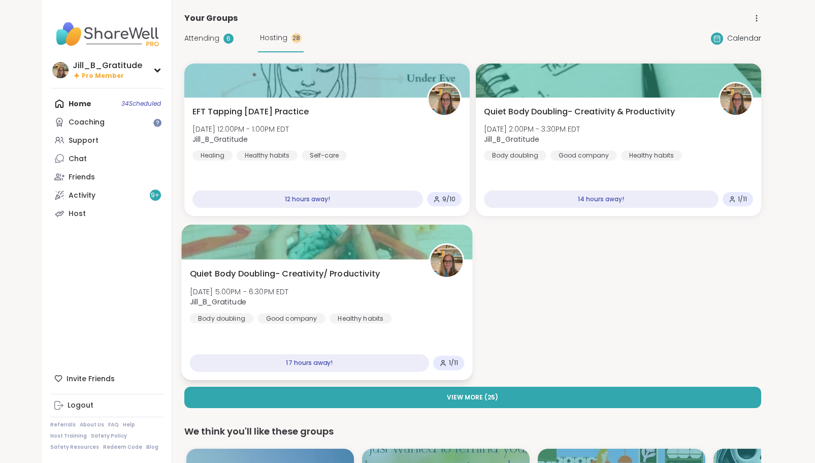
click at [410, 305] on div "Quiet Body Doubling- Creativity/ Productivity Wed, Oct 08 | 5:00PM - 6:30PM EDT…" at bounding box center [326, 296] width 275 height 56
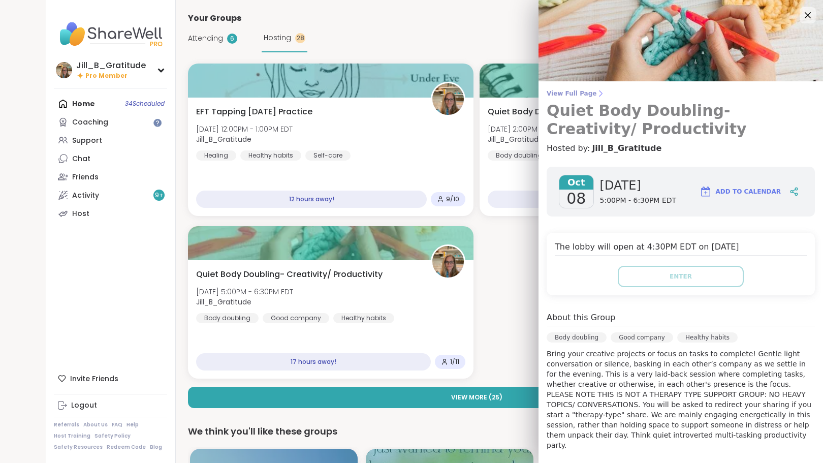
click at [570, 91] on span "View Full Page" at bounding box center [680, 93] width 268 height 8
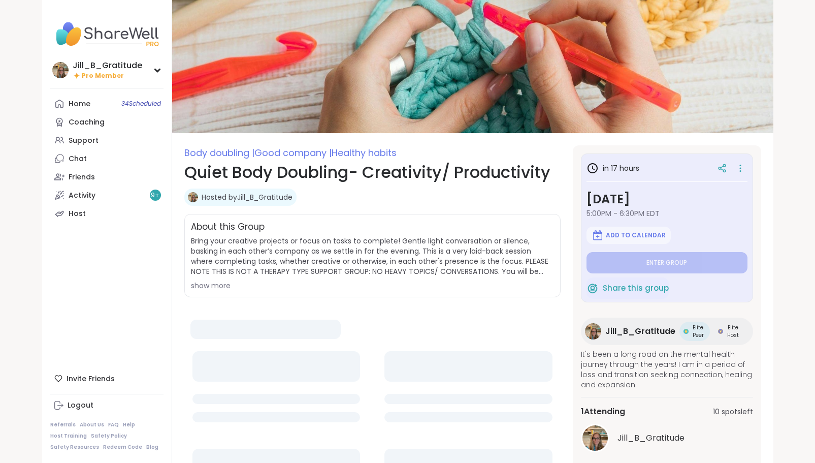
type textarea "*"
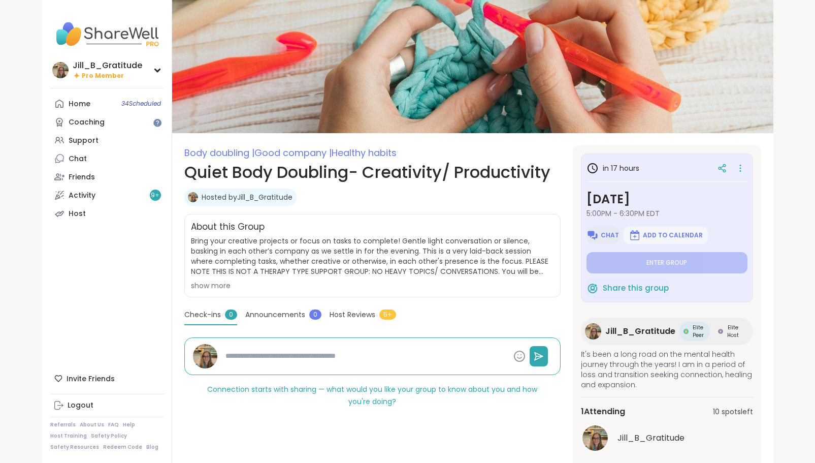
click at [593, 232] on img at bounding box center [593, 235] width 12 height 12
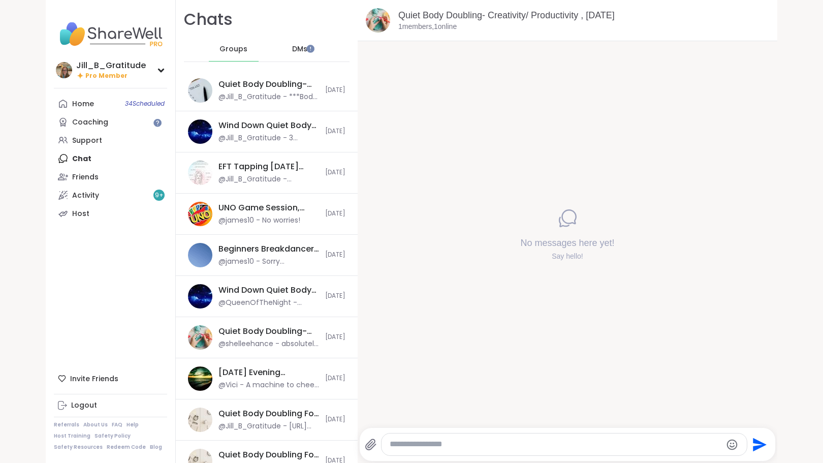
click at [430, 443] on textarea "Type your message" at bounding box center [556, 444] width 332 height 11
paste textarea "**********"
type textarea "**********"
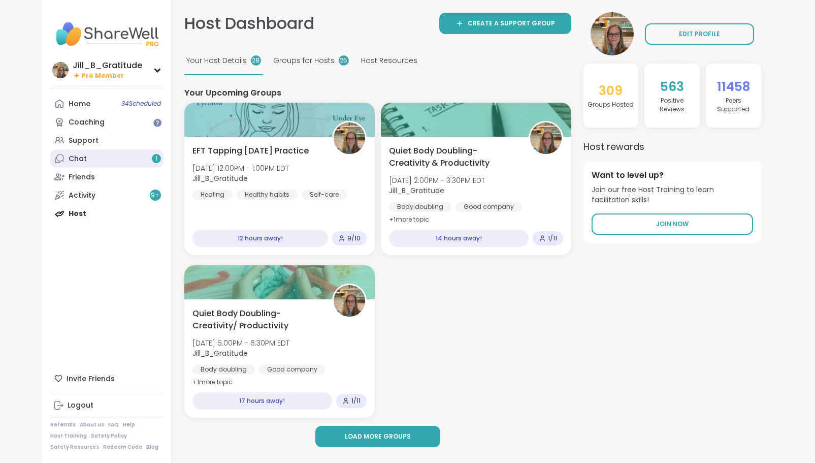
click at [142, 159] on link "Chat 1" at bounding box center [106, 158] width 113 height 18
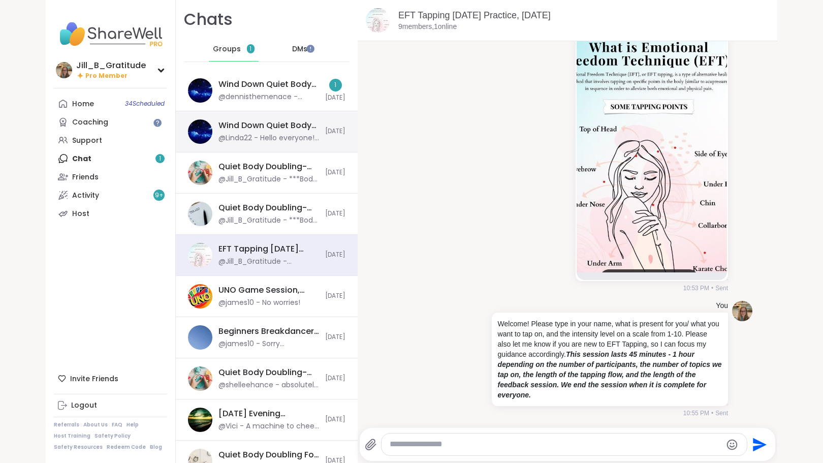
click at [225, 127] on div "Wind Down Quiet Body Doubling - Tuesday, Oct 07" at bounding box center [268, 125] width 101 height 11
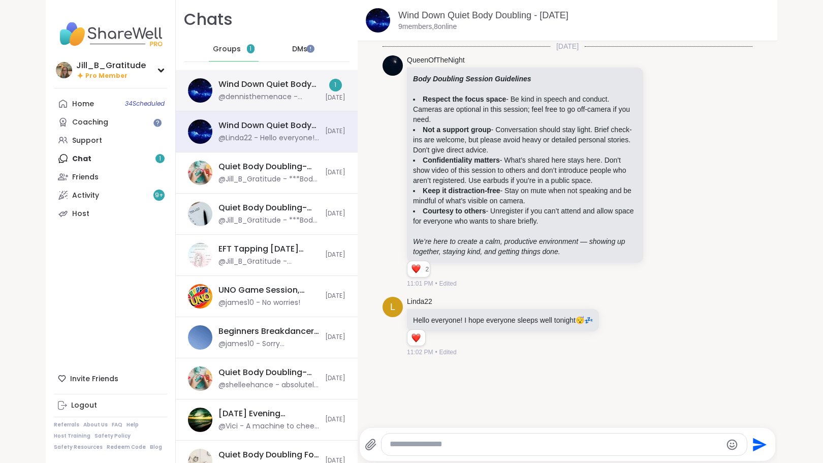
click at [239, 78] on div "Wind Down Quiet Body Doubling - Tuesday, Oct 07 @dennisthemenace - Andrea I had…" at bounding box center [267, 90] width 182 height 41
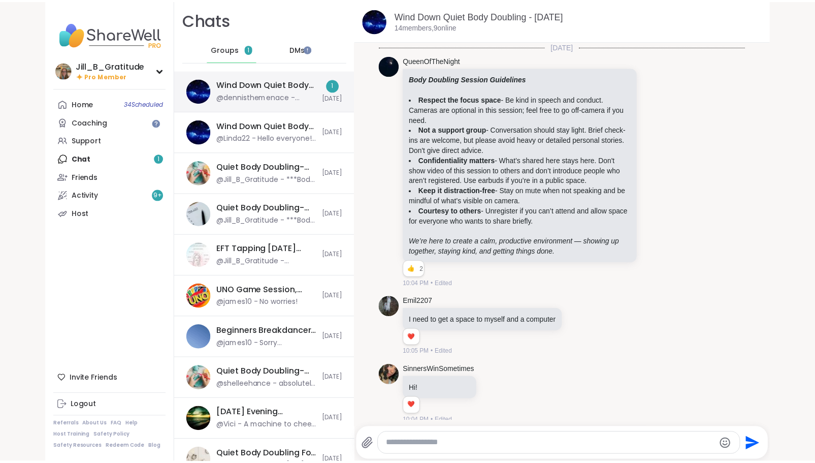
scroll to position [573, 0]
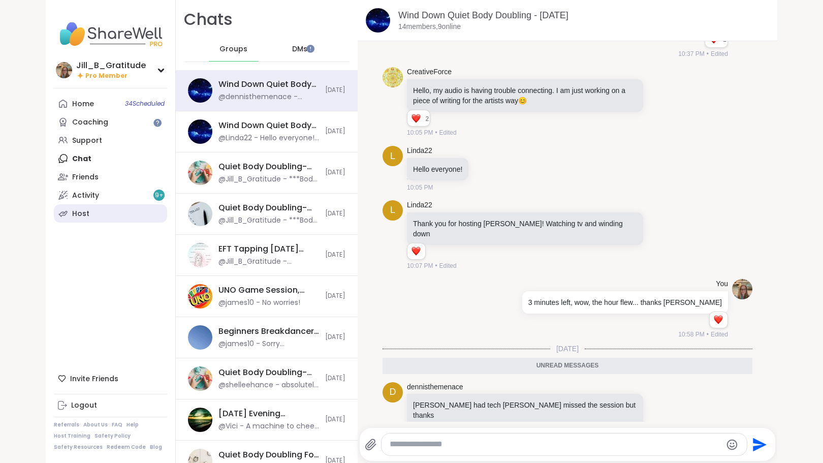
click at [114, 208] on link "Host" at bounding box center [110, 213] width 113 height 18
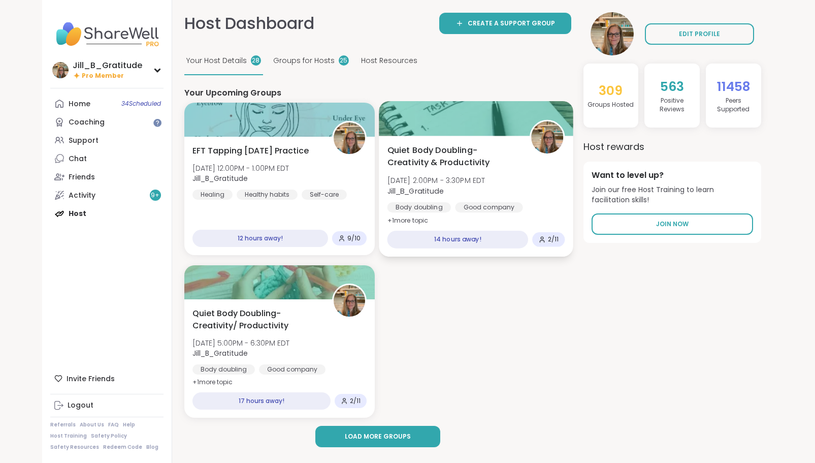
click at [460, 161] on span "Quiet Body Doubling- Creativity & Productivity" at bounding box center [452, 156] width 131 height 25
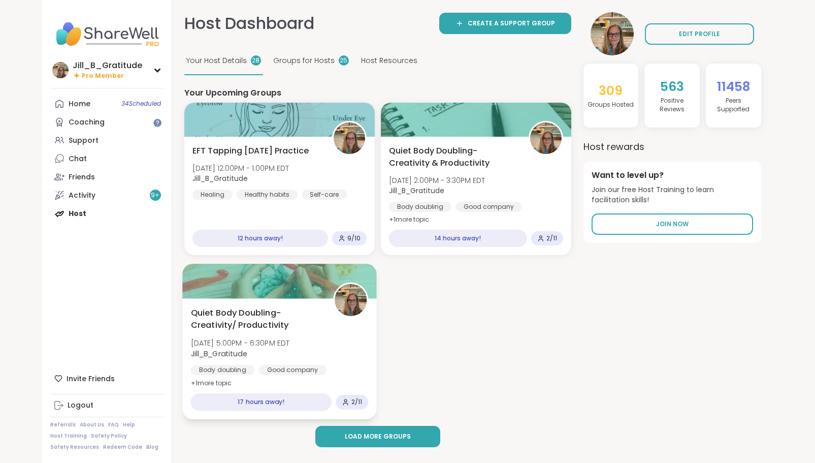
click at [267, 341] on span "Wed, Oct 08 | 5:00PM - 6:30PM EDT" at bounding box center [239, 343] width 99 height 10
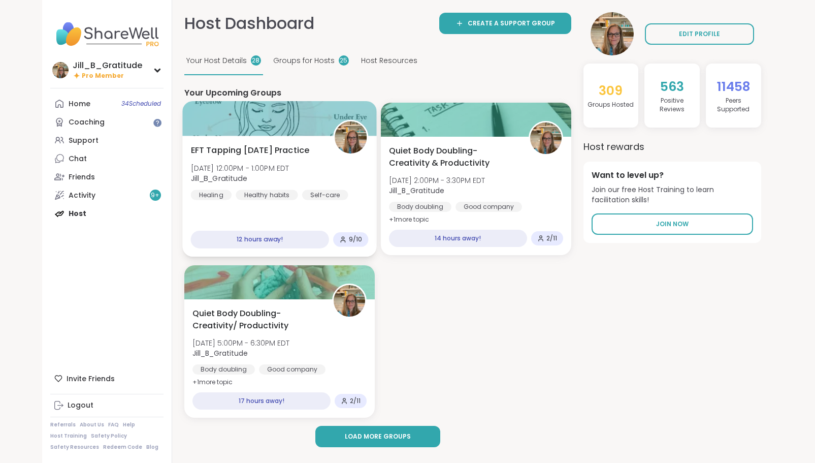
click at [314, 189] on div "EFT Tapping Wednesday Practice Wed, Oct 08 | 12:00PM - 1:00PM EDT Jill_B_Gratit…" at bounding box center [279, 172] width 178 height 56
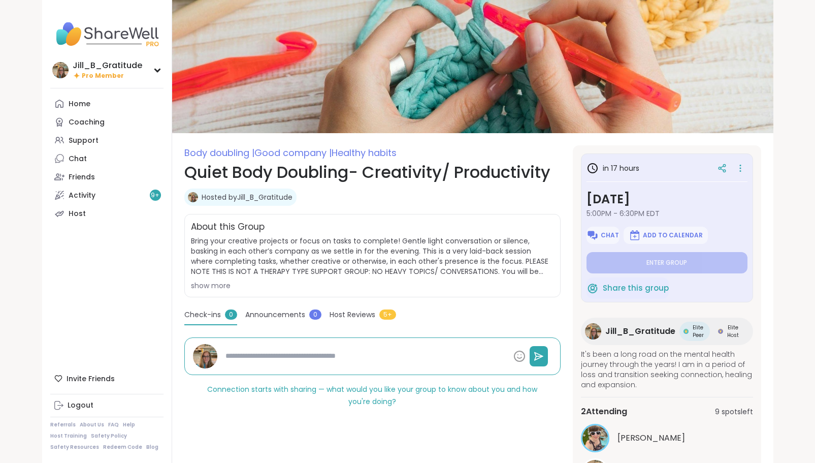
type textarea "*"
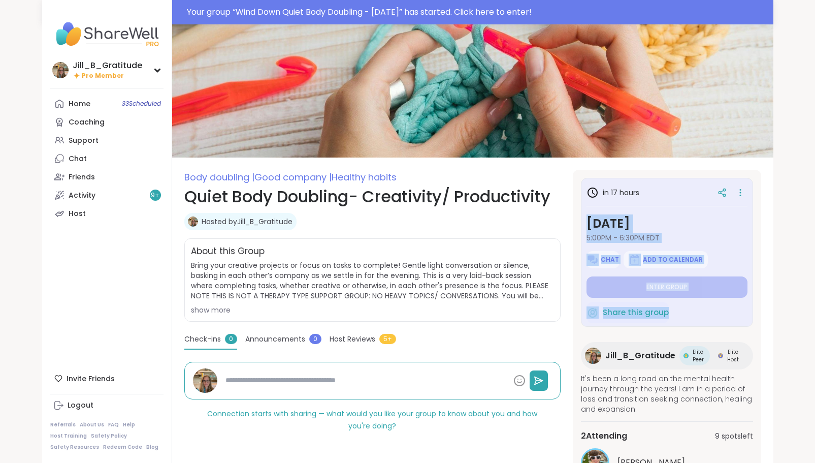
drag, startPoint x: 810, startPoint y: 190, endPoint x: 821, endPoint y: 298, distance: 108.2
click at [815, 298] on html "Your group “ Wind Down Quiet Body Doubling - [DATE] ” has started. Click here t…" at bounding box center [407, 278] width 815 height 556
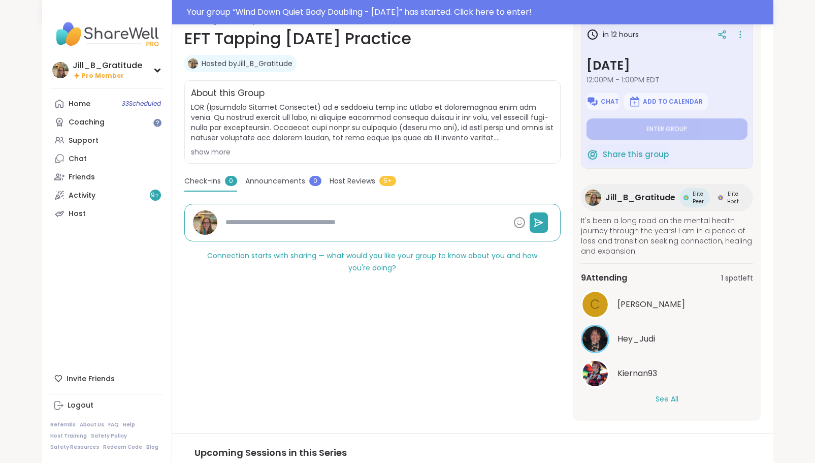
scroll to position [159, 0]
click at [659, 393] on button "See All" at bounding box center [667, 398] width 23 height 11
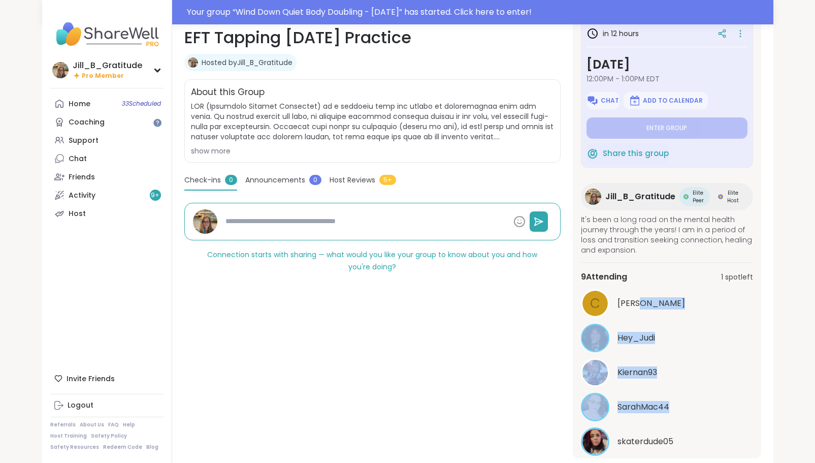
drag, startPoint x: 753, startPoint y: 303, endPoint x: 762, endPoint y: 397, distance: 94.3
click at [762, 397] on section "Healing | Healthy habits | Self-care EFT Tapping [DATE] Practice Hosted by [PER…" at bounding box center [472, 234] width 601 height 447
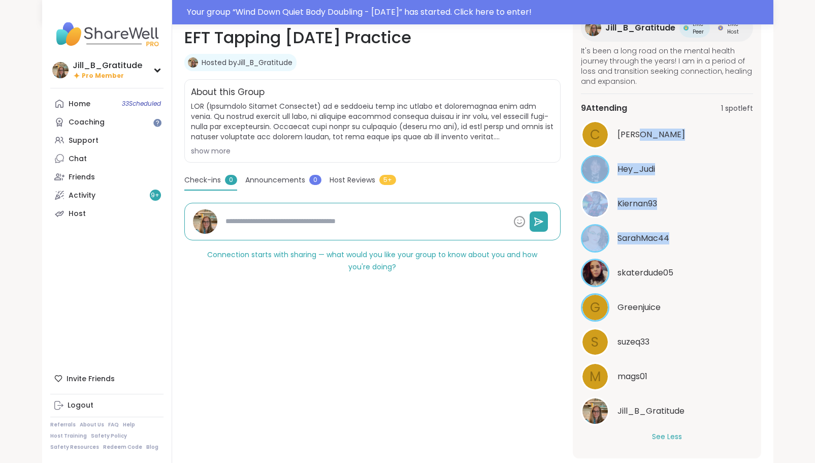
scroll to position [0, 0]
